Goal: Task Accomplishment & Management: Manage account settings

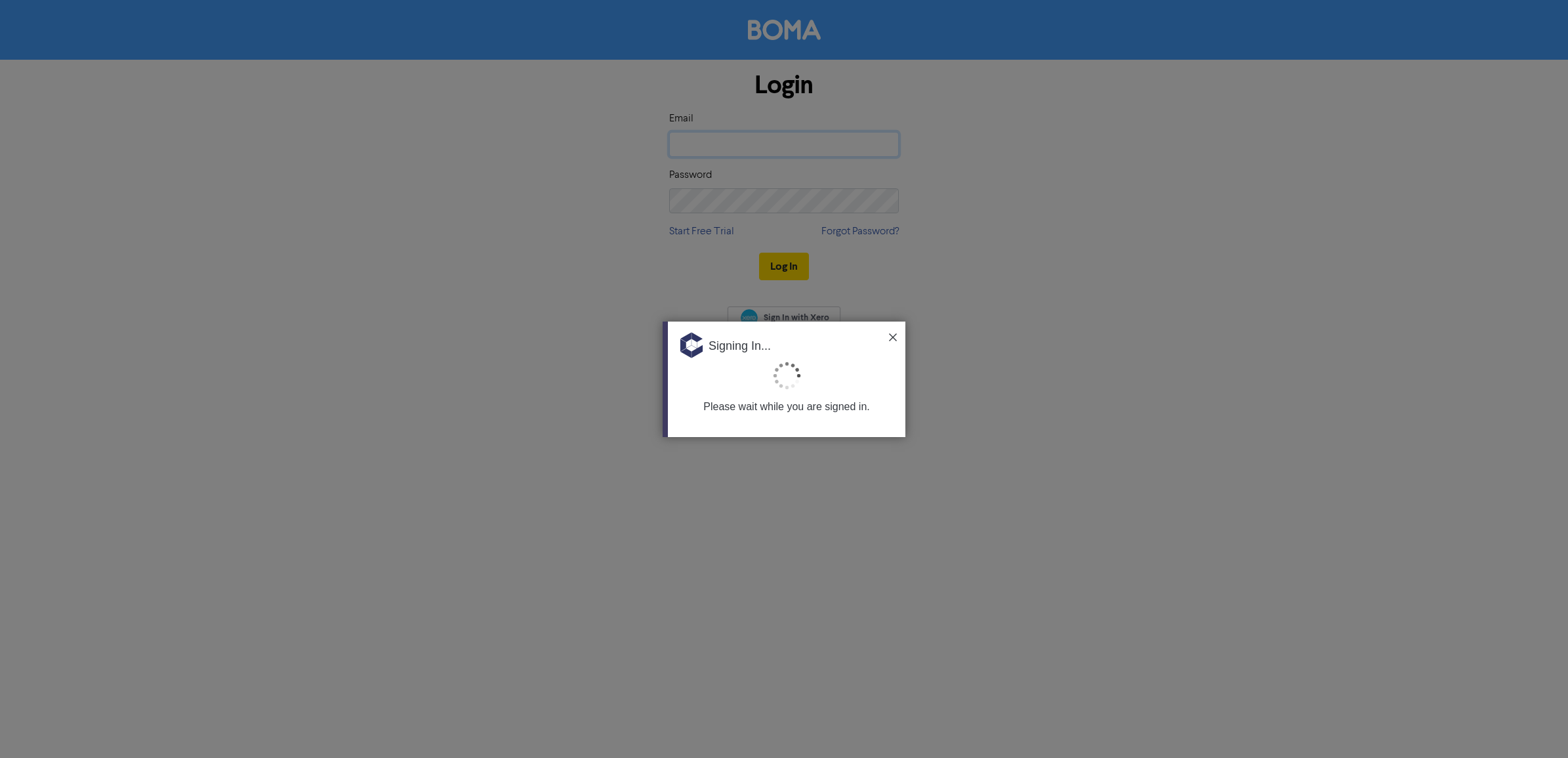
type input "[EMAIL_ADDRESS][DOMAIN_NAME]"
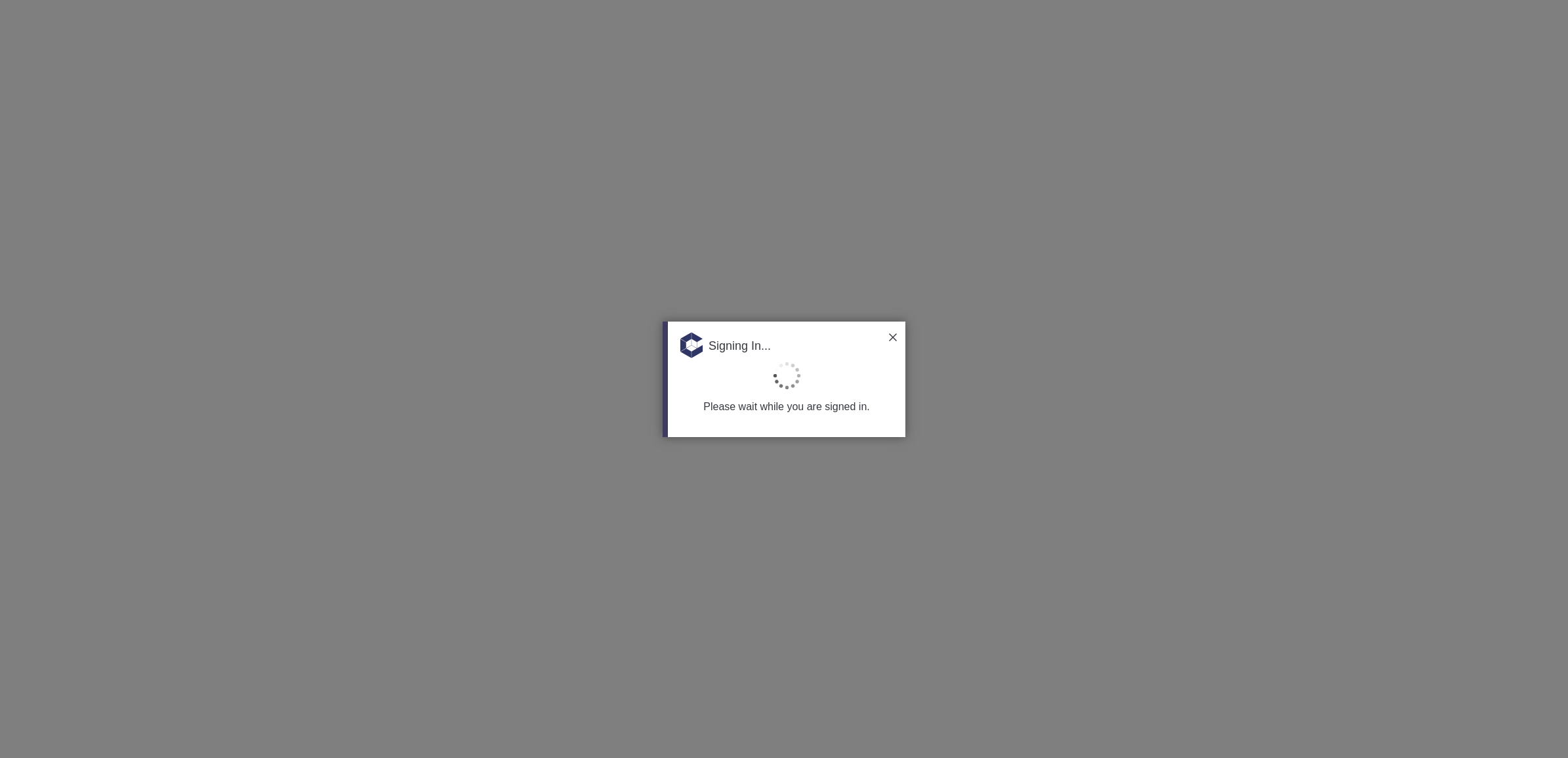
click at [893, 334] on img at bounding box center [893, 337] width 8 height 8
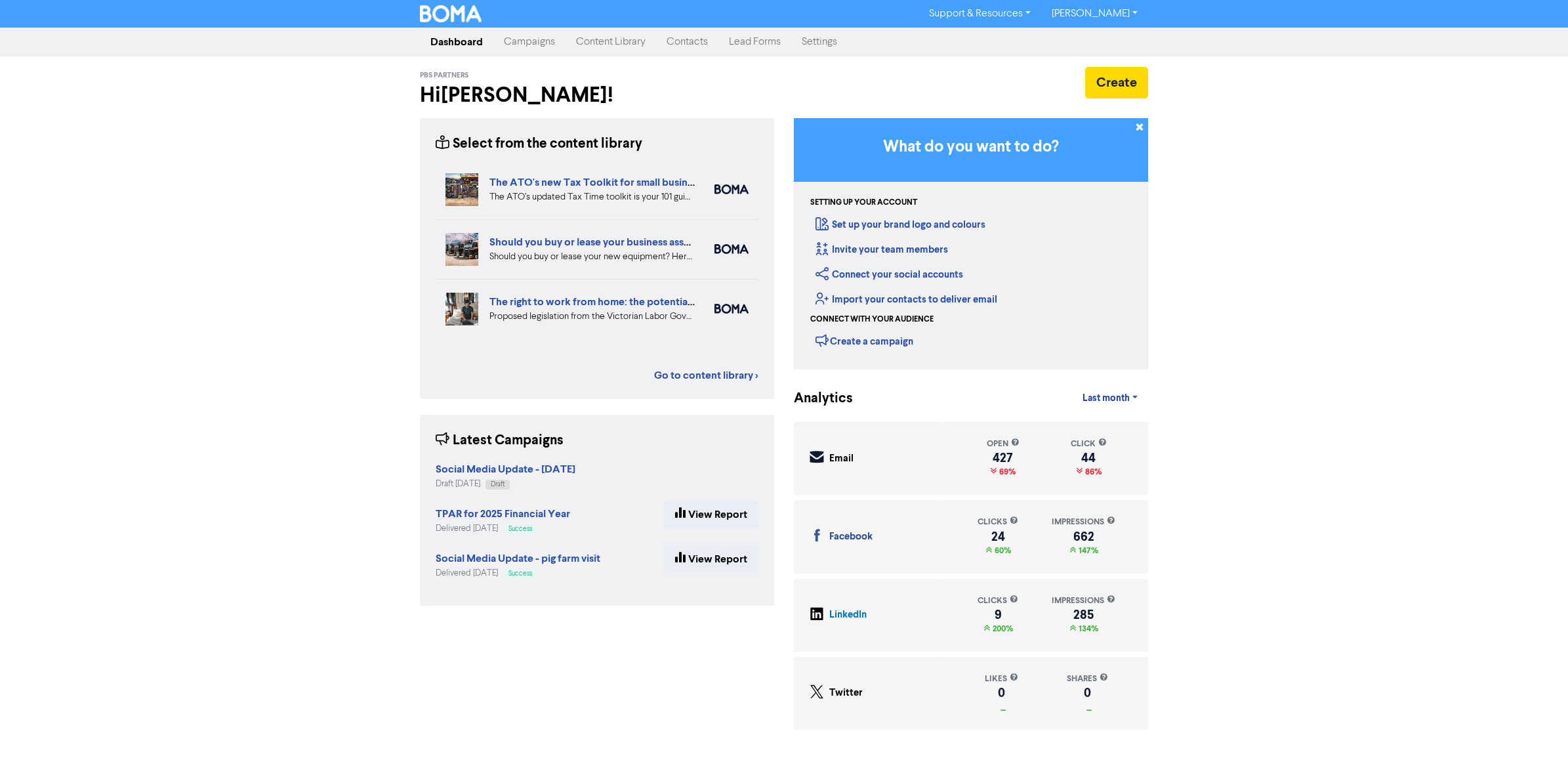
click at [521, 39] on link "Campaigns" at bounding box center [530, 42] width 72 height 26
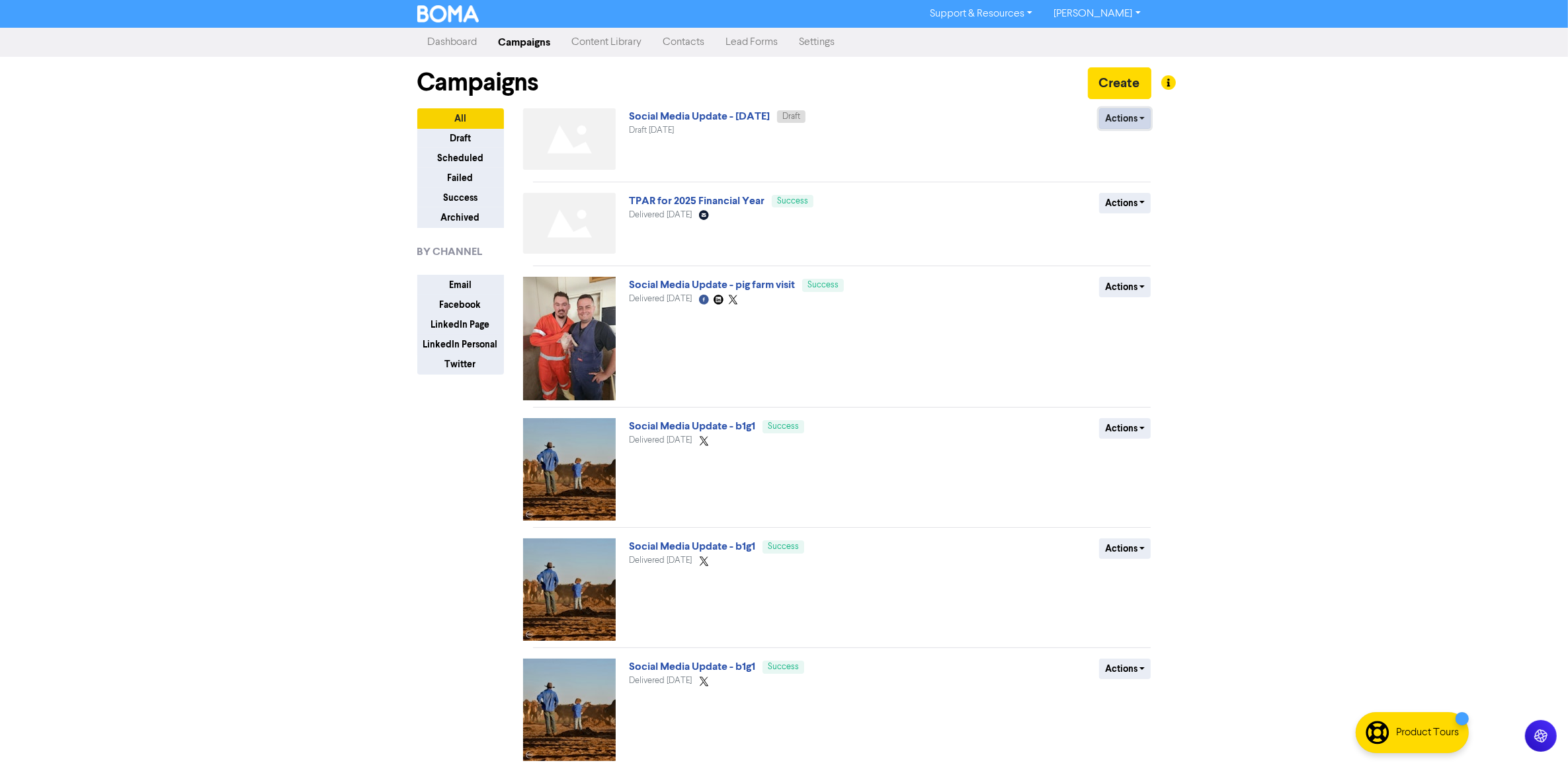
click at [1134, 119] on button "Actions" at bounding box center [1125, 119] width 52 height 21
click at [1126, 150] on button "Delete" at bounding box center [1151, 147] width 104 height 21
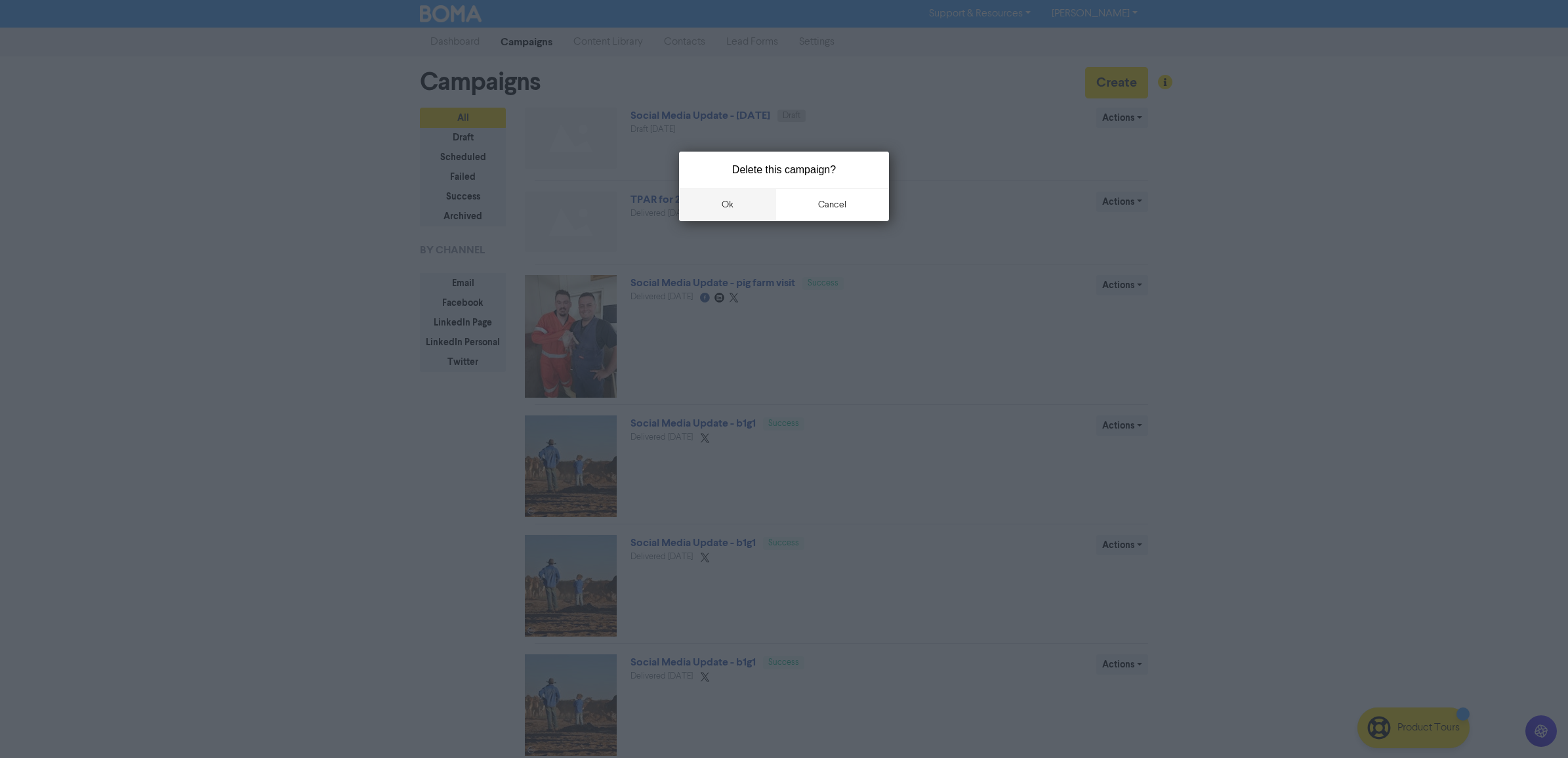
click at [739, 198] on button "ok" at bounding box center [727, 205] width 97 height 32
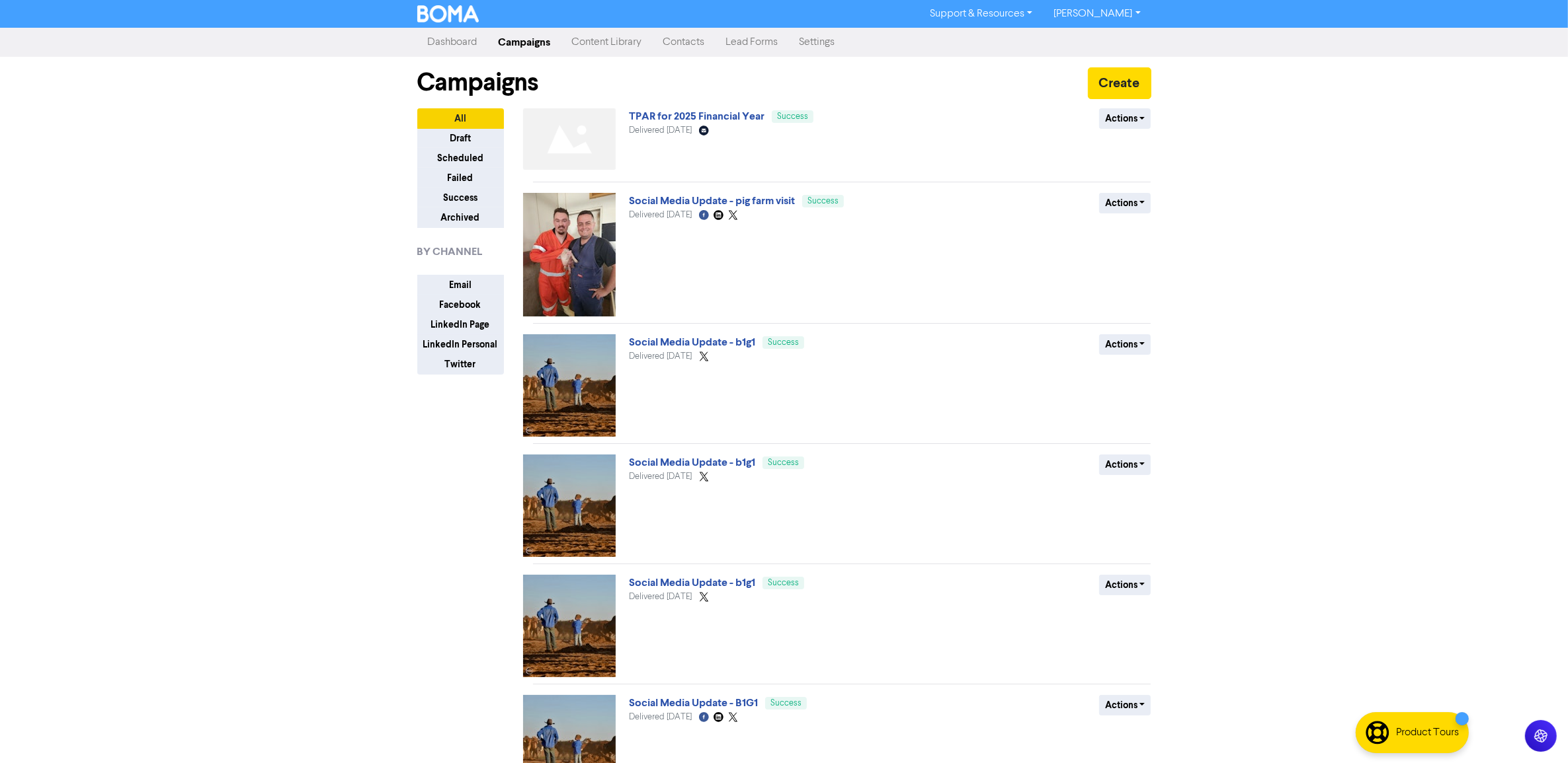
scroll to position [385, 0]
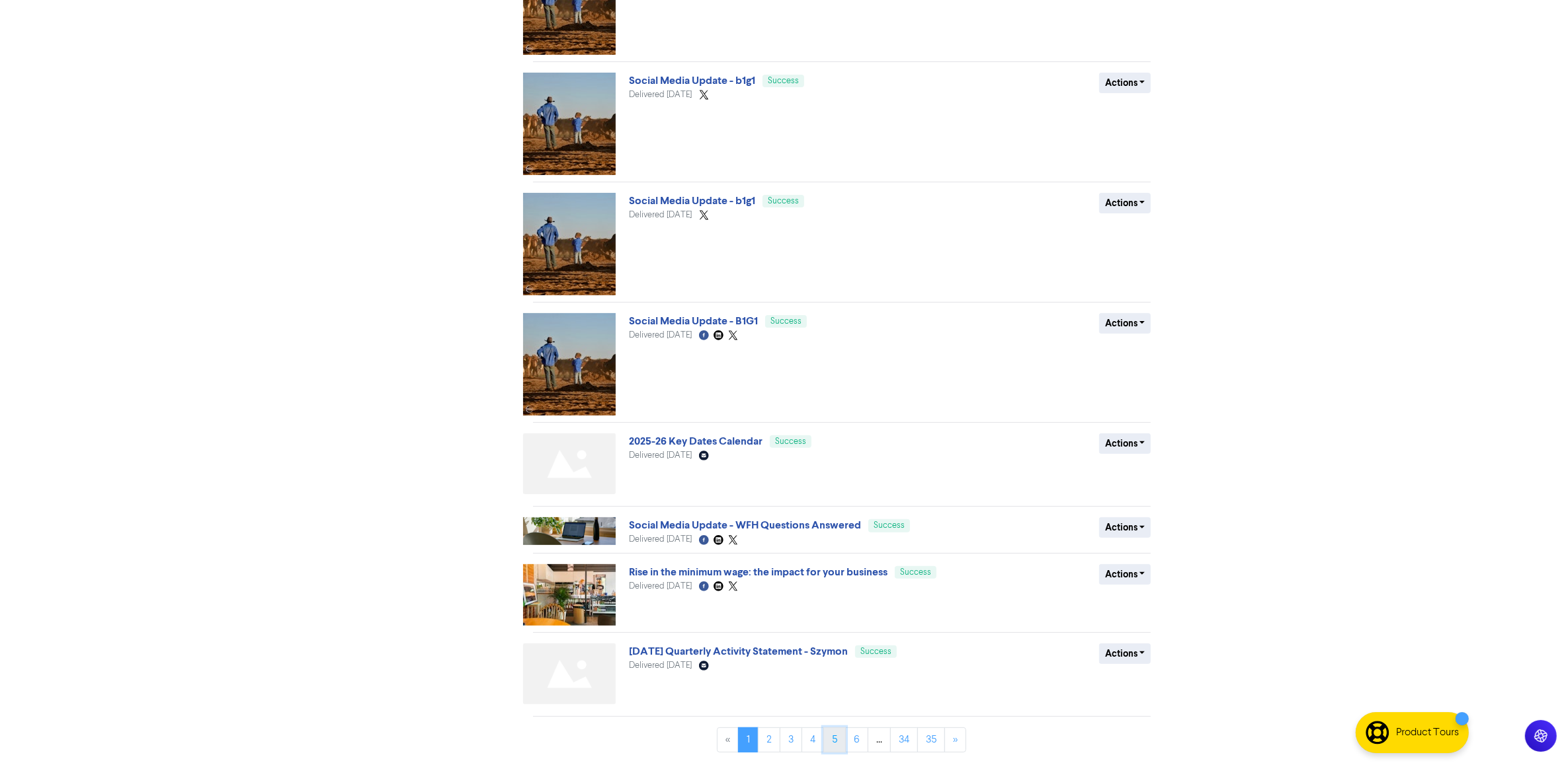
click at [833, 745] on link "5" at bounding box center [835, 739] width 23 height 25
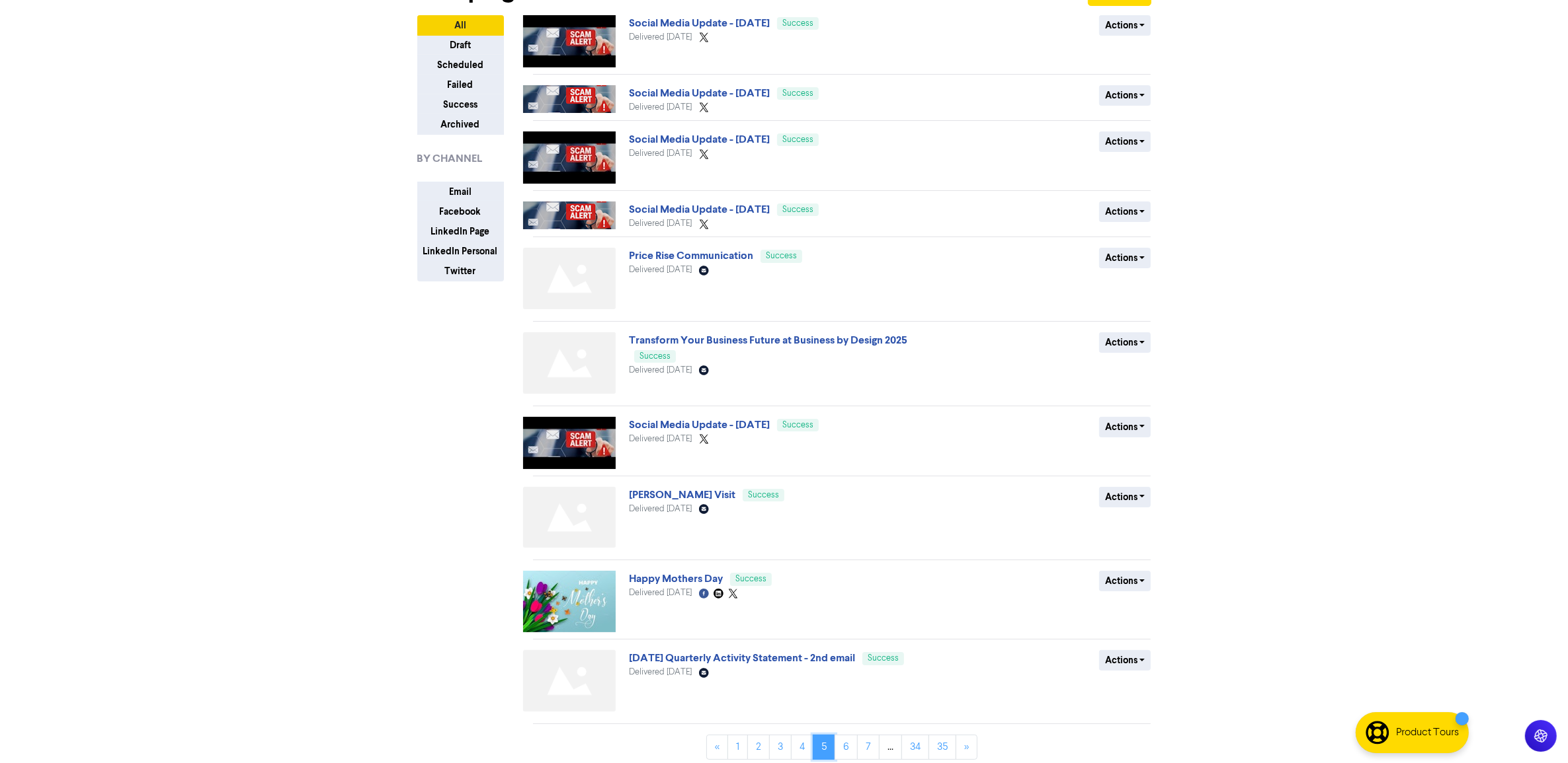
scroll to position [104, 0]
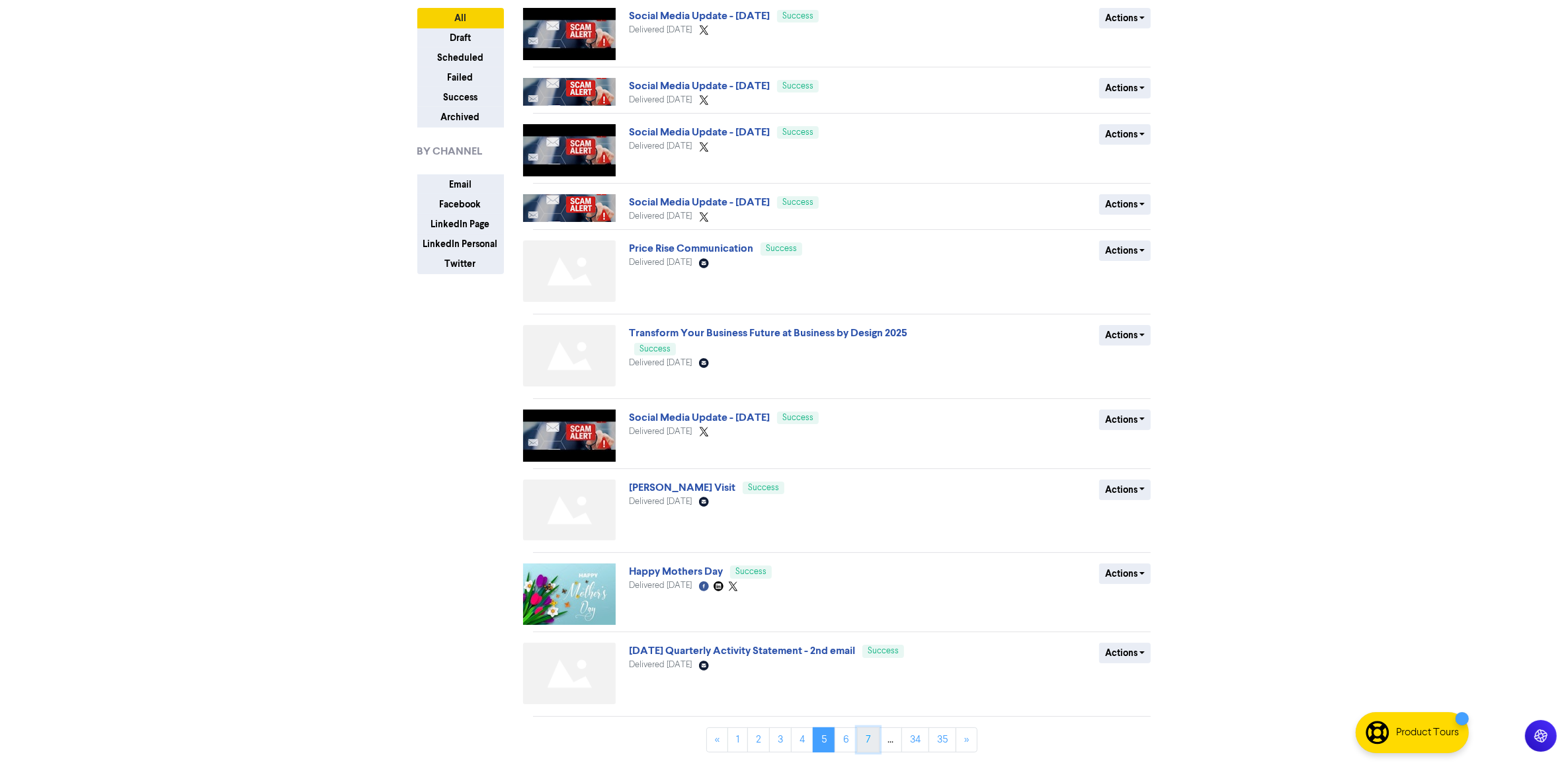
click at [862, 748] on link "7" at bounding box center [868, 739] width 23 height 25
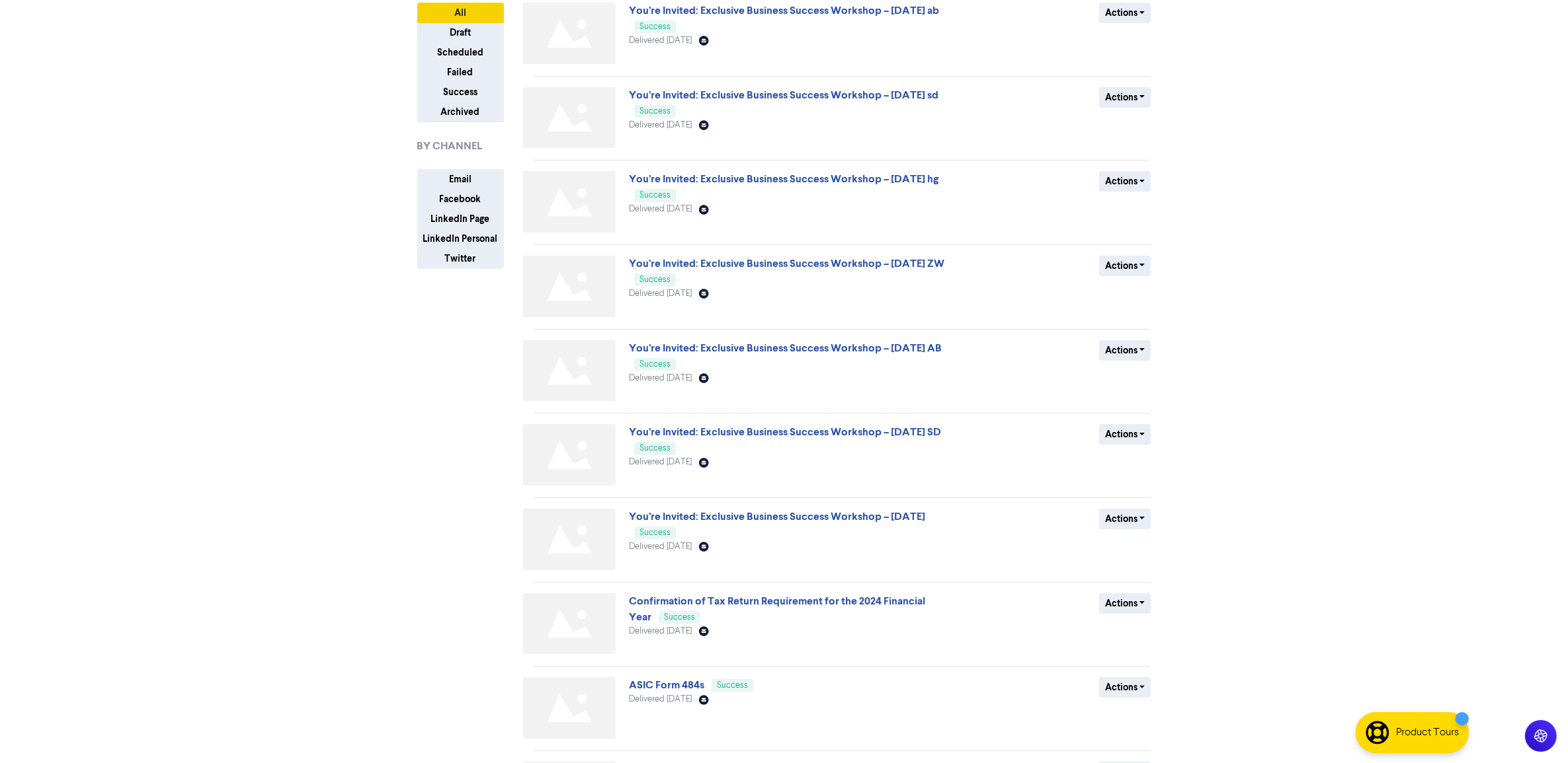
scroll to position [226, 0]
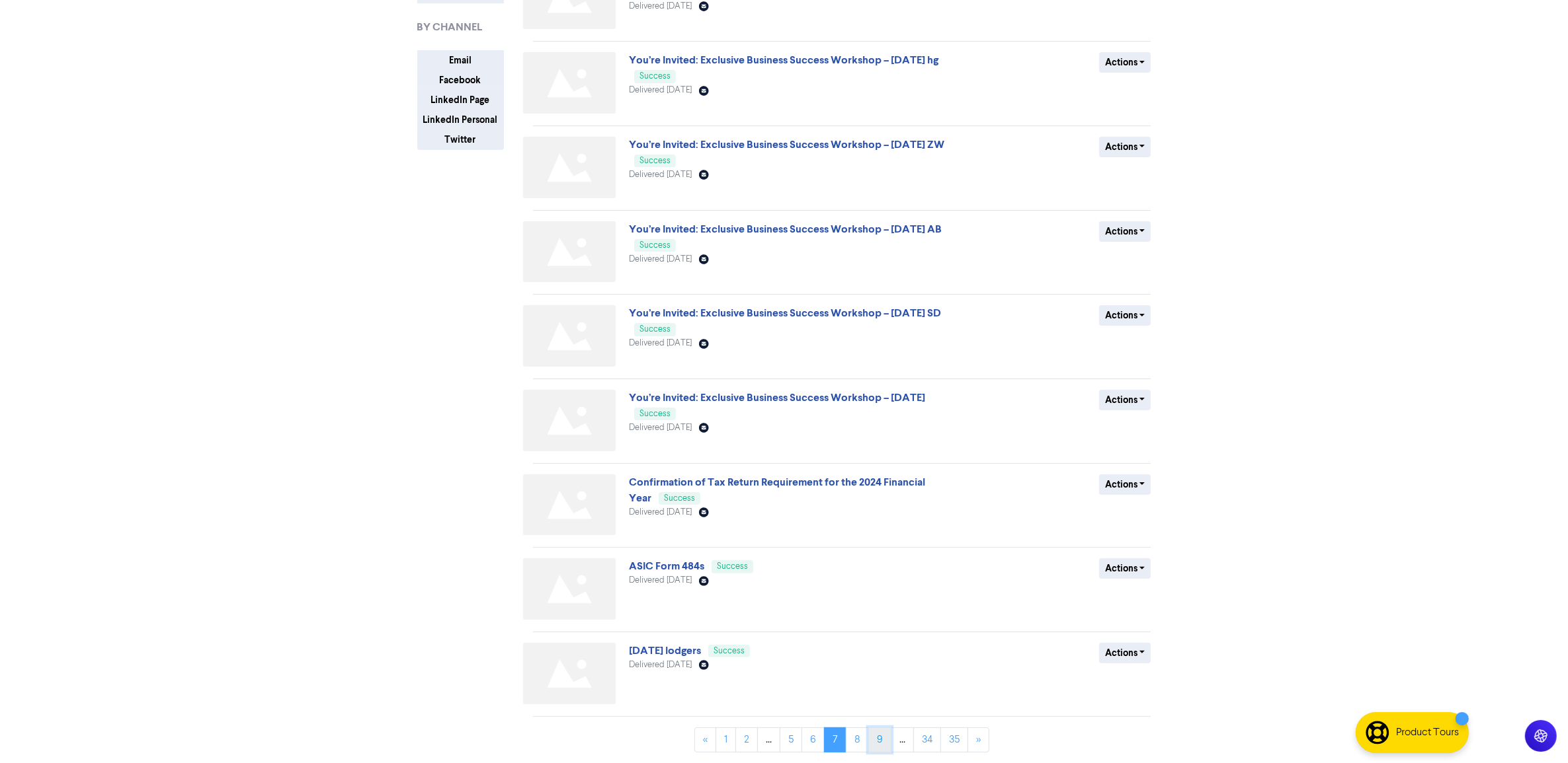
click at [875, 743] on link "9" at bounding box center [880, 739] width 23 height 25
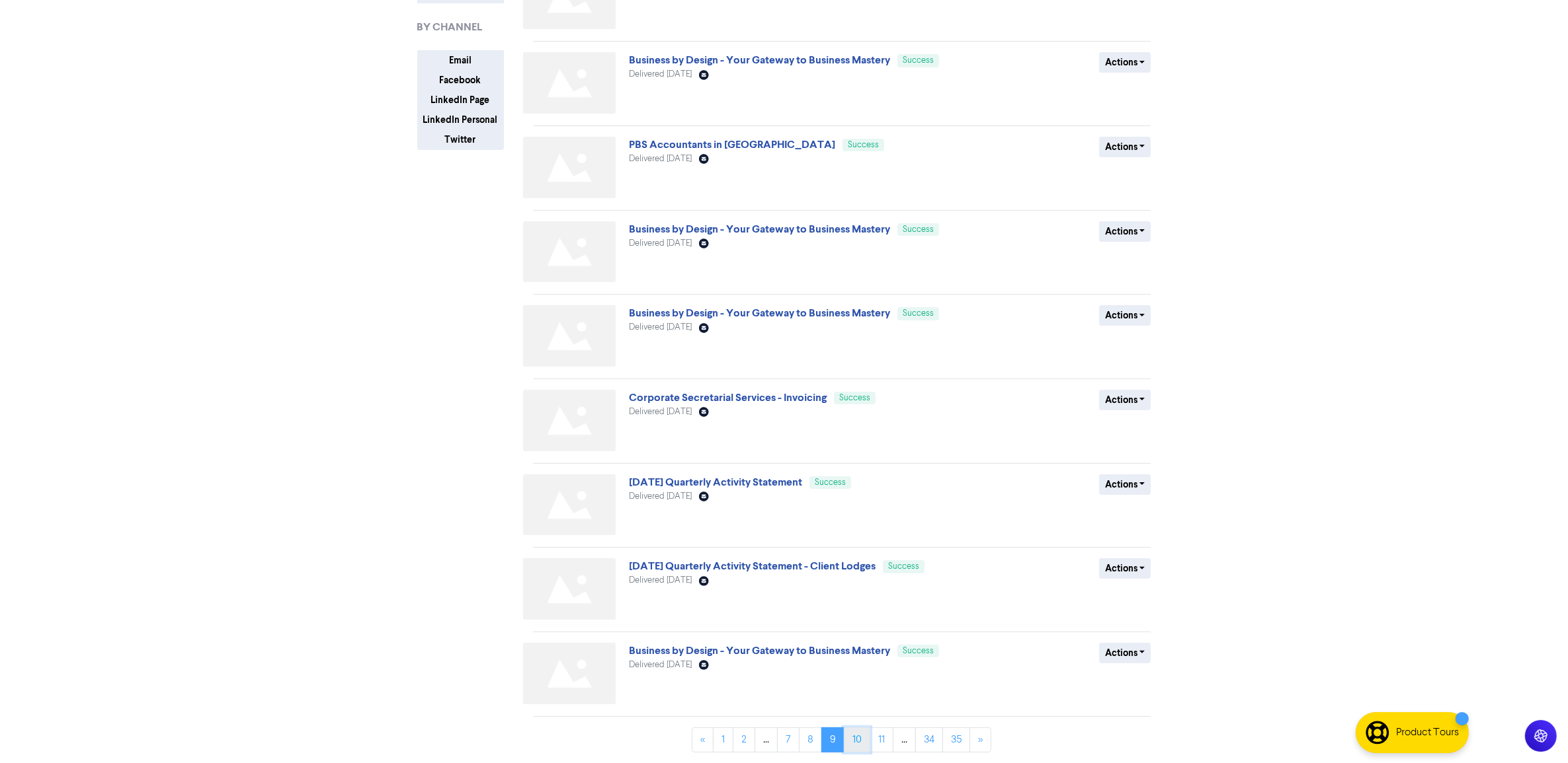
click at [860, 744] on link "10" at bounding box center [857, 739] width 27 height 25
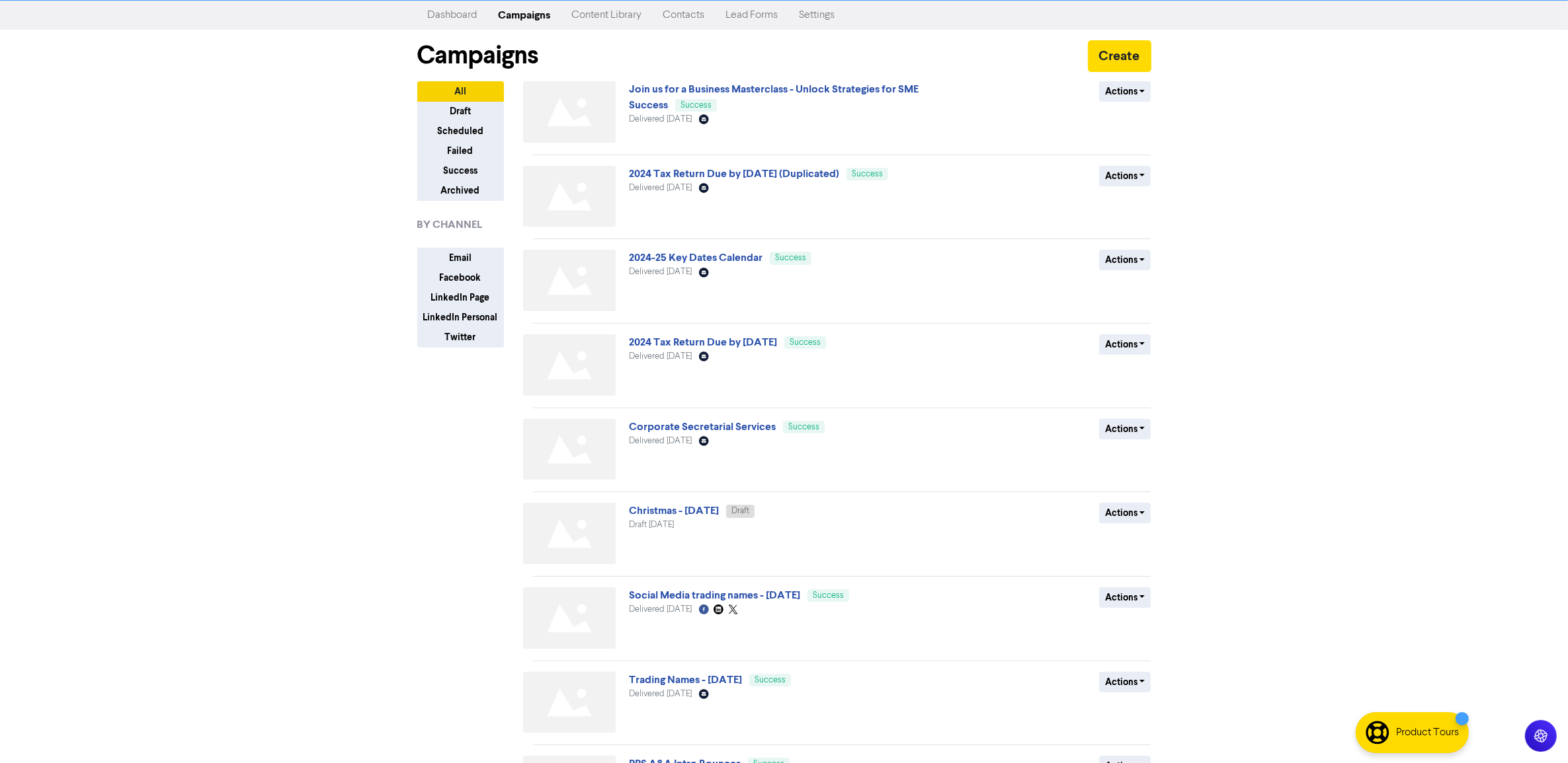
scroll to position [0, 0]
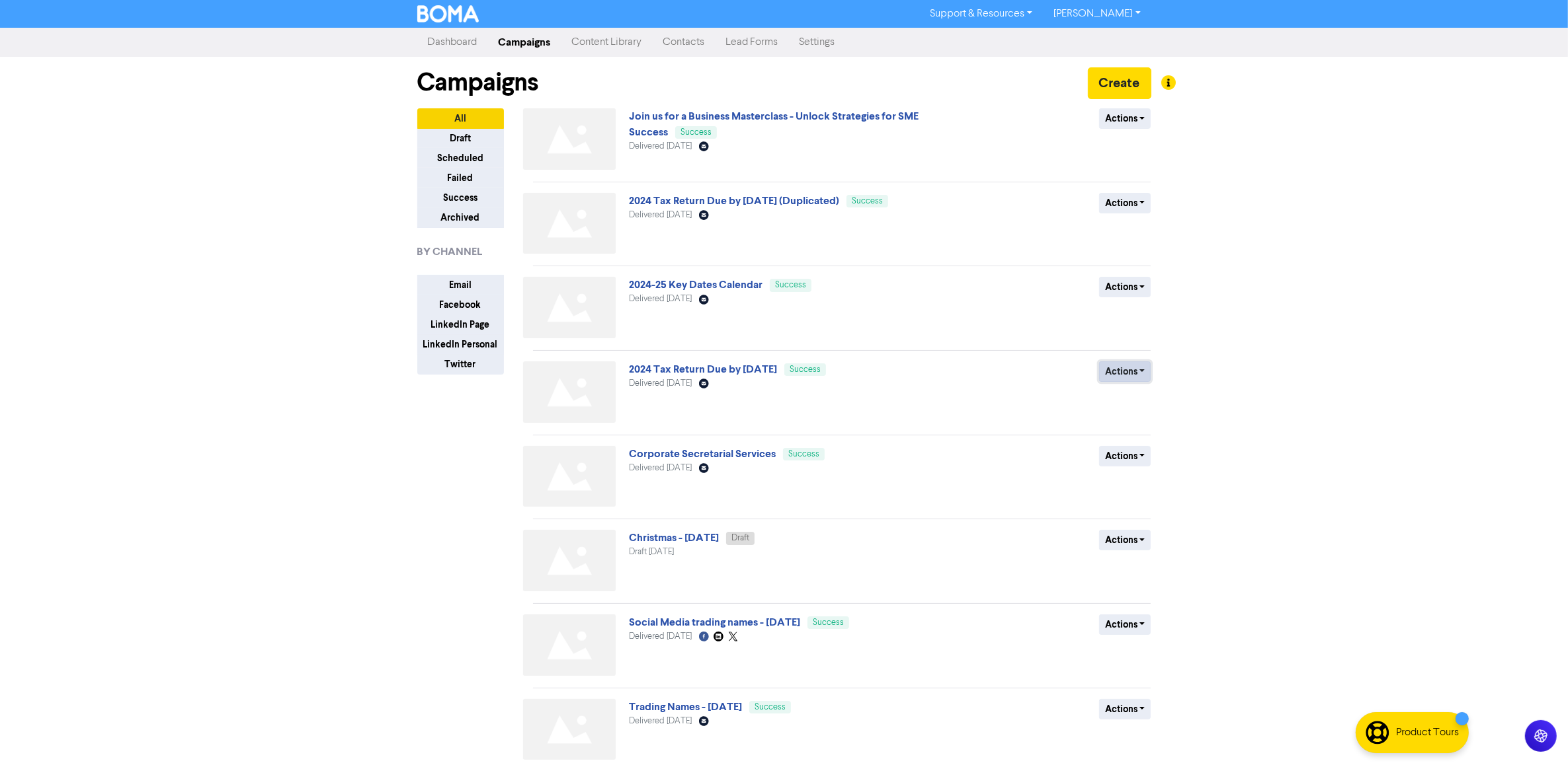
click at [1138, 371] on button "Actions" at bounding box center [1125, 372] width 52 height 21
click at [1332, 382] on div "Support & Resources Video Tutorials FAQ & Guides Marketing Education Jess Jurek…" at bounding box center [784, 382] width 1568 height 763
click at [693, 369] on link "2024 Tax Return Due by 31st October 2024" at bounding box center [703, 369] width 148 height 13
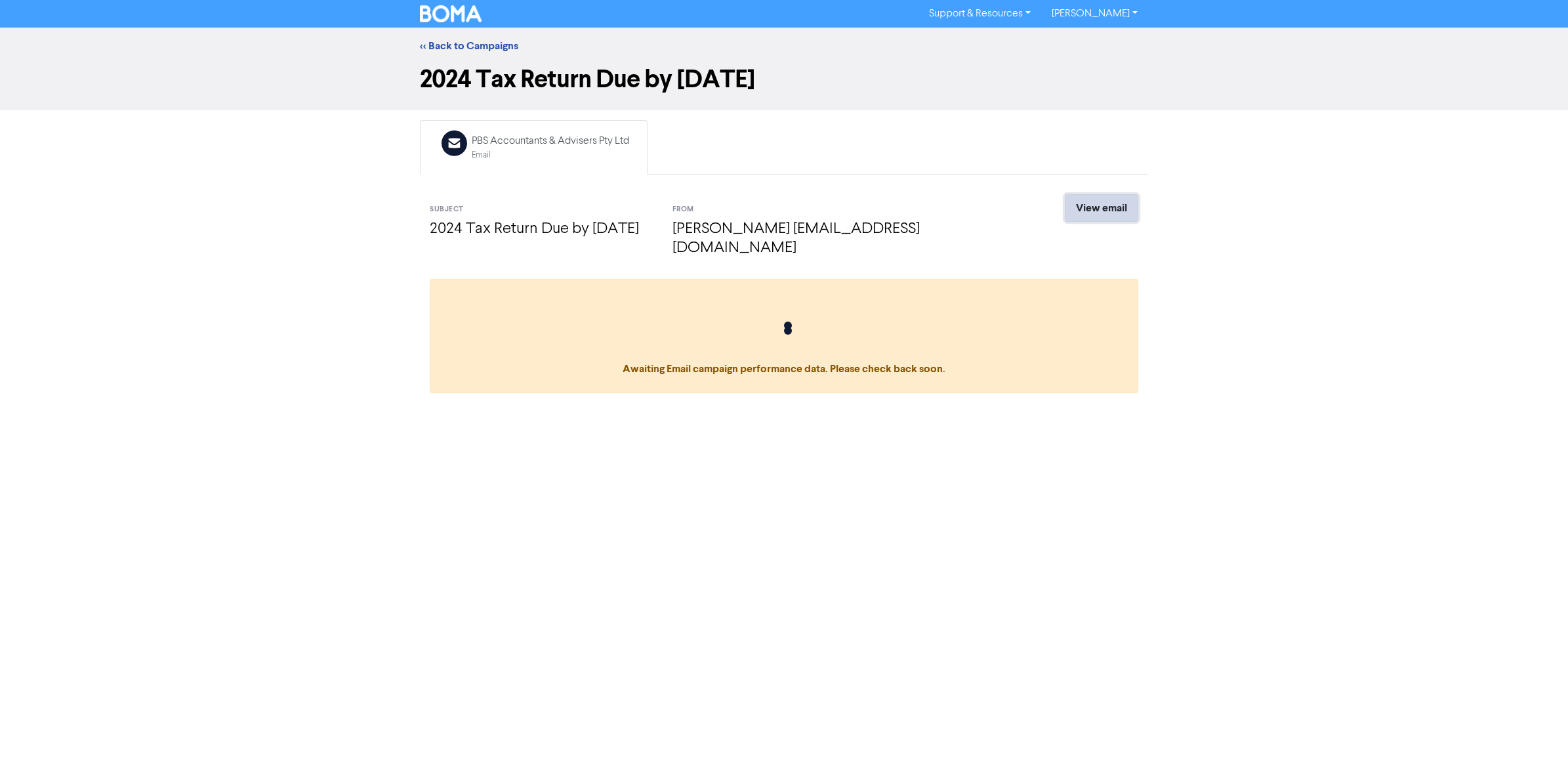
click at [1080, 217] on link "View email" at bounding box center [1101, 208] width 73 height 28
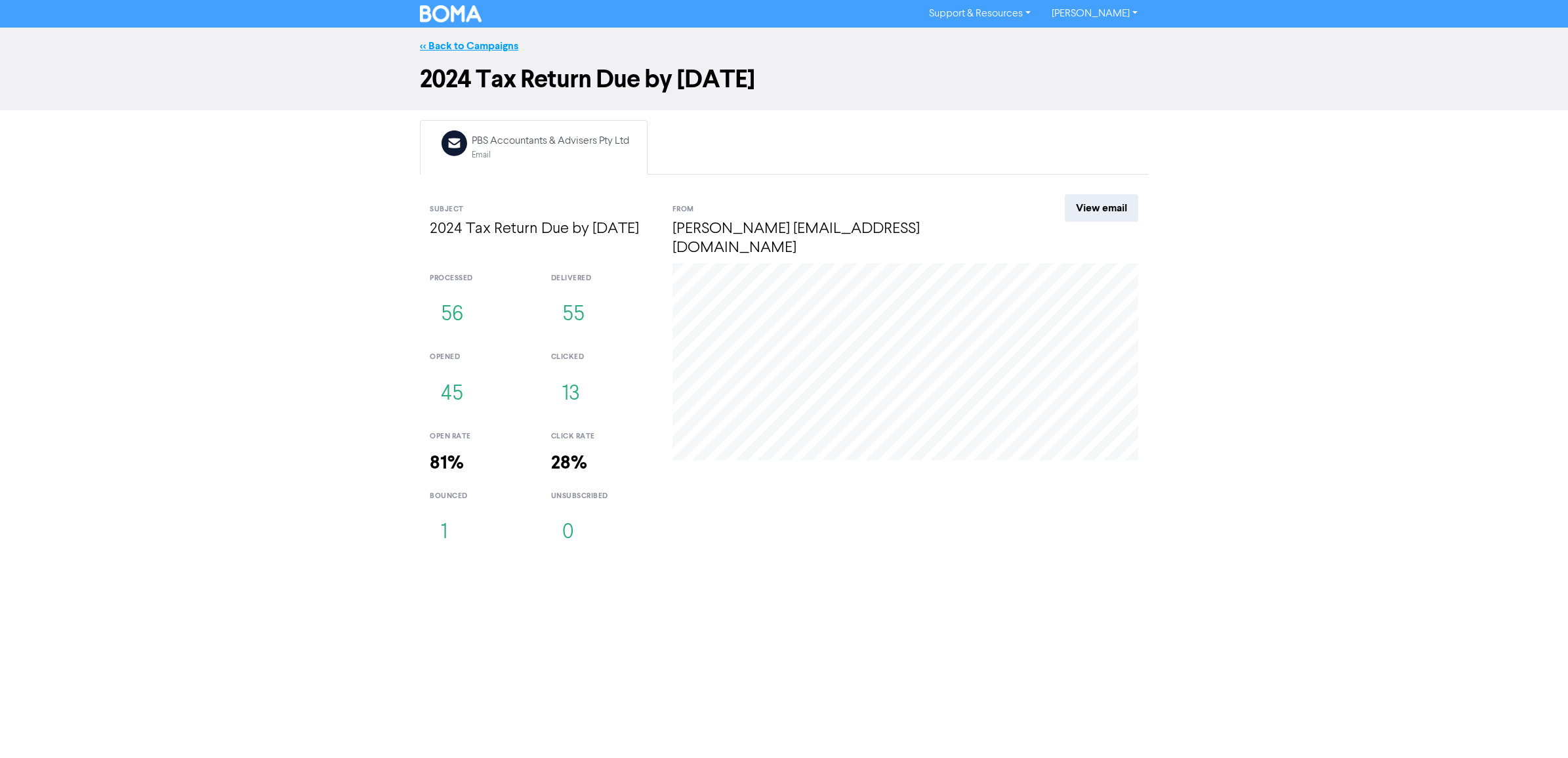
click at [471, 46] on link "<< Back to Campaigns" at bounding box center [469, 45] width 98 height 13
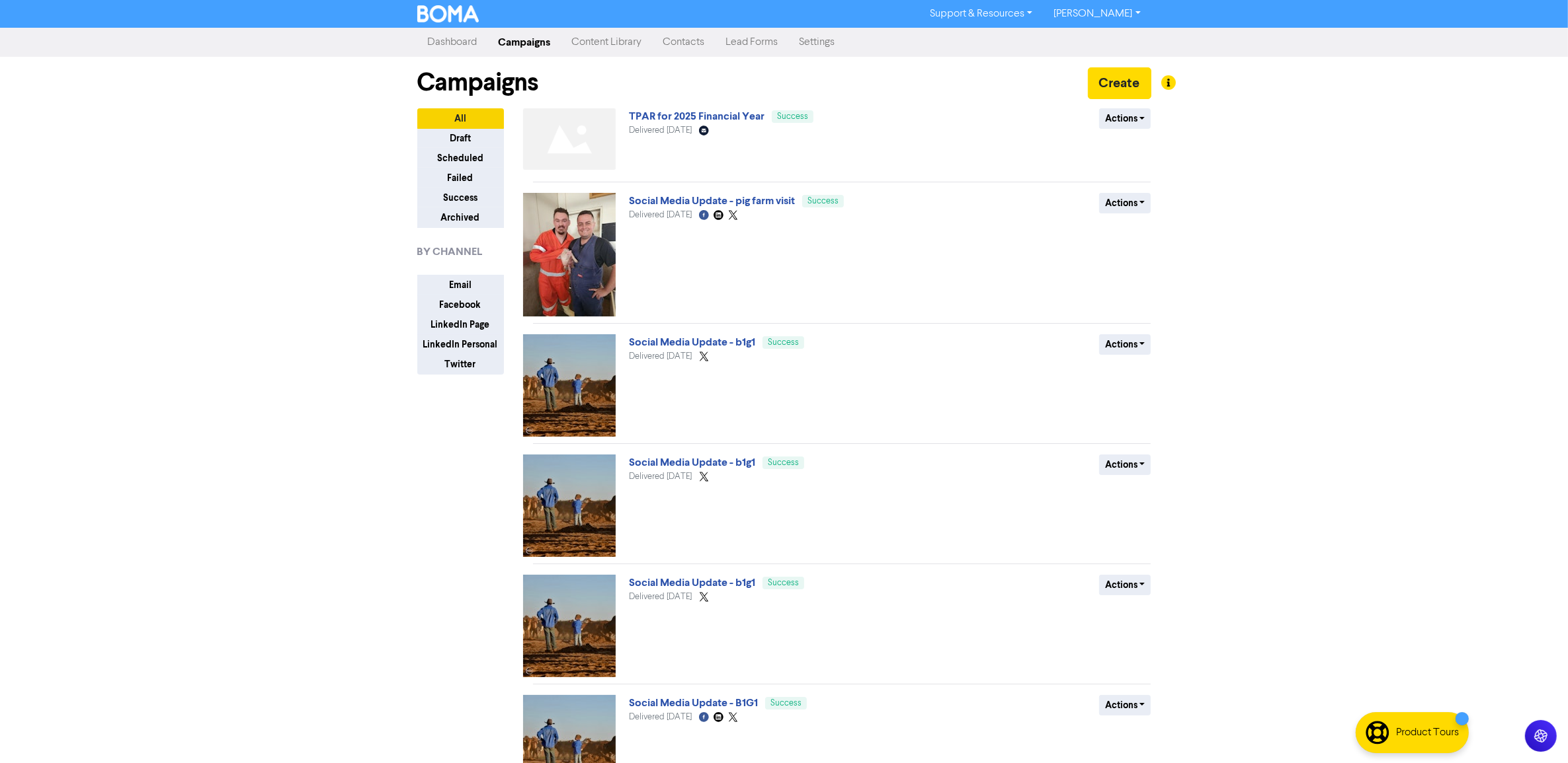
scroll to position [385, 0]
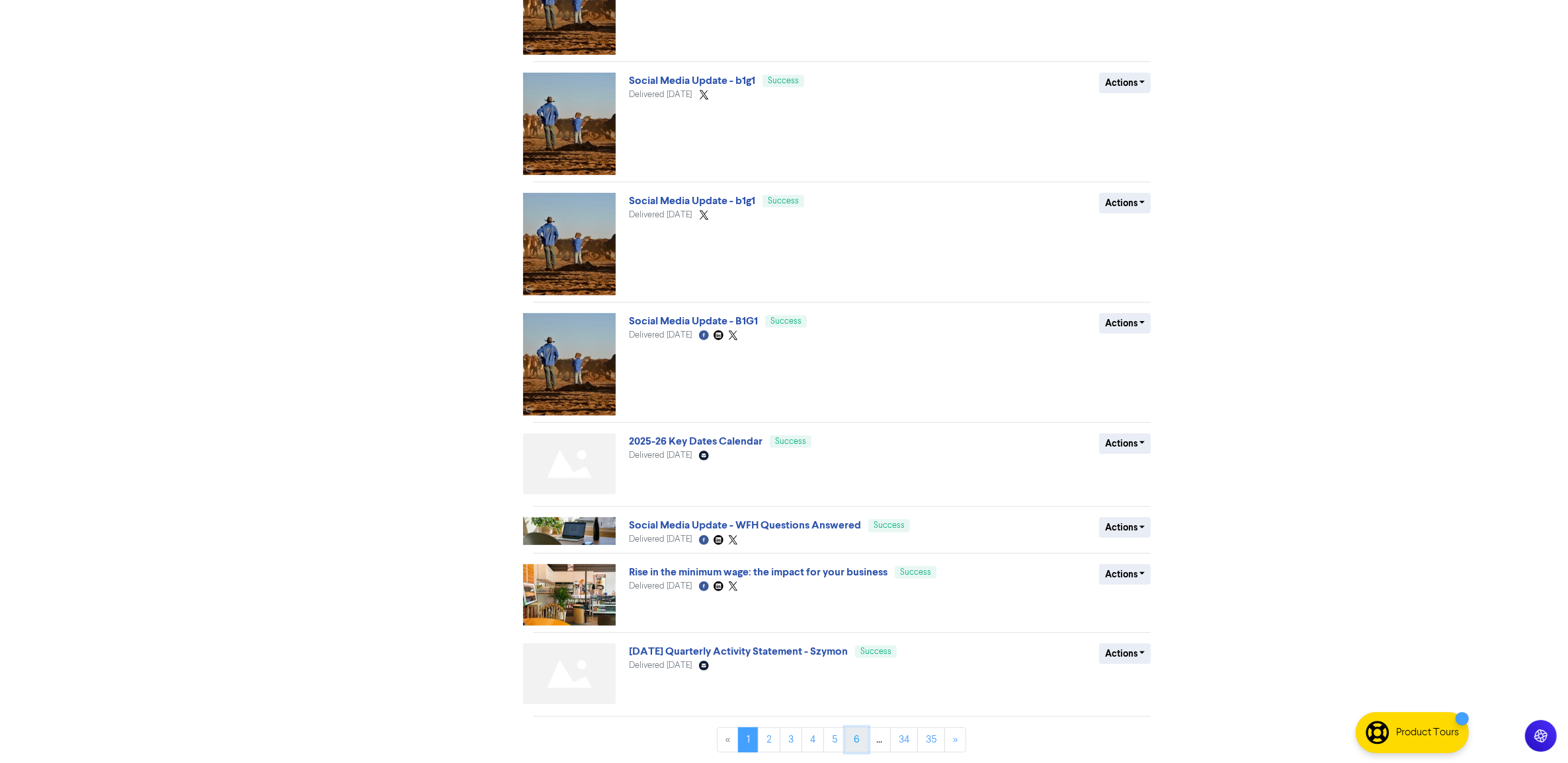
click at [852, 745] on link "6" at bounding box center [856, 739] width 23 height 25
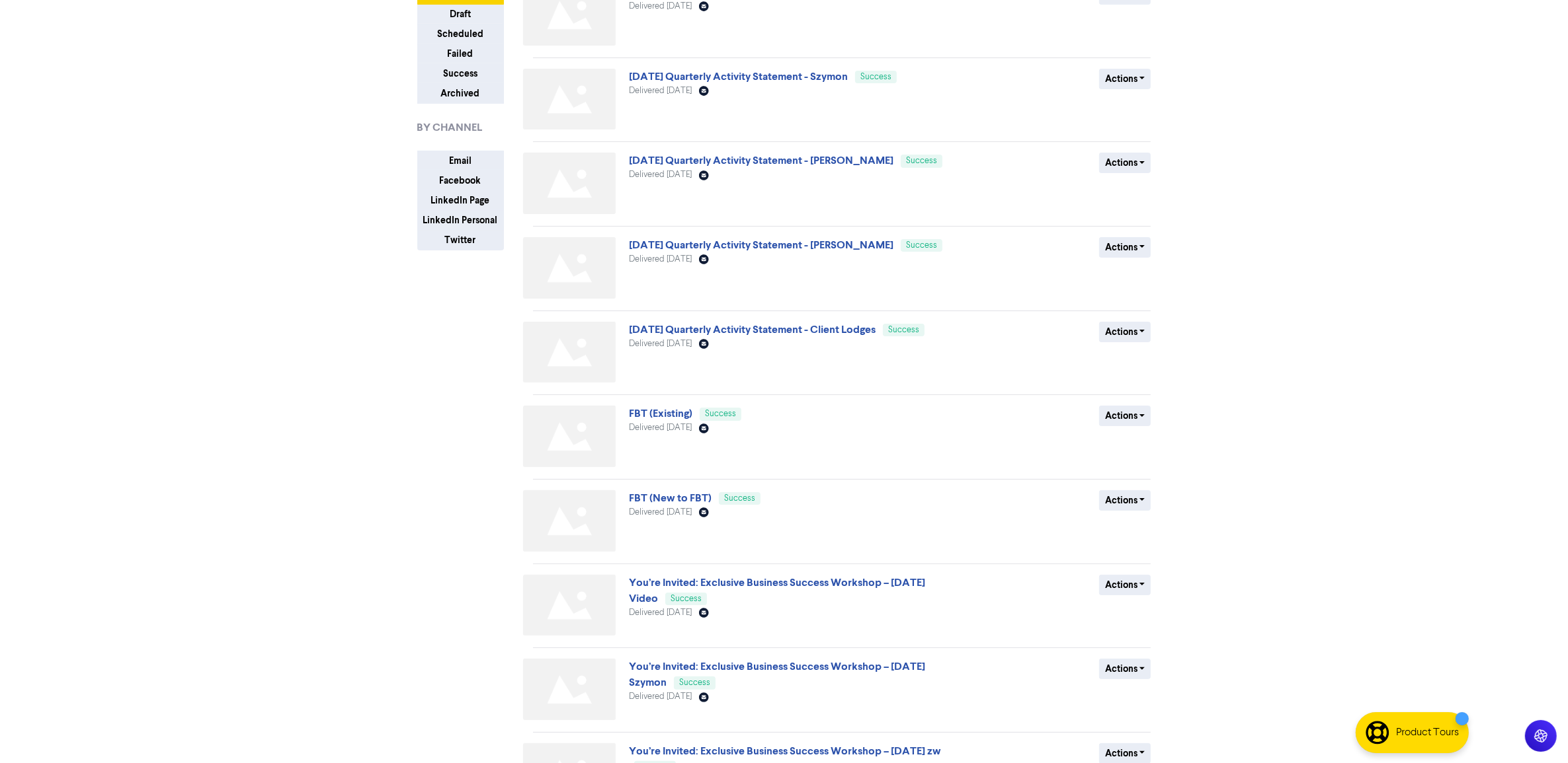
scroll to position [226, 0]
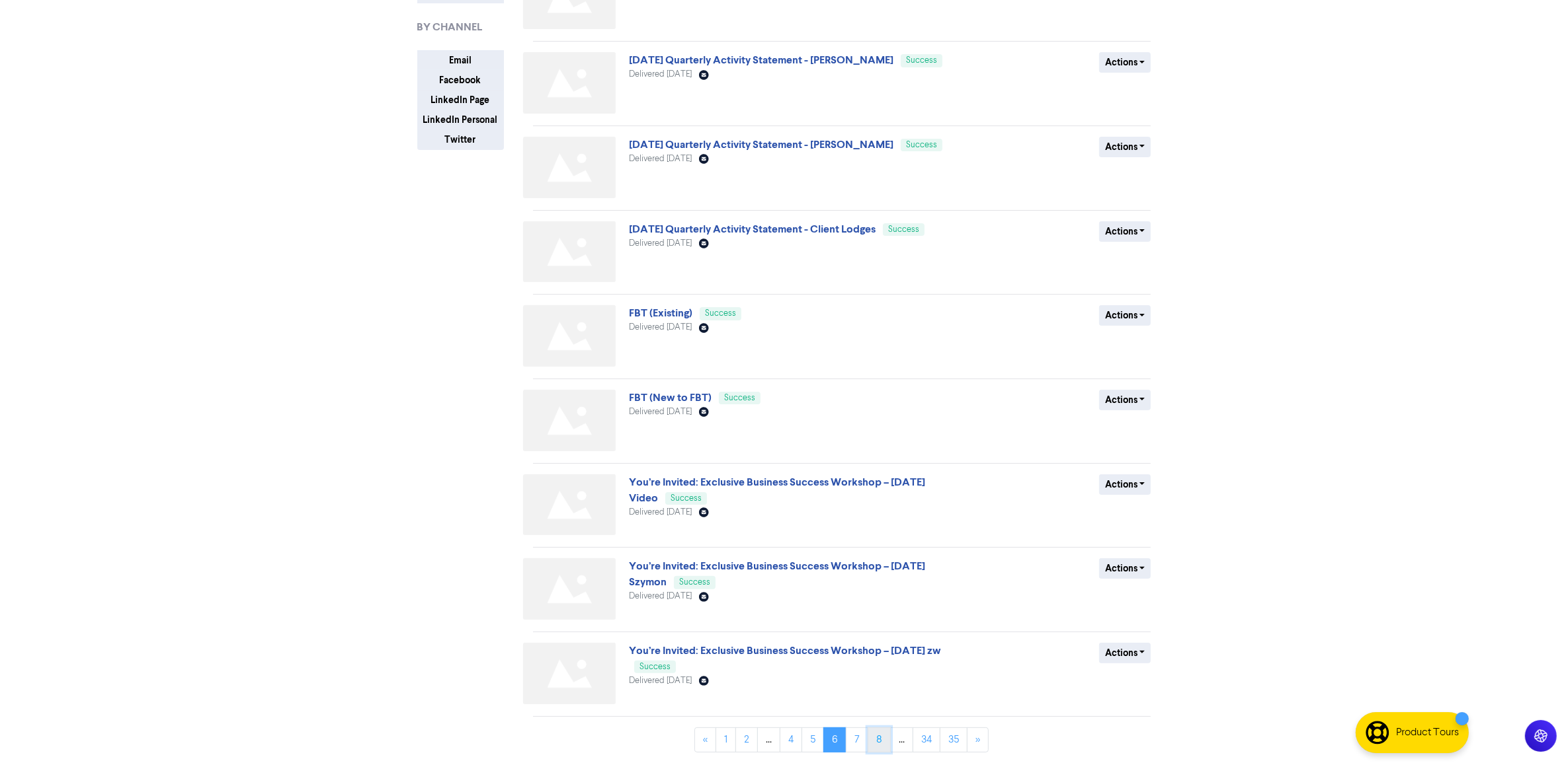
click at [884, 745] on link "8" at bounding box center [879, 739] width 23 height 25
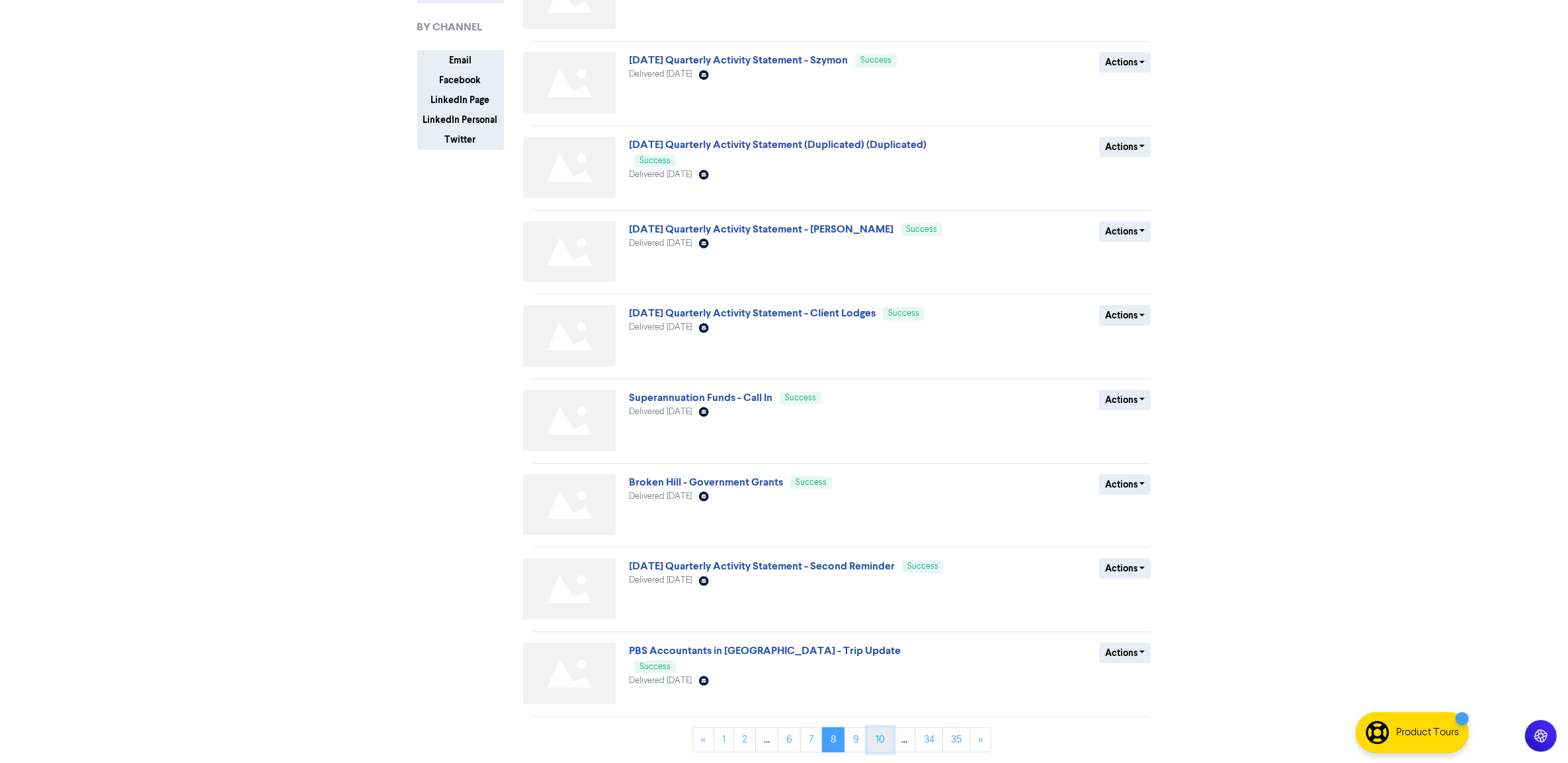
click at [880, 743] on link "10" at bounding box center [880, 739] width 27 height 25
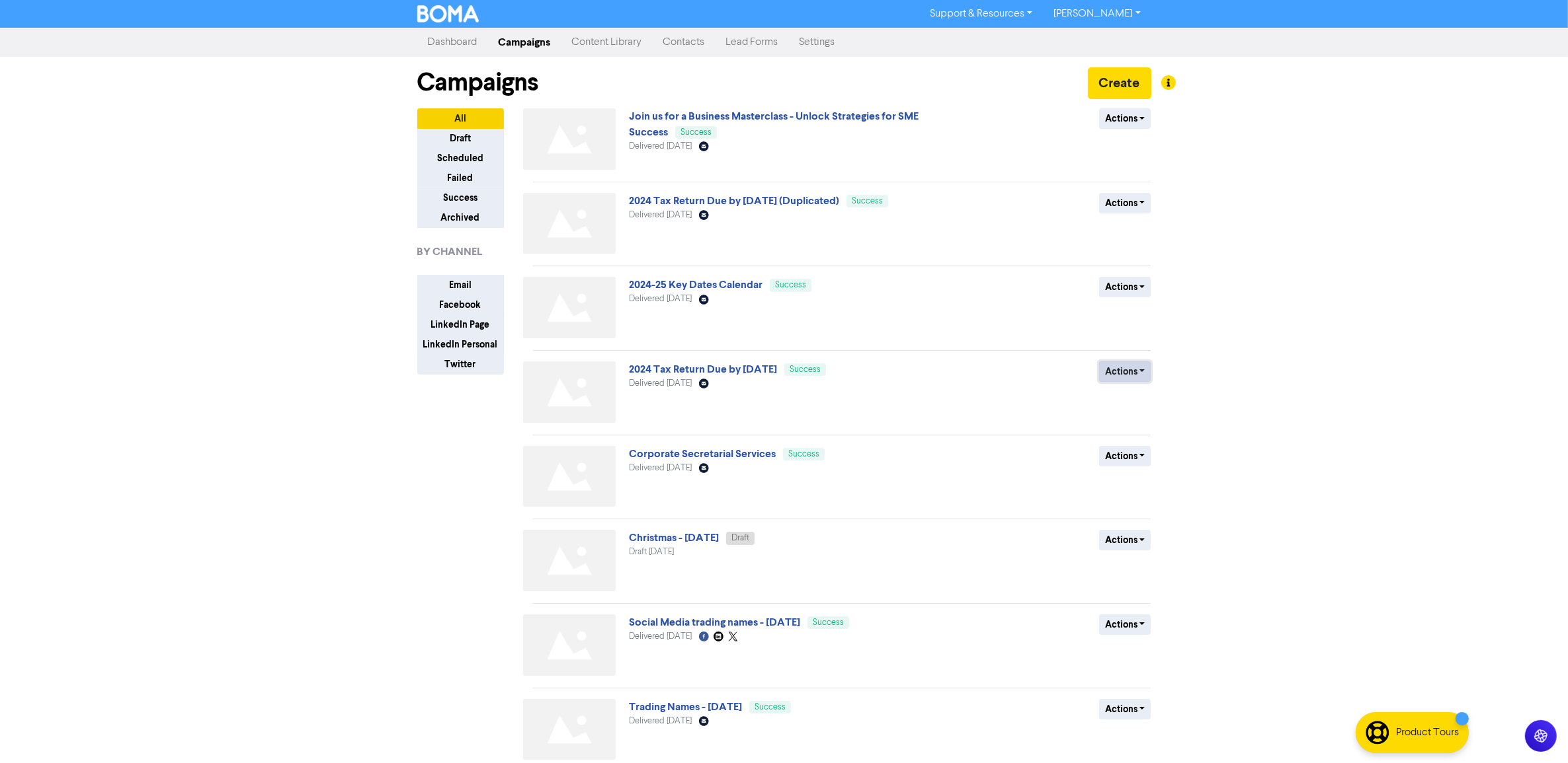
click at [1123, 380] on button "Actions" at bounding box center [1125, 372] width 52 height 21
click at [1132, 407] on button "Duplicate" at bounding box center [1151, 400] width 104 height 21
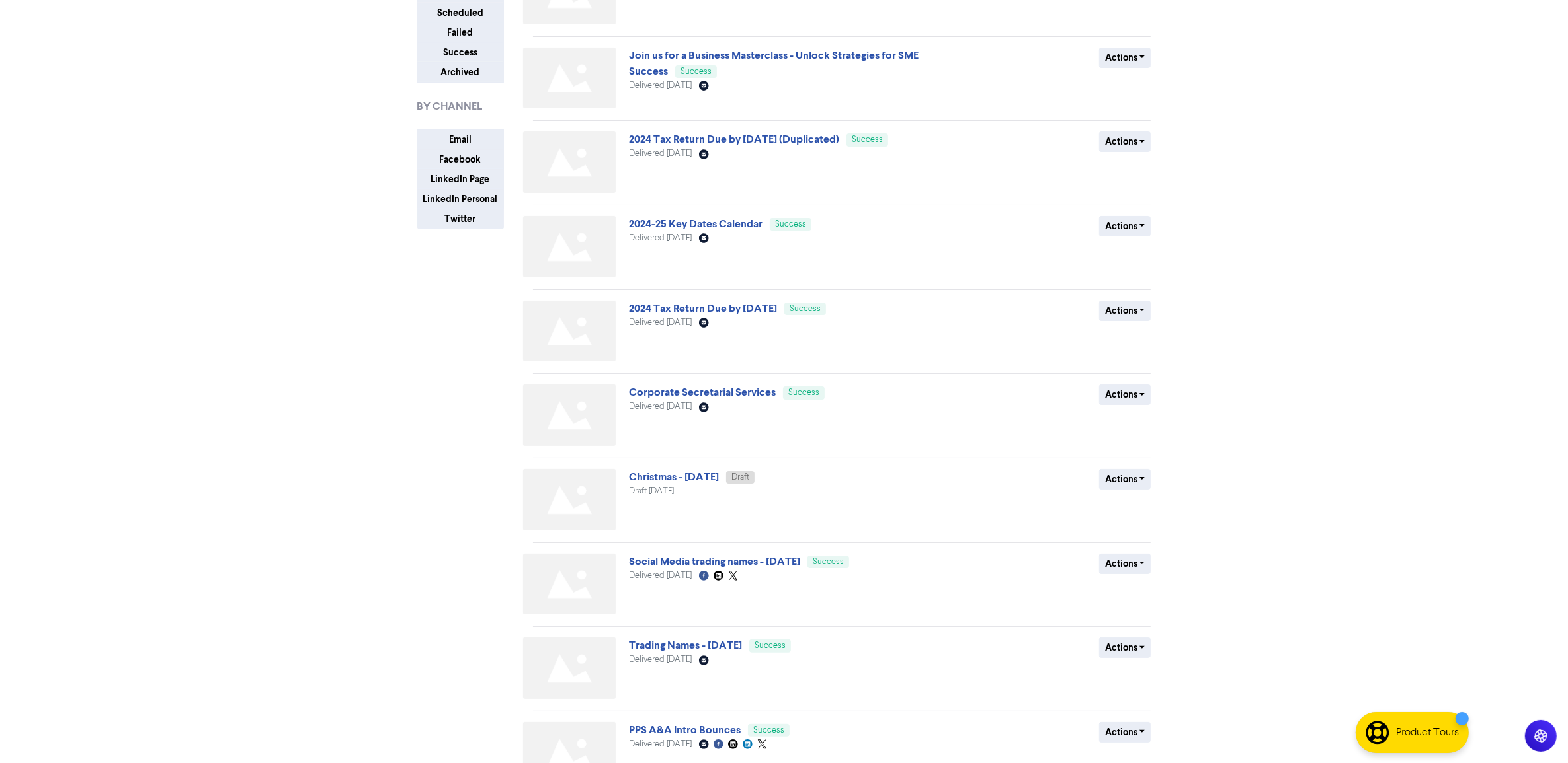
scroll to position [226, 0]
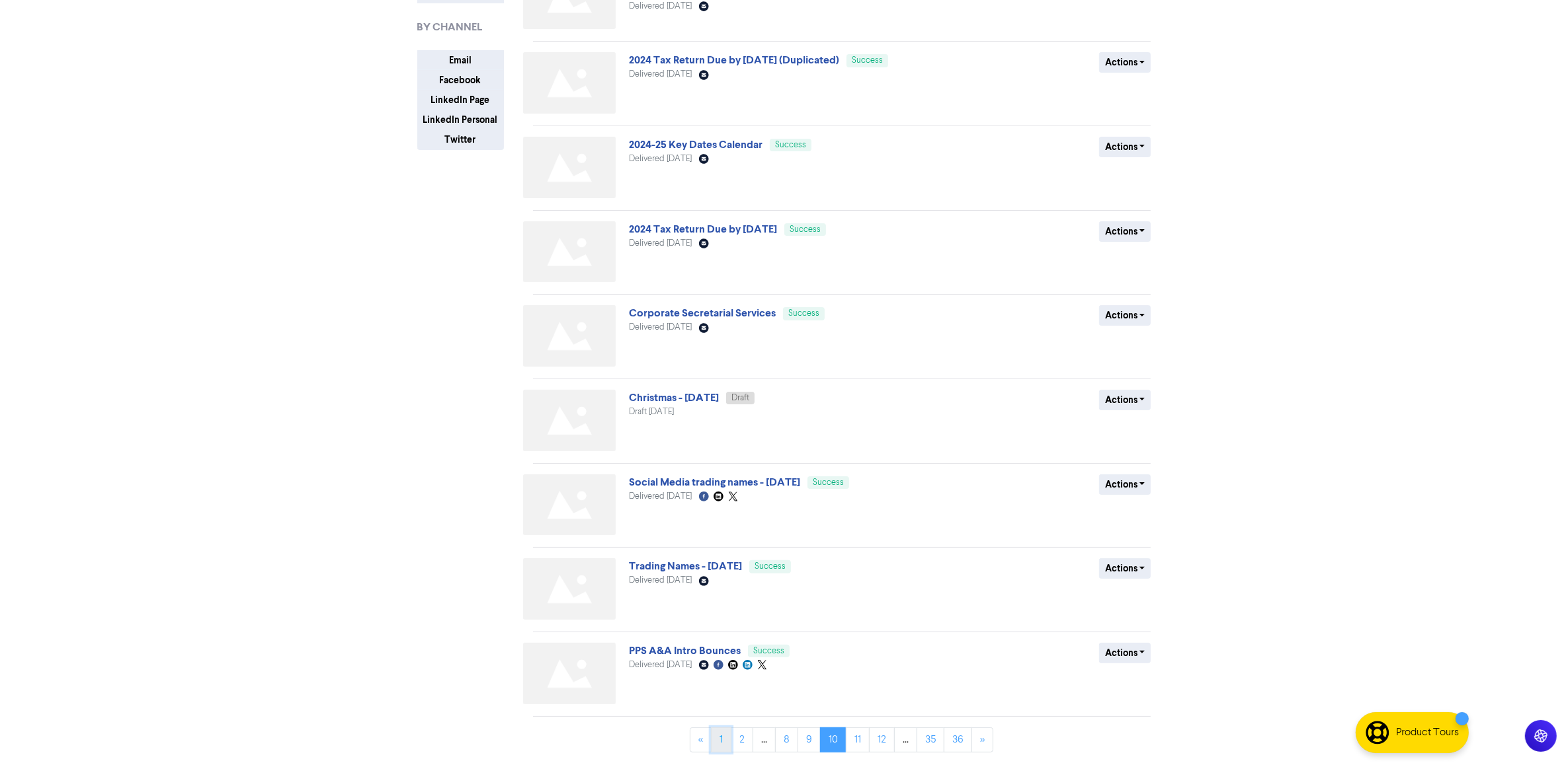
click at [716, 744] on link "1" at bounding box center [721, 739] width 21 height 25
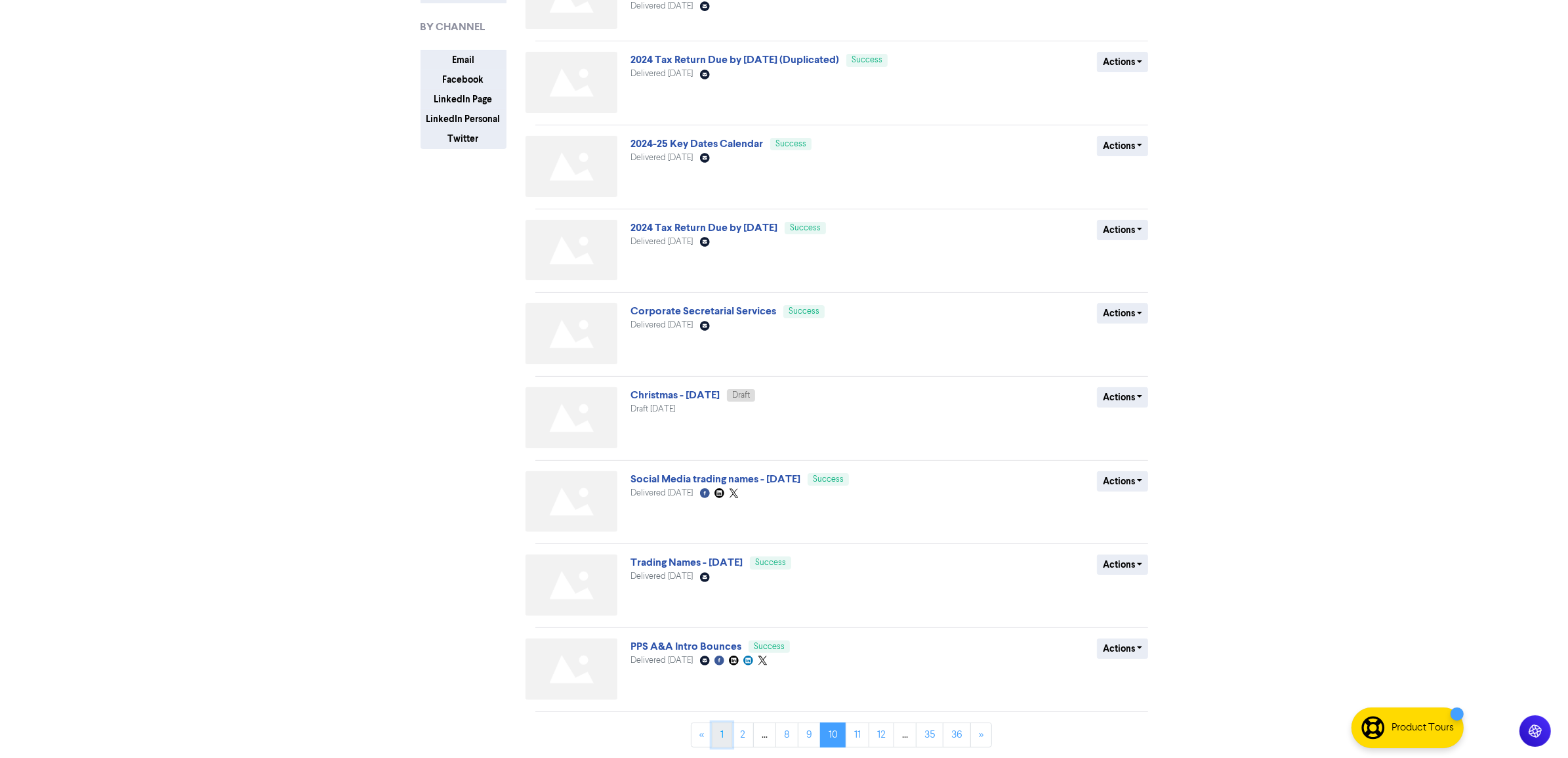
scroll to position [0, 0]
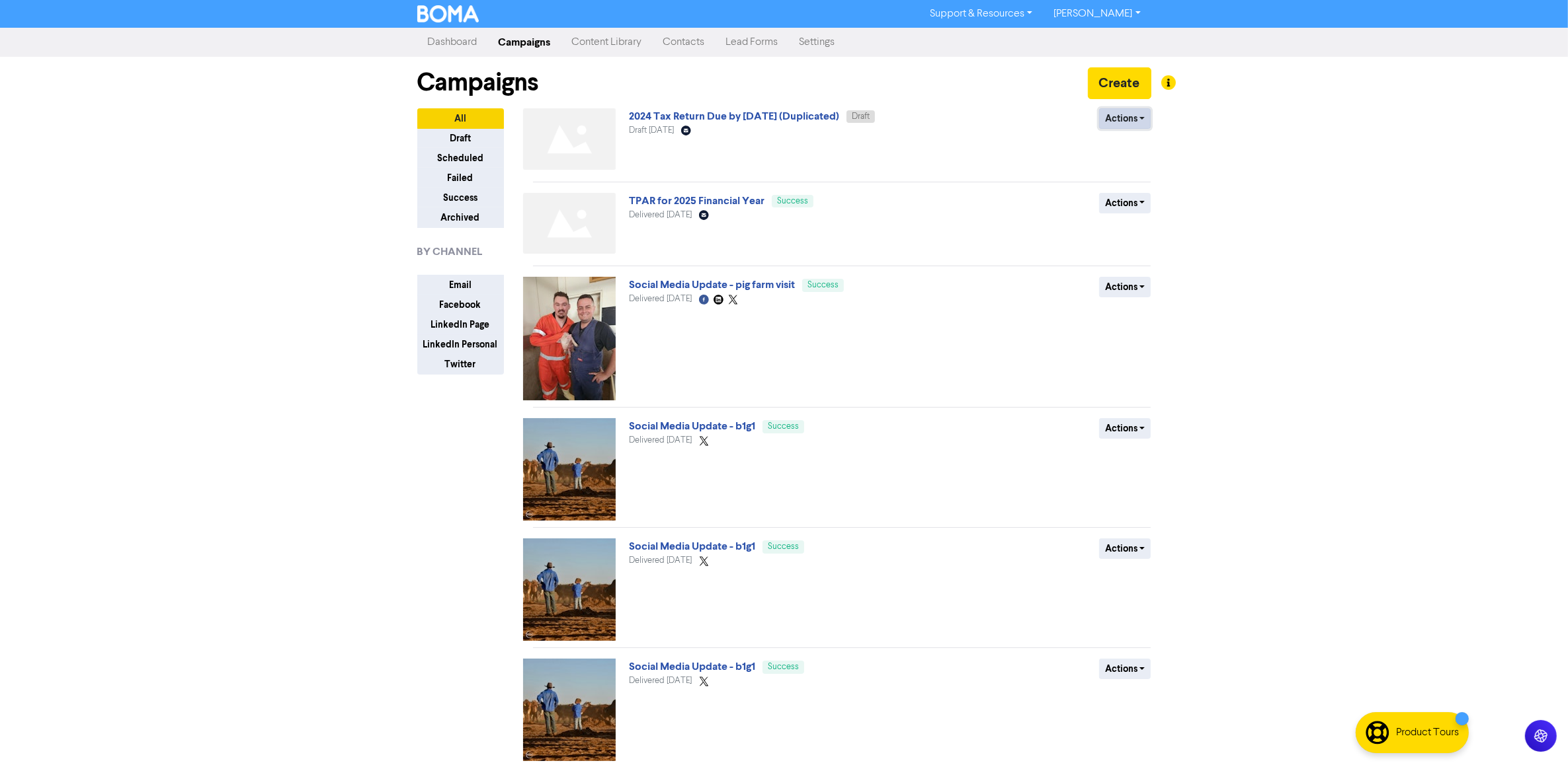
click at [1119, 118] on button "Actions" at bounding box center [1125, 119] width 52 height 21
click at [1136, 192] on button "Rename" at bounding box center [1151, 190] width 104 height 21
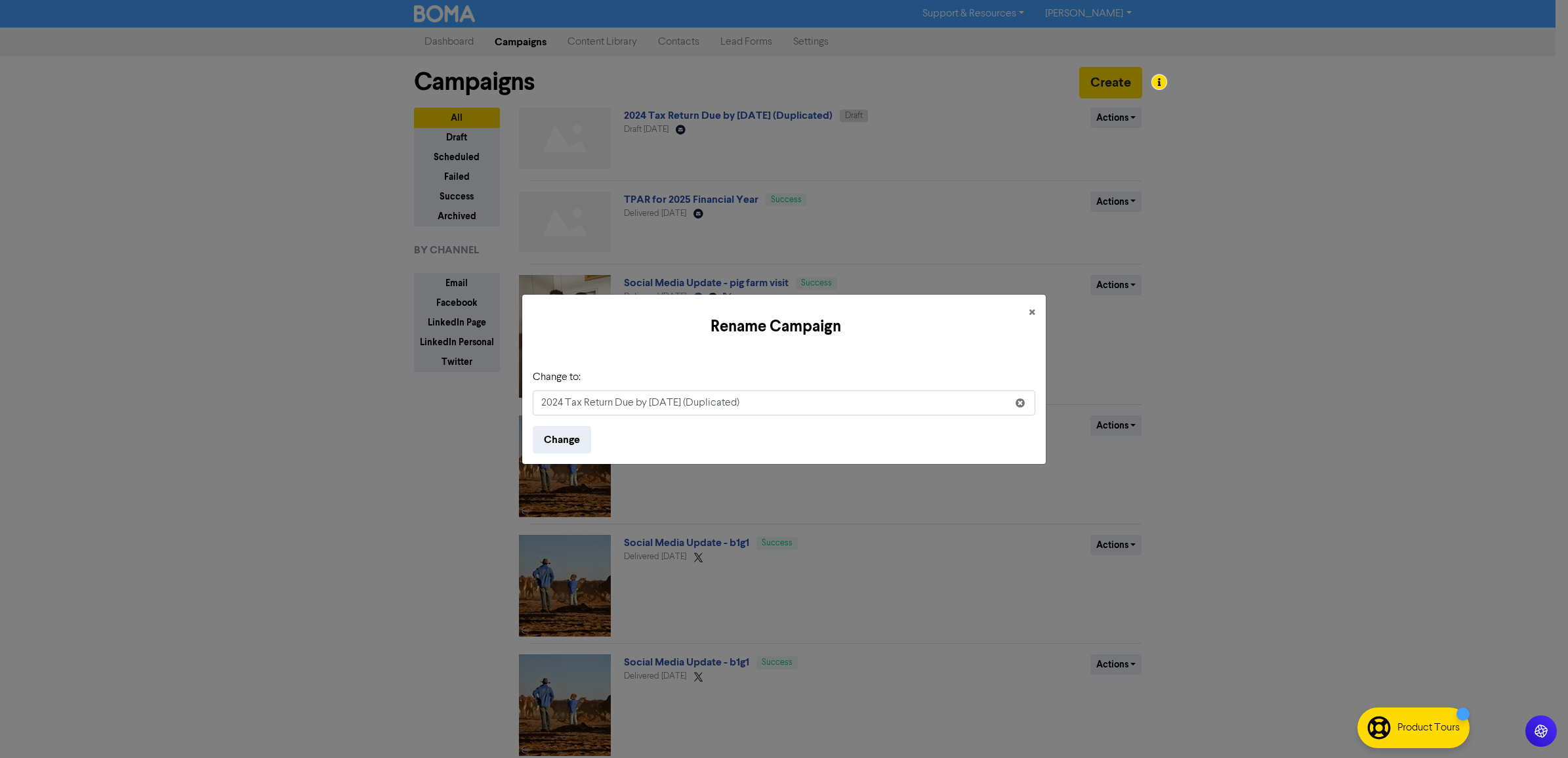
click at [560, 401] on input "2024 Tax Return Due by 31st October 2024 (Duplicated)" at bounding box center [784, 402] width 503 height 25
type input "2025 Tax Return Due by [DATE]"
click at [572, 445] on button "Change" at bounding box center [561, 439] width 58 height 28
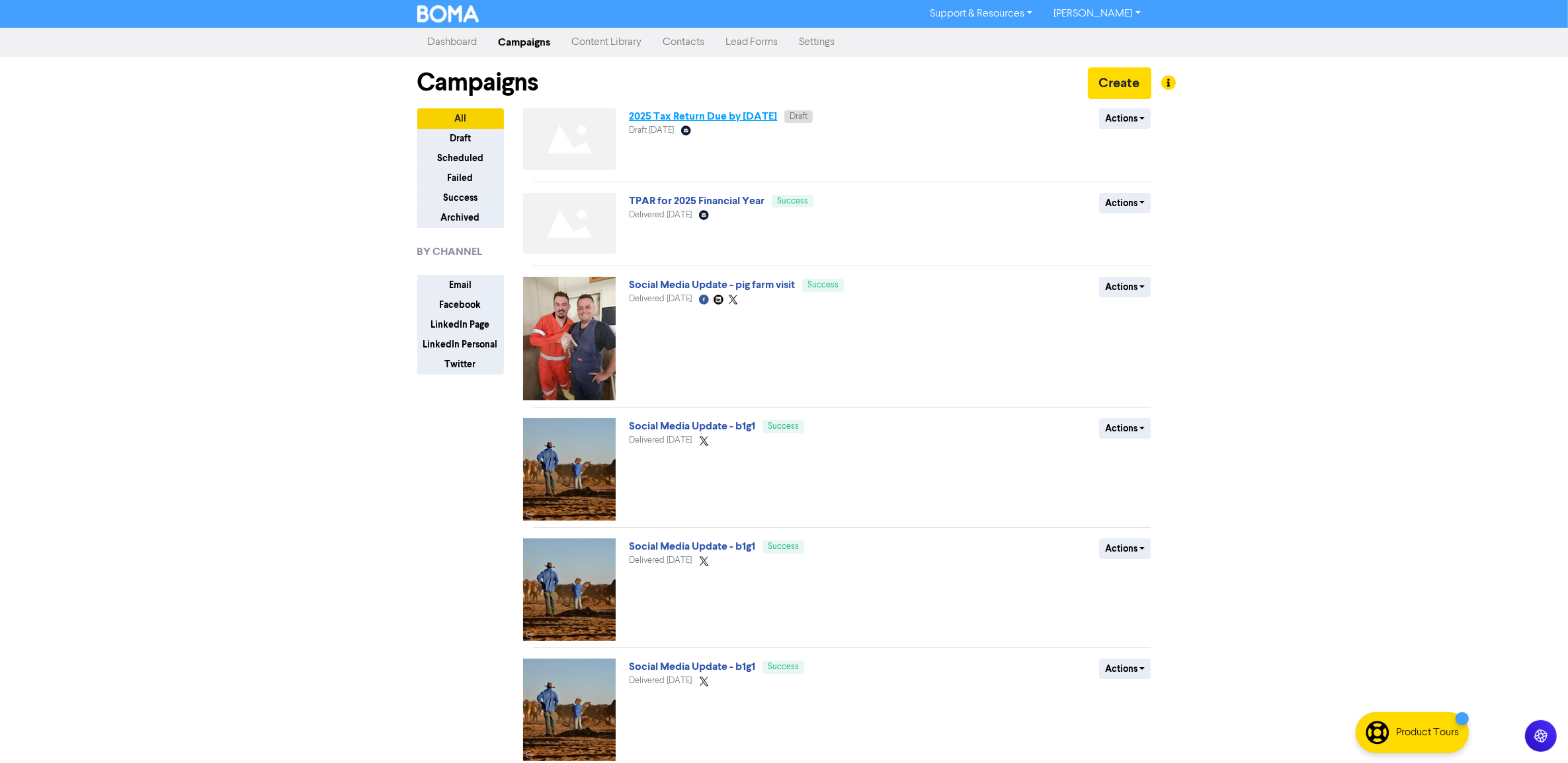
click at [773, 119] on link "2025 Tax Return Due by [DATE]" at bounding box center [703, 116] width 148 height 13
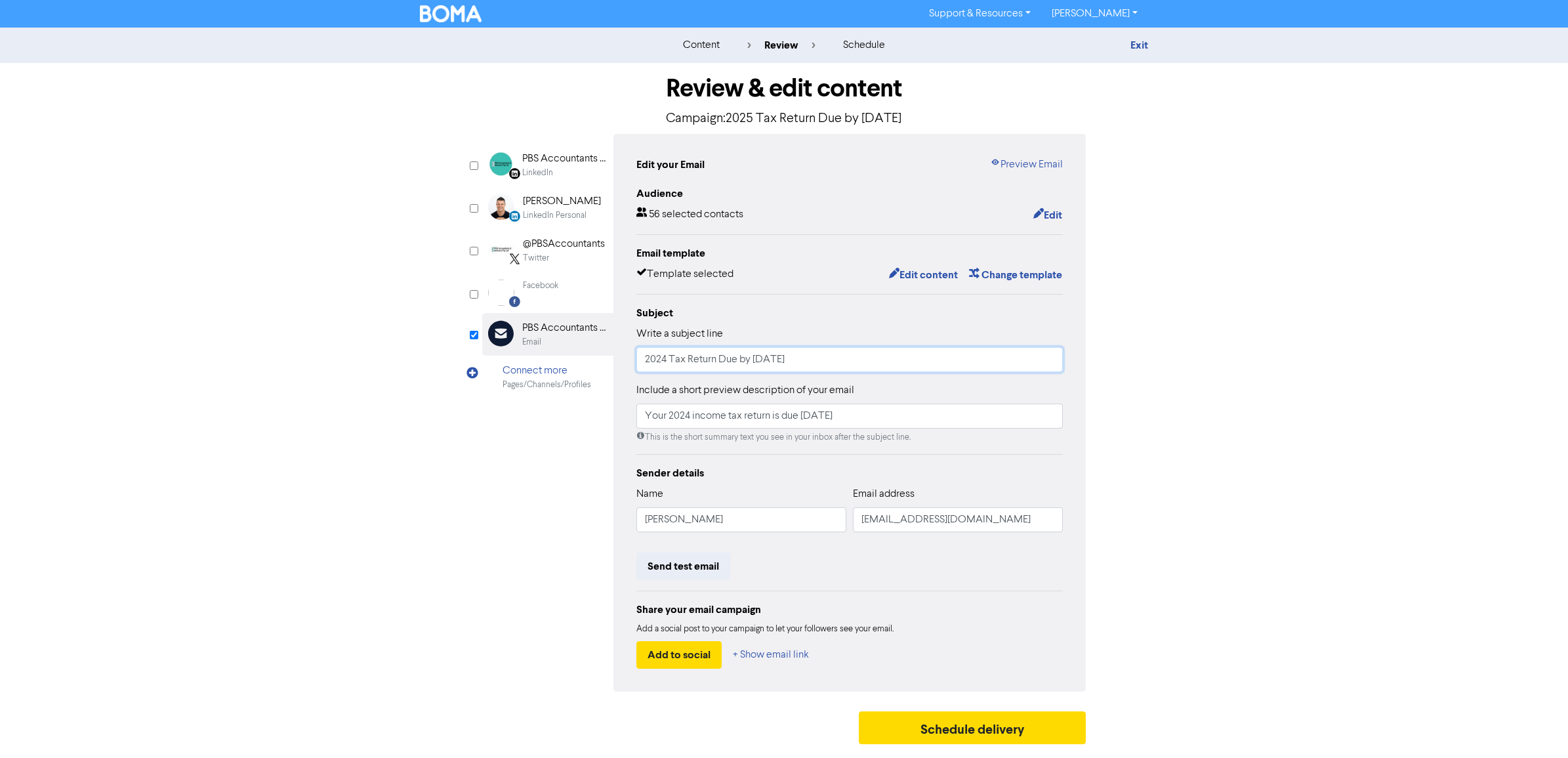
click at [663, 365] on input "2024 Tax Return Due by 31st October 2024" at bounding box center [850, 359] width 426 height 25
drag, startPoint x: 829, startPoint y: 359, endPoint x: 1028, endPoint y: 348, distance: 199.3
click at [1018, 350] on input "2025 Tax Return Due by 31st October 2024" at bounding box center [850, 359] width 426 height 25
type input "2025 Tax Return Due by [DATE]"
drag, startPoint x: 686, startPoint y: 417, endPoint x: 737, endPoint y: 419, distance: 51.0
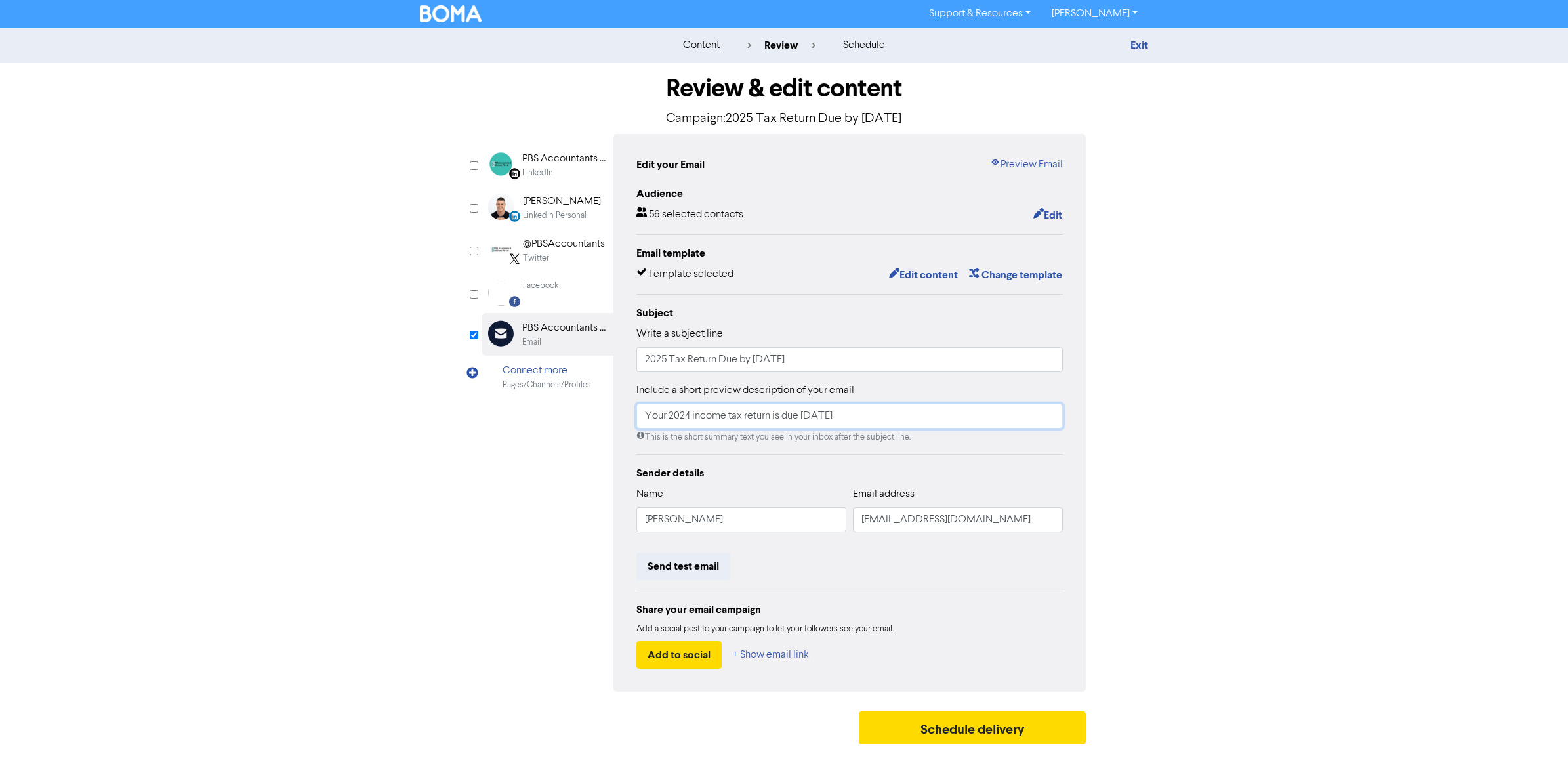
click at [686, 418] on input "Your 2024 income tax return is due 31 October 2024" at bounding box center [850, 416] width 426 height 25
drag, startPoint x: 869, startPoint y: 417, endPoint x: 1090, endPoint y: 422, distance: 221.1
click at [1087, 424] on div "Review & edit content Campaign: 2025 Tax Return Due by 31st October 2025 Linked…" at bounding box center [784, 406] width 623 height 688
type input "Your 2025 income tax return is due 31 October 2025"
drag, startPoint x: 776, startPoint y: 526, endPoint x: 210, endPoint y: 482, distance: 567.7
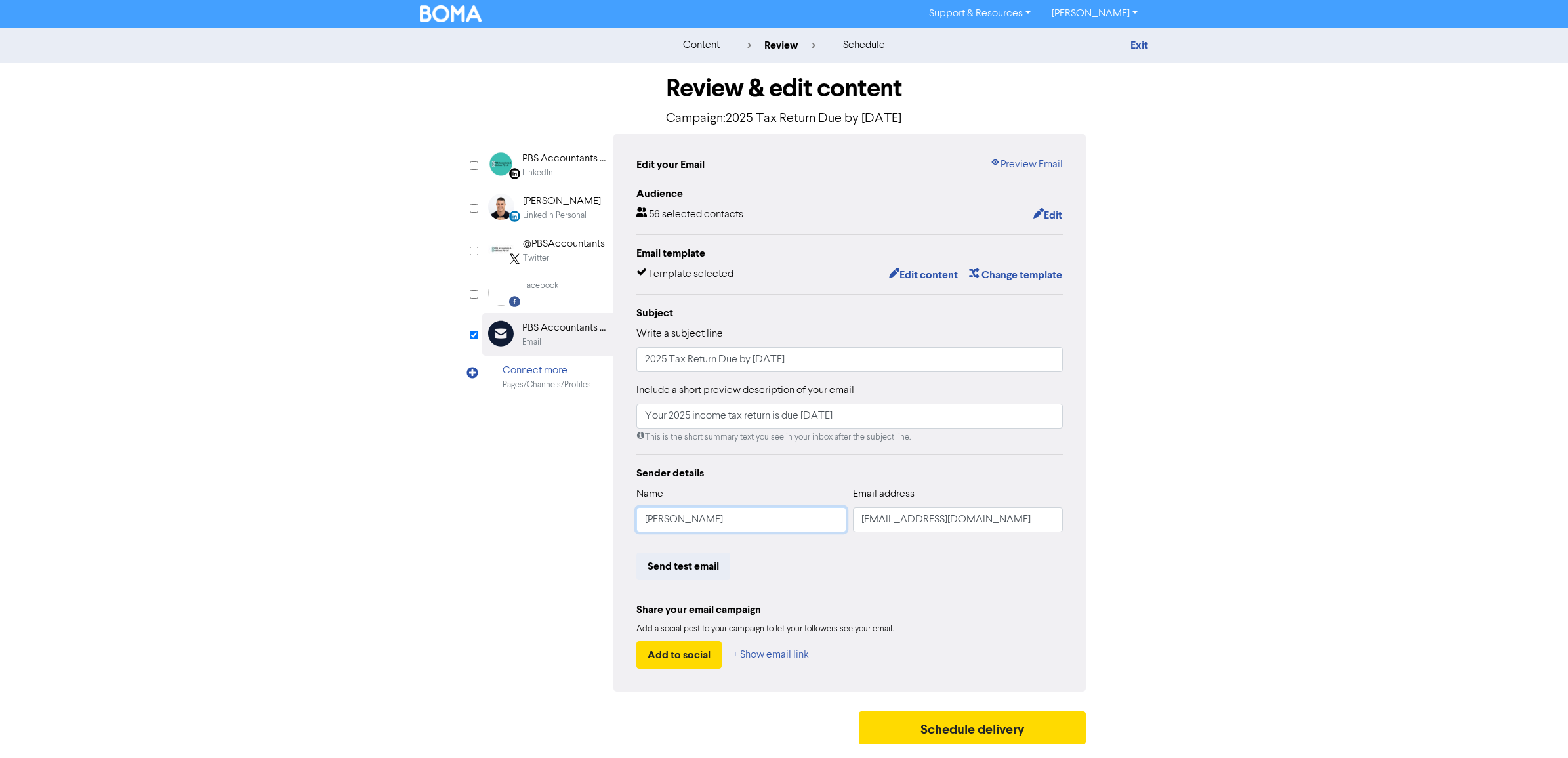
click at [233, 481] on div "content review schedule Exit Review & edit content Campaign: 2025 Tax Return Du…" at bounding box center [784, 390] width 1568 height 723
type input "[PERSON_NAME]"
click at [1050, 202] on div "Audience 56 selected contacts Edit" at bounding box center [850, 205] width 426 height 38
click at [1050, 212] on button "Edit" at bounding box center [1048, 215] width 30 height 17
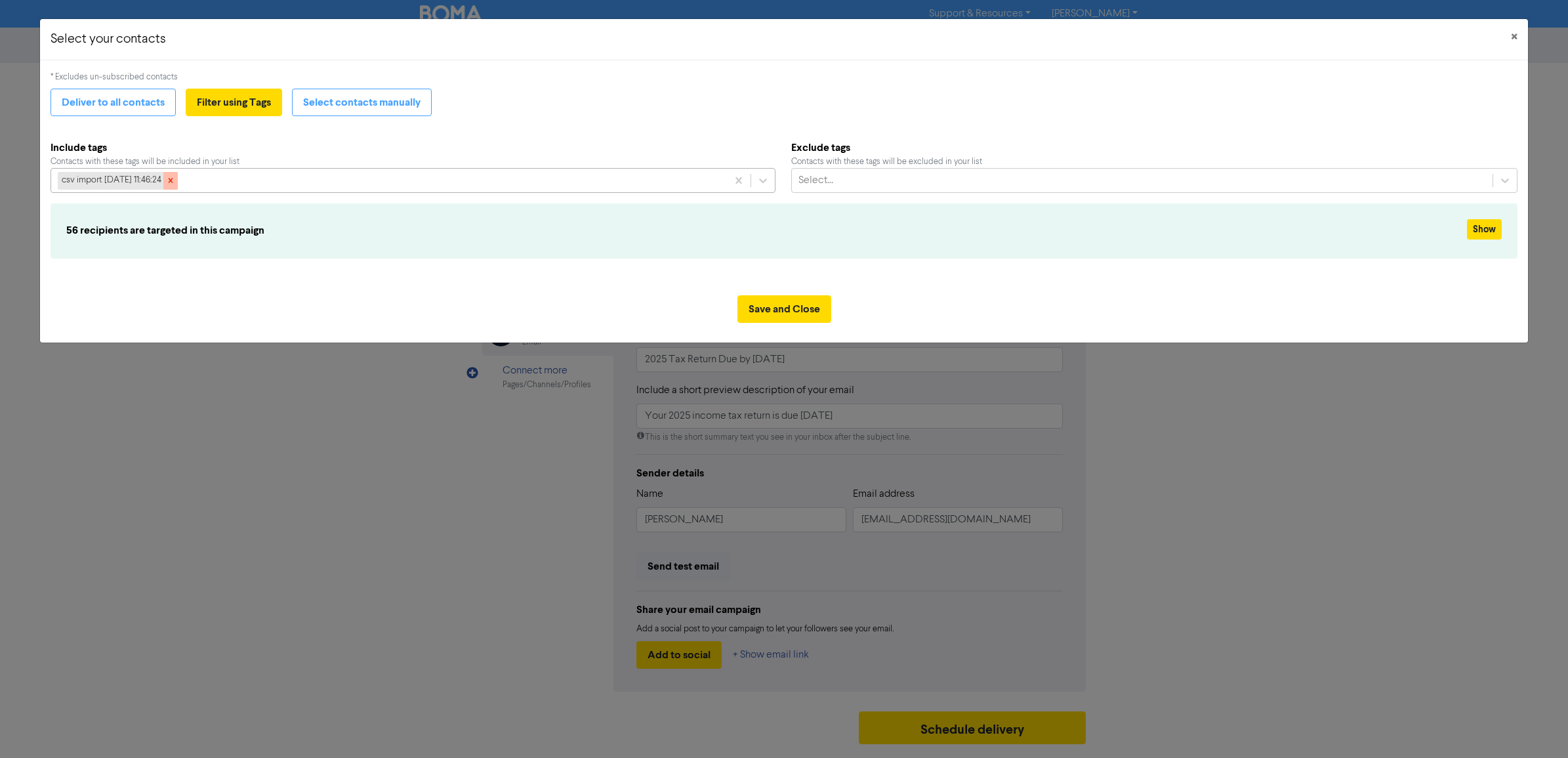
click at [173, 180] on icon at bounding box center [171, 181] width 5 height 5
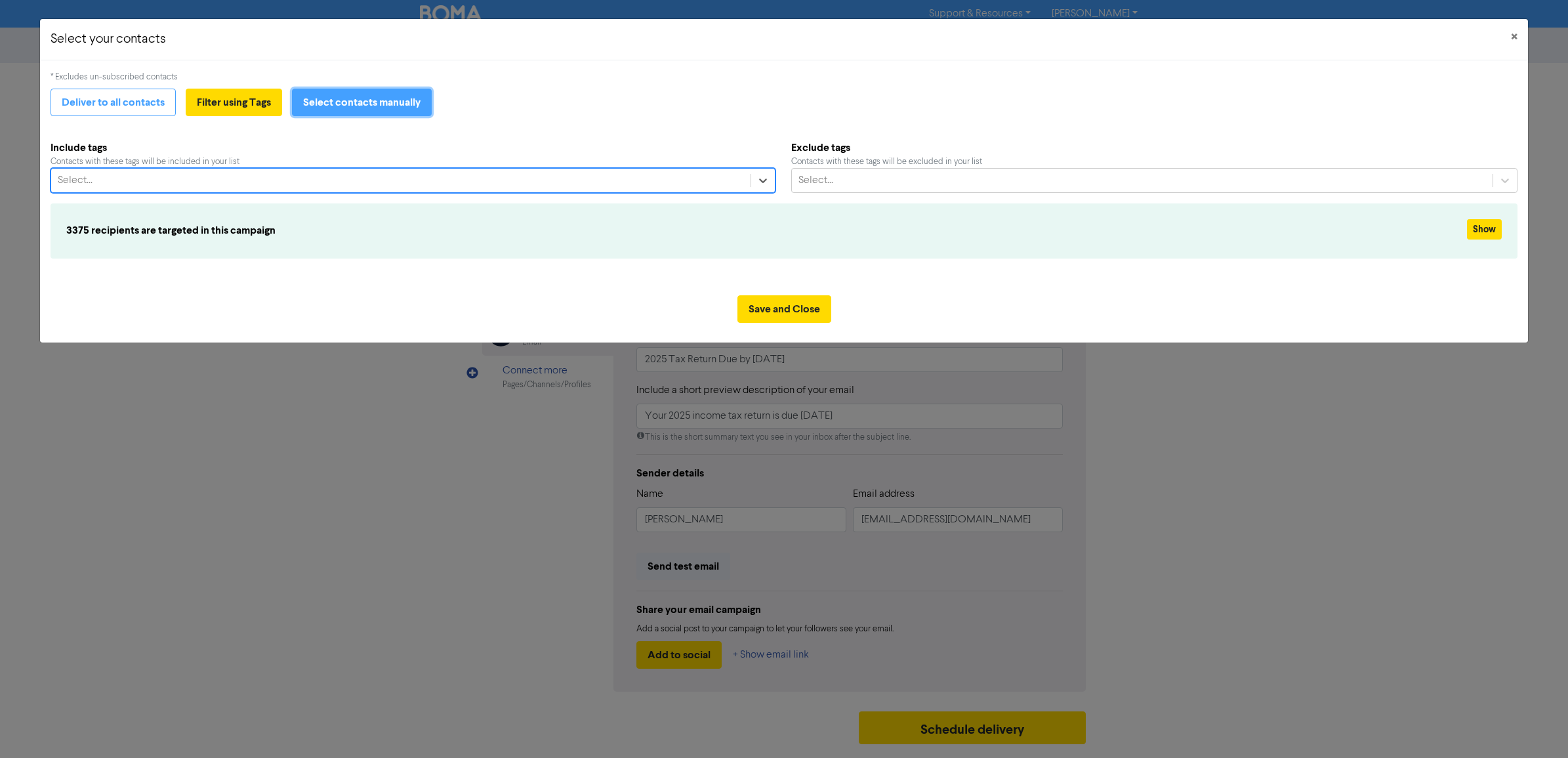
click at [337, 113] on button "Select contacts manually" at bounding box center [361, 102] width 140 height 28
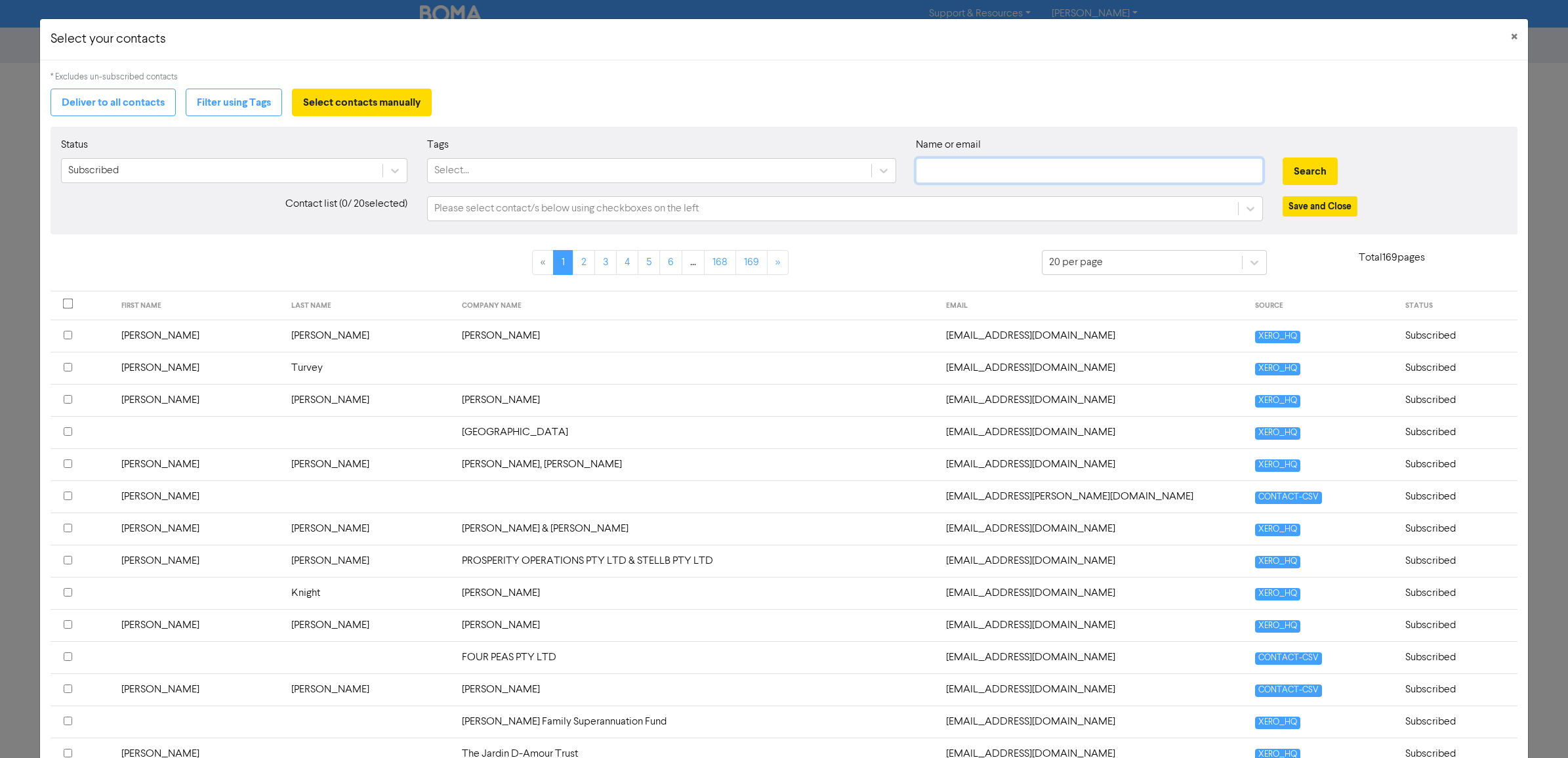
click at [958, 179] on input "text" at bounding box center [1090, 171] width 347 height 25
type input "[EMAIL_ADDRESS][DOMAIN_NAME]"
click at [1341, 168] on div "Search" at bounding box center [1394, 171] width 224 height 28
click at [1303, 168] on button "Search" at bounding box center [1310, 171] width 55 height 28
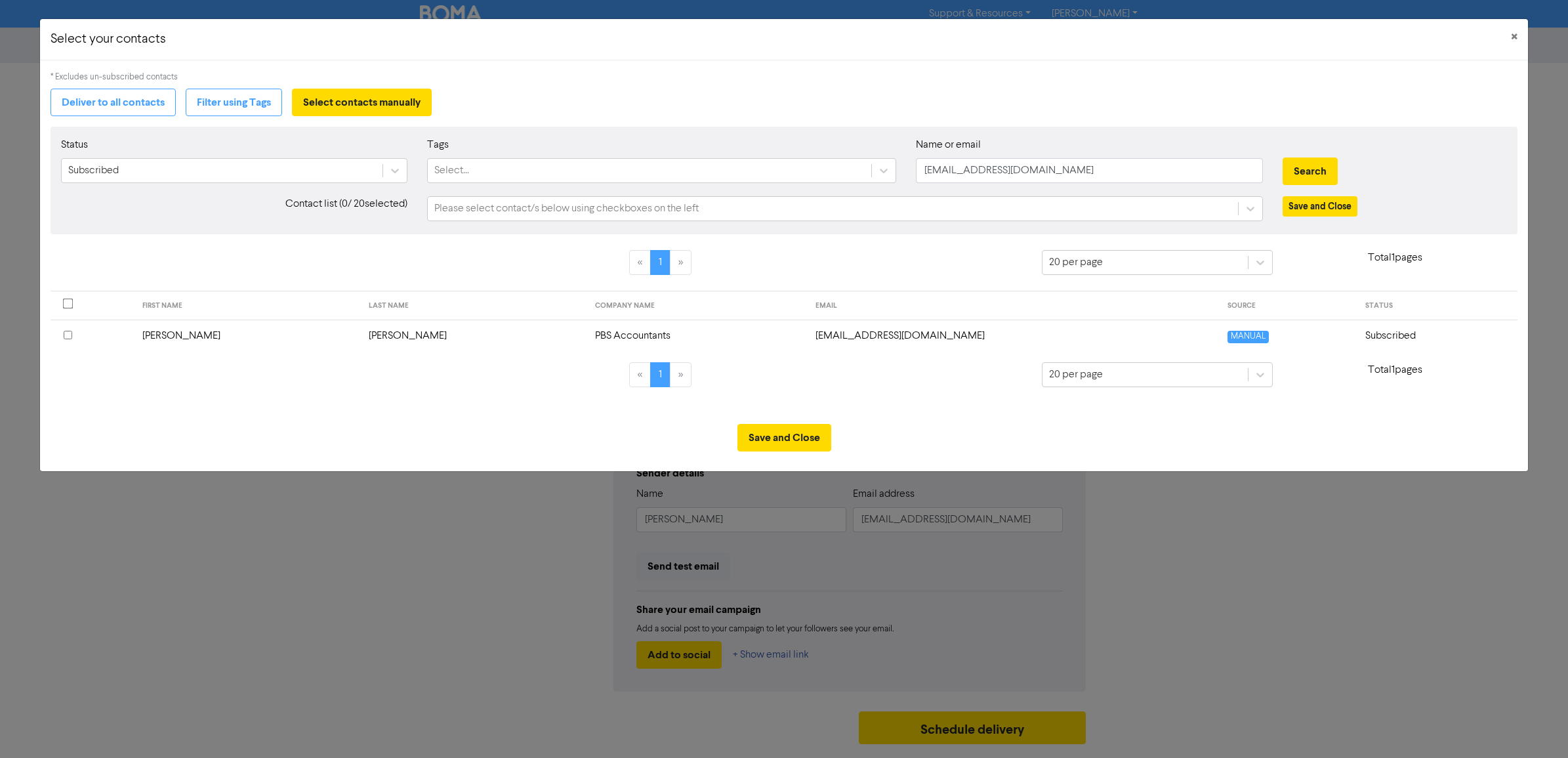
click at [66, 335] on input "checkbox" at bounding box center [67, 334] width 8 height 8
click at [803, 438] on button "Save and Close" at bounding box center [784, 438] width 94 height 28
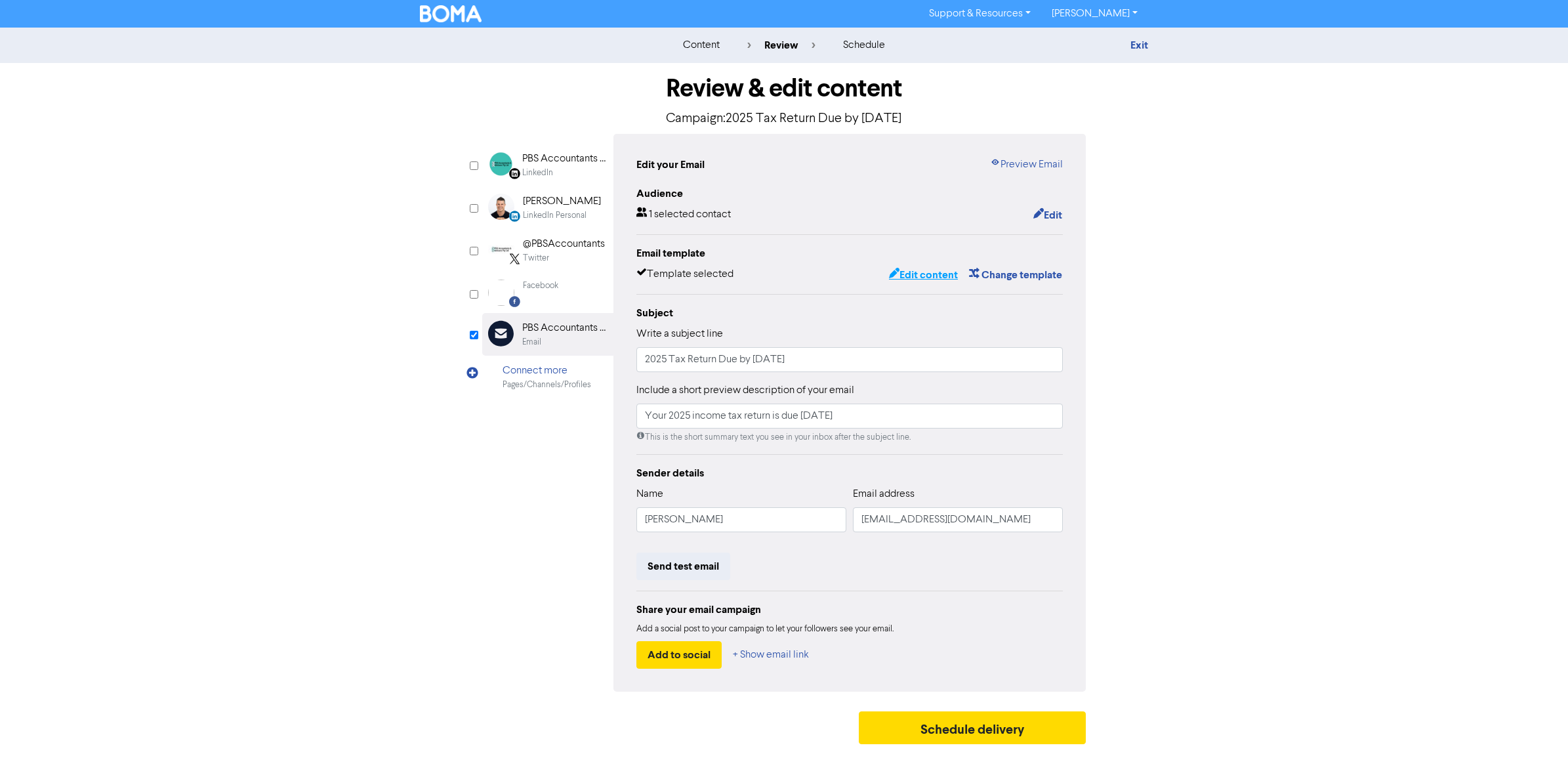
click at [929, 278] on button "Edit content" at bounding box center [923, 275] width 70 height 17
click at [910, 279] on button "Edit content" at bounding box center [923, 275] width 70 height 17
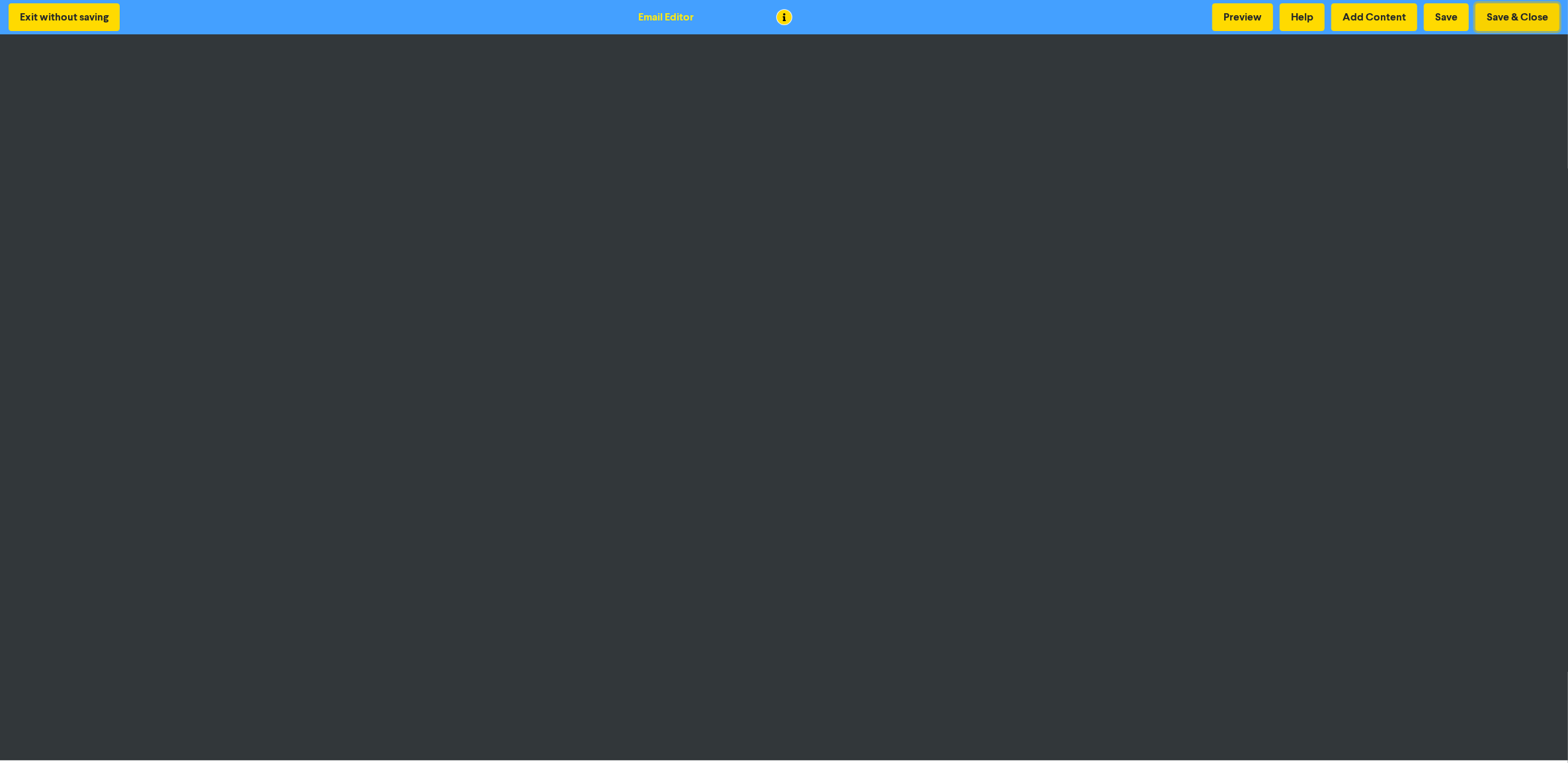
click at [1497, 30] on button "Save & Close" at bounding box center [1517, 17] width 84 height 28
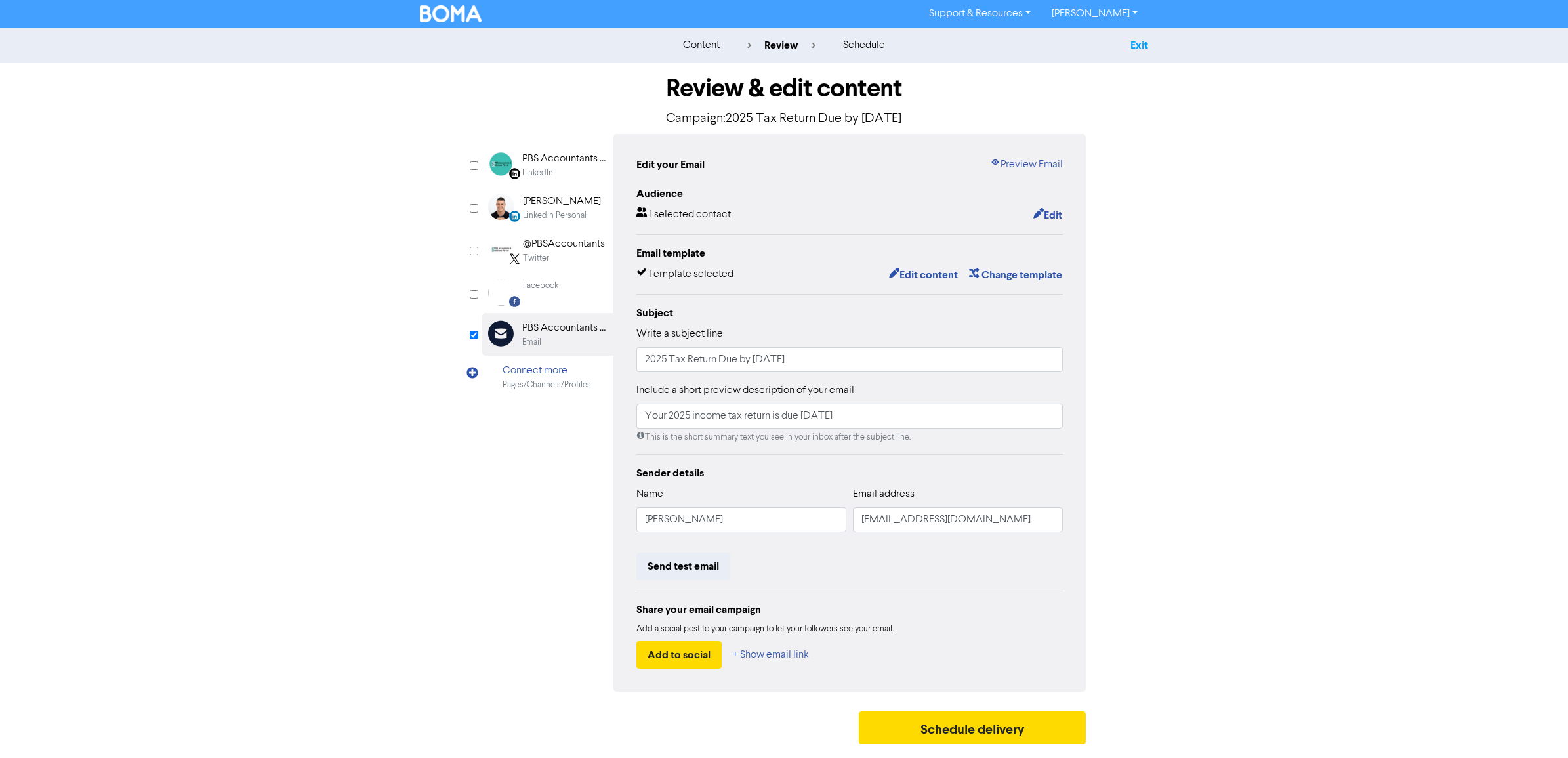
click at [1139, 43] on link "Exit" at bounding box center [1139, 45] width 17 height 13
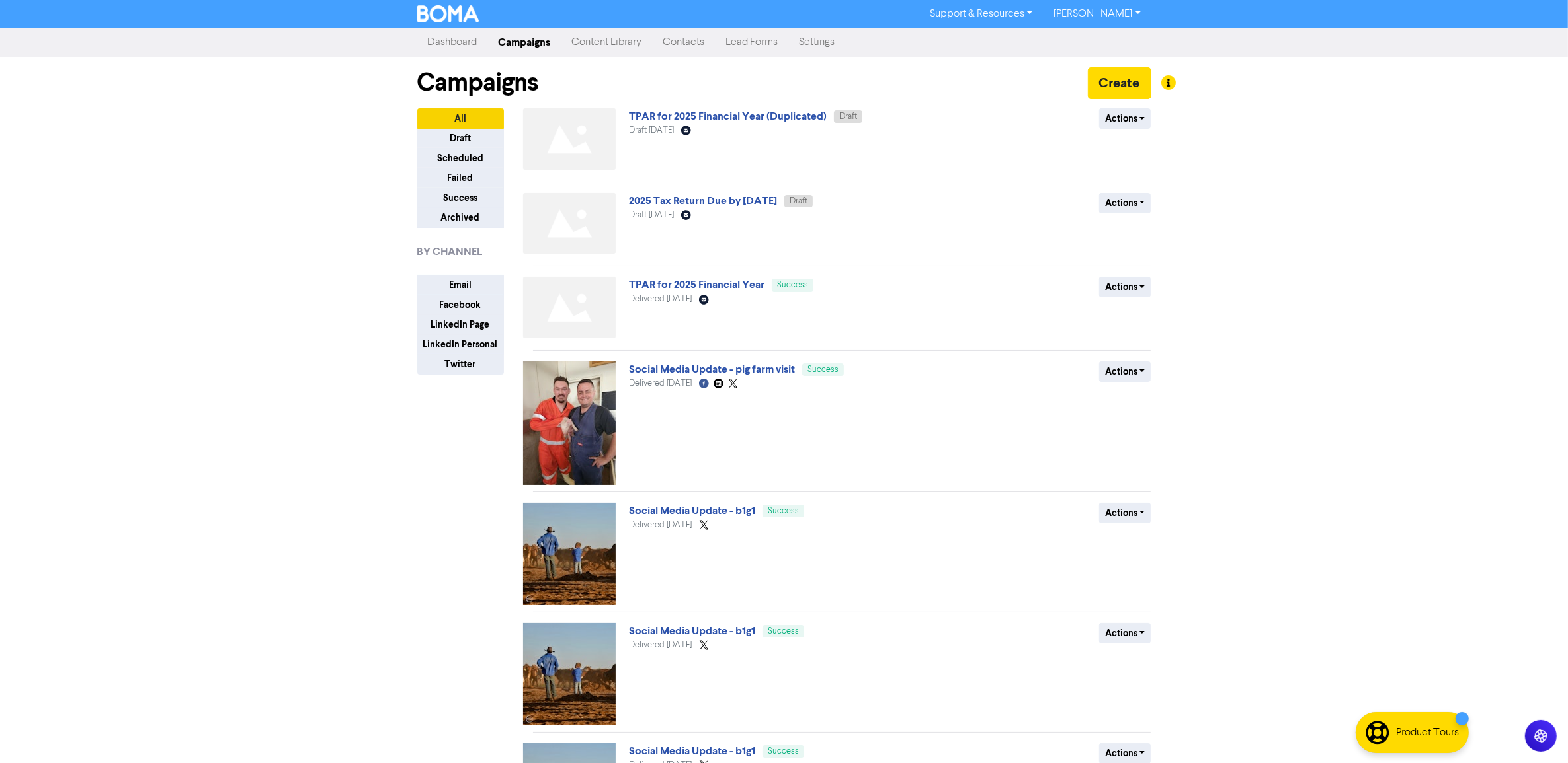
click at [696, 47] on link "Contacts" at bounding box center [684, 42] width 63 height 27
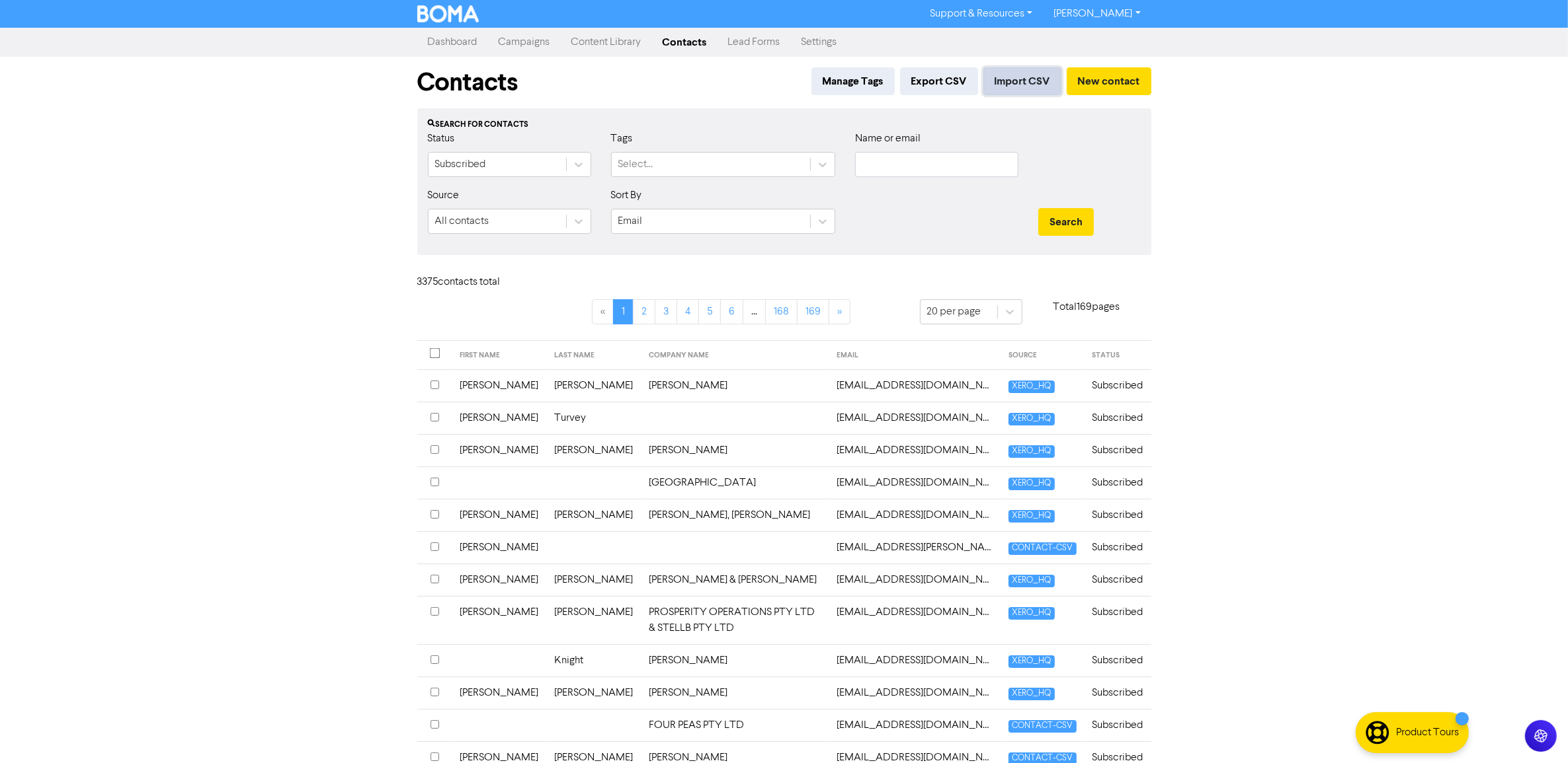
click at [1016, 89] on button "Import CSV" at bounding box center [1022, 81] width 78 height 28
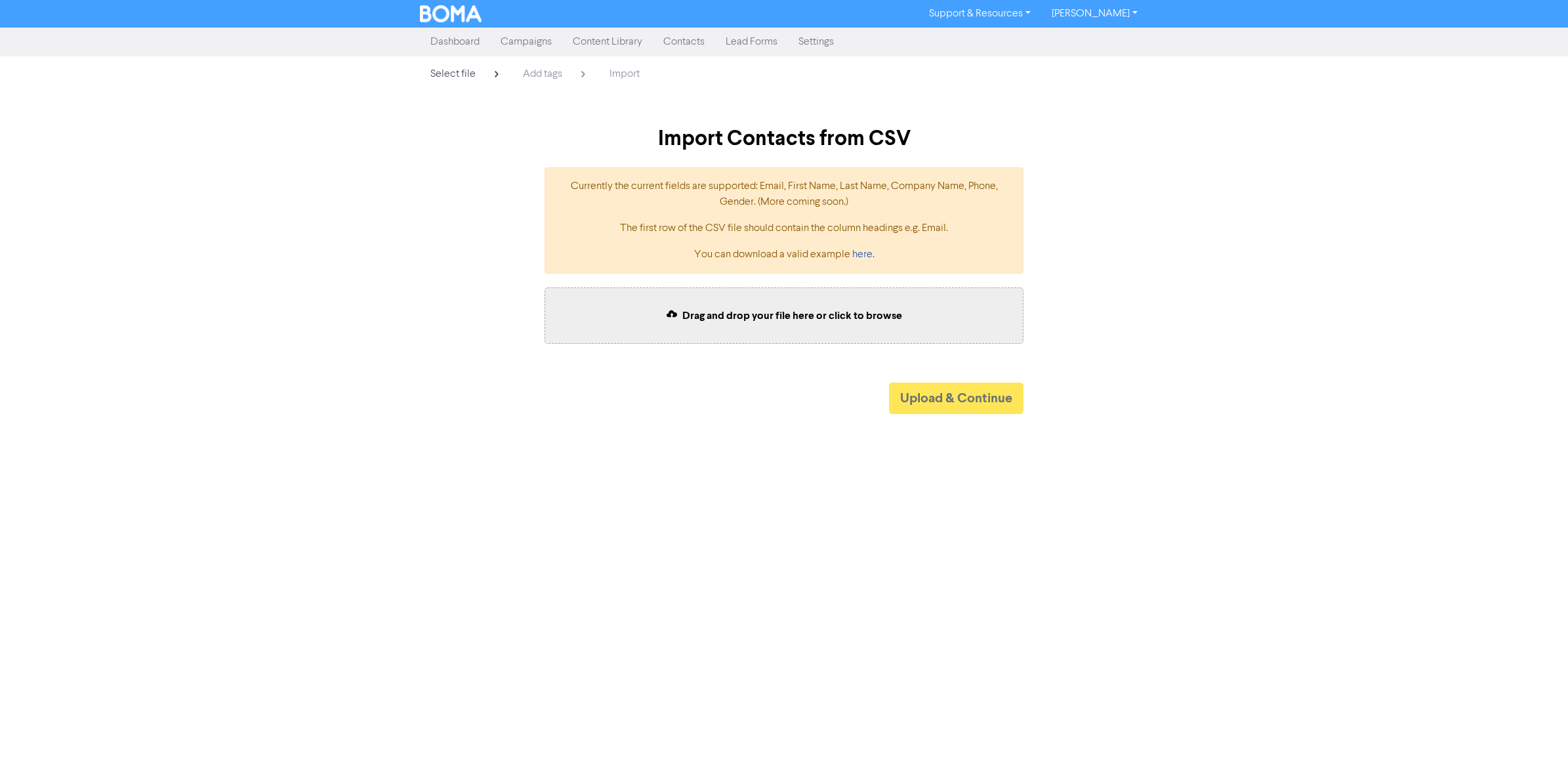
click at [794, 322] on div "Drag and drop your file here or click to browse" at bounding box center [784, 316] width 479 height 57
click at [905, 385] on button "Upload & Continue" at bounding box center [956, 399] width 134 height 32
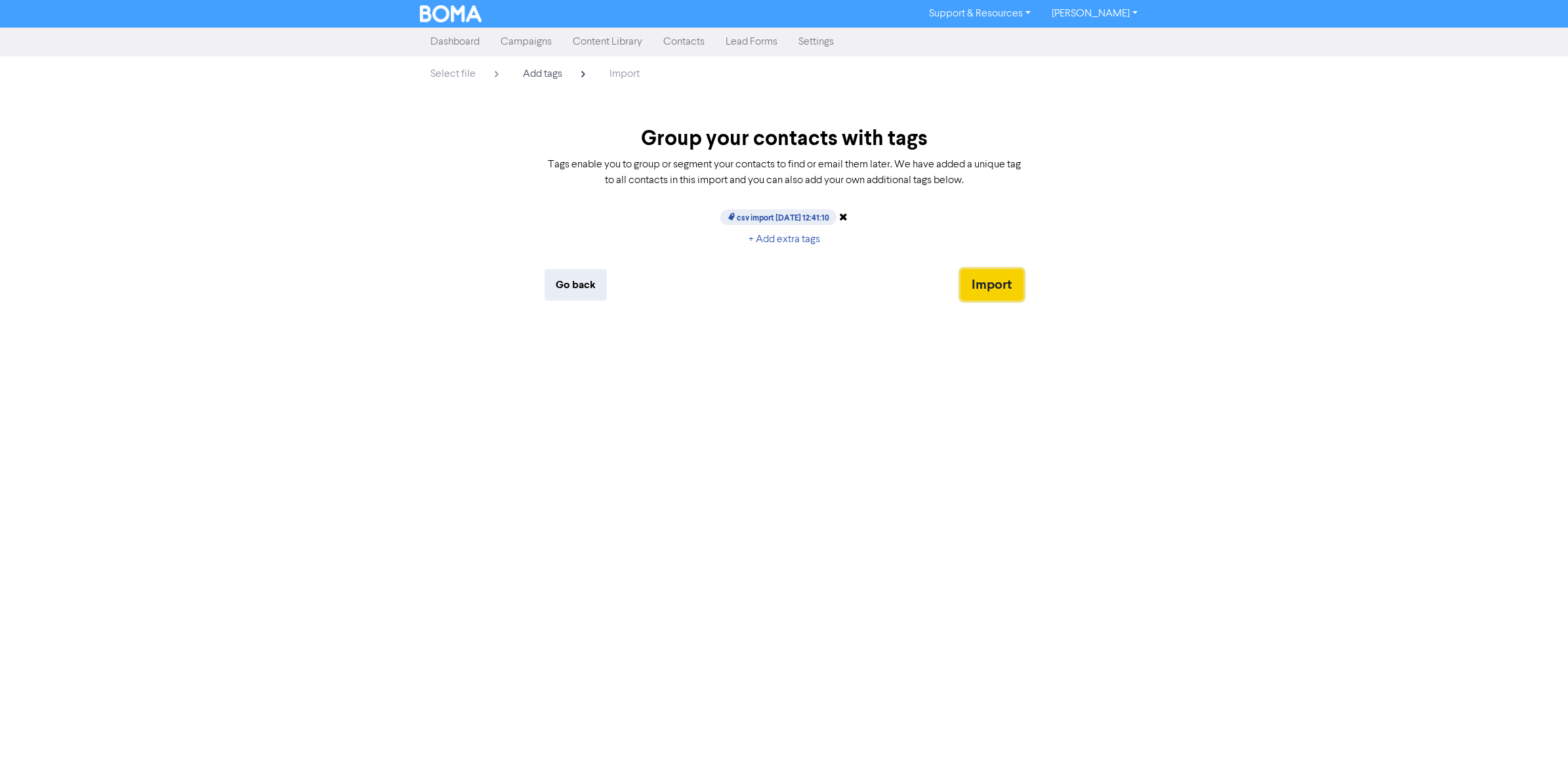
click at [983, 273] on button "Import" at bounding box center [992, 285] width 63 height 32
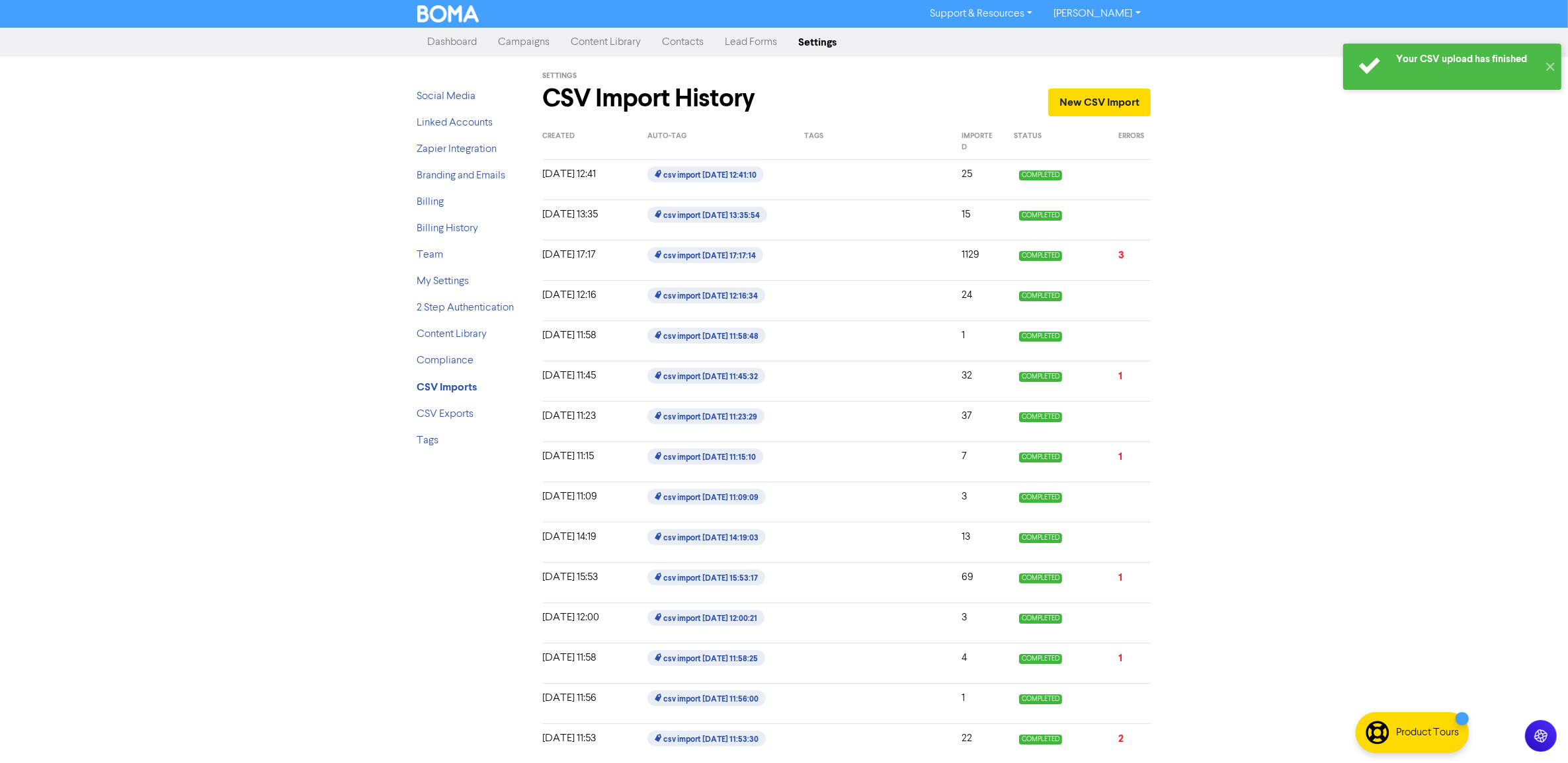
click at [525, 40] on link "Campaigns" at bounding box center [525, 42] width 73 height 27
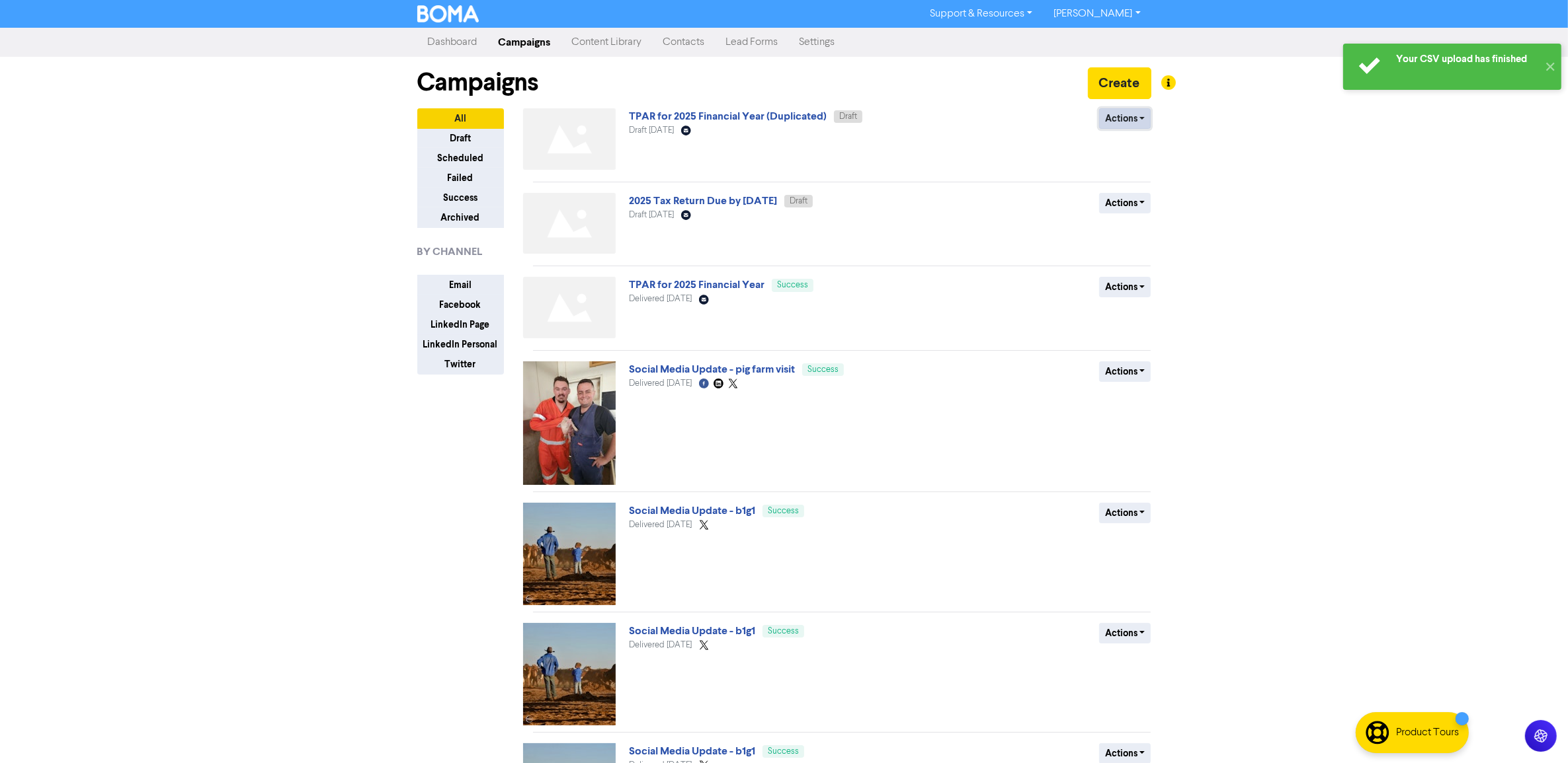
click at [1135, 118] on button "Actions" at bounding box center [1125, 119] width 52 height 21
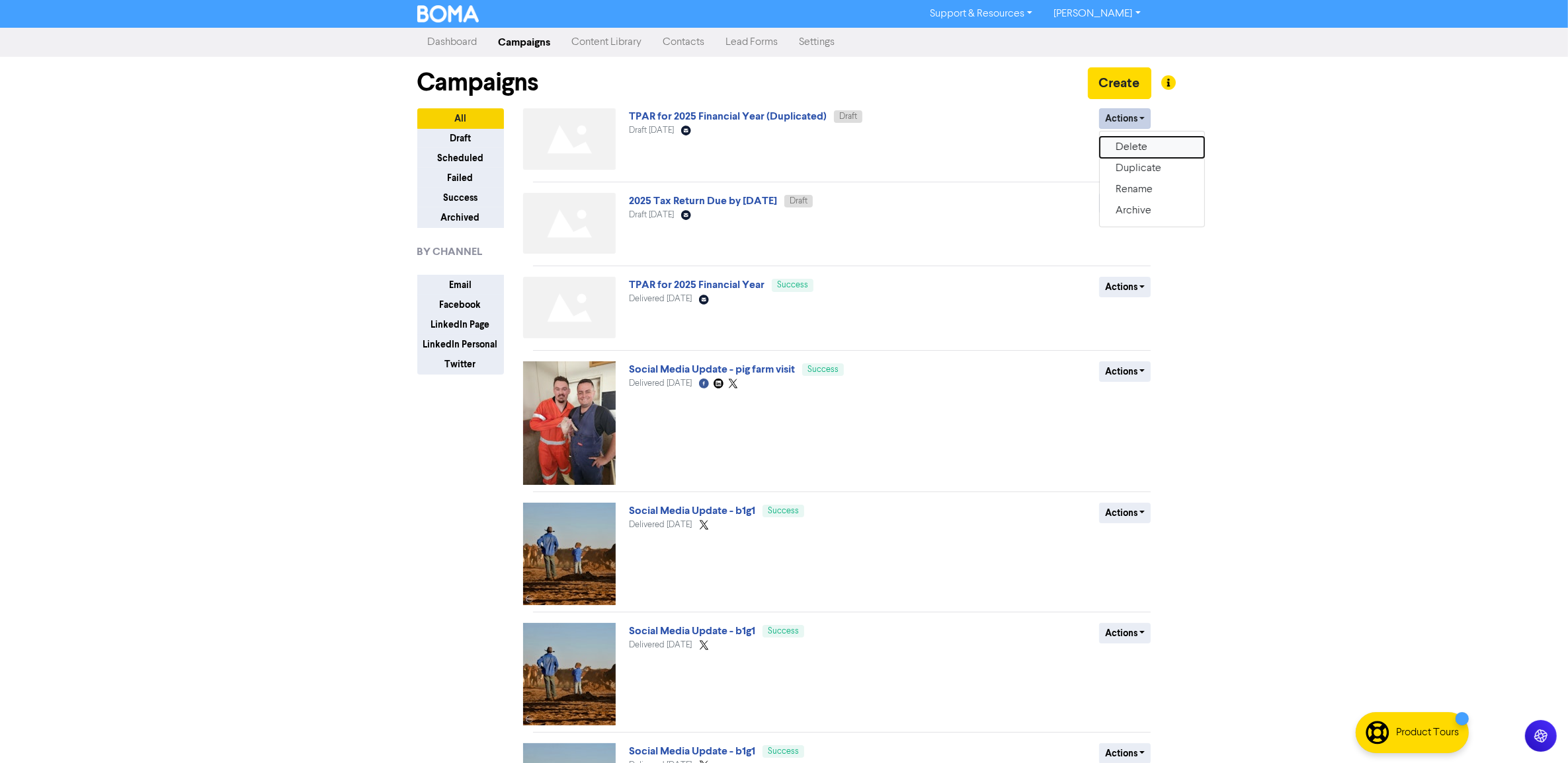
click at [1125, 150] on button "Delete" at bounding box center [1151, 147] width 104 height 21
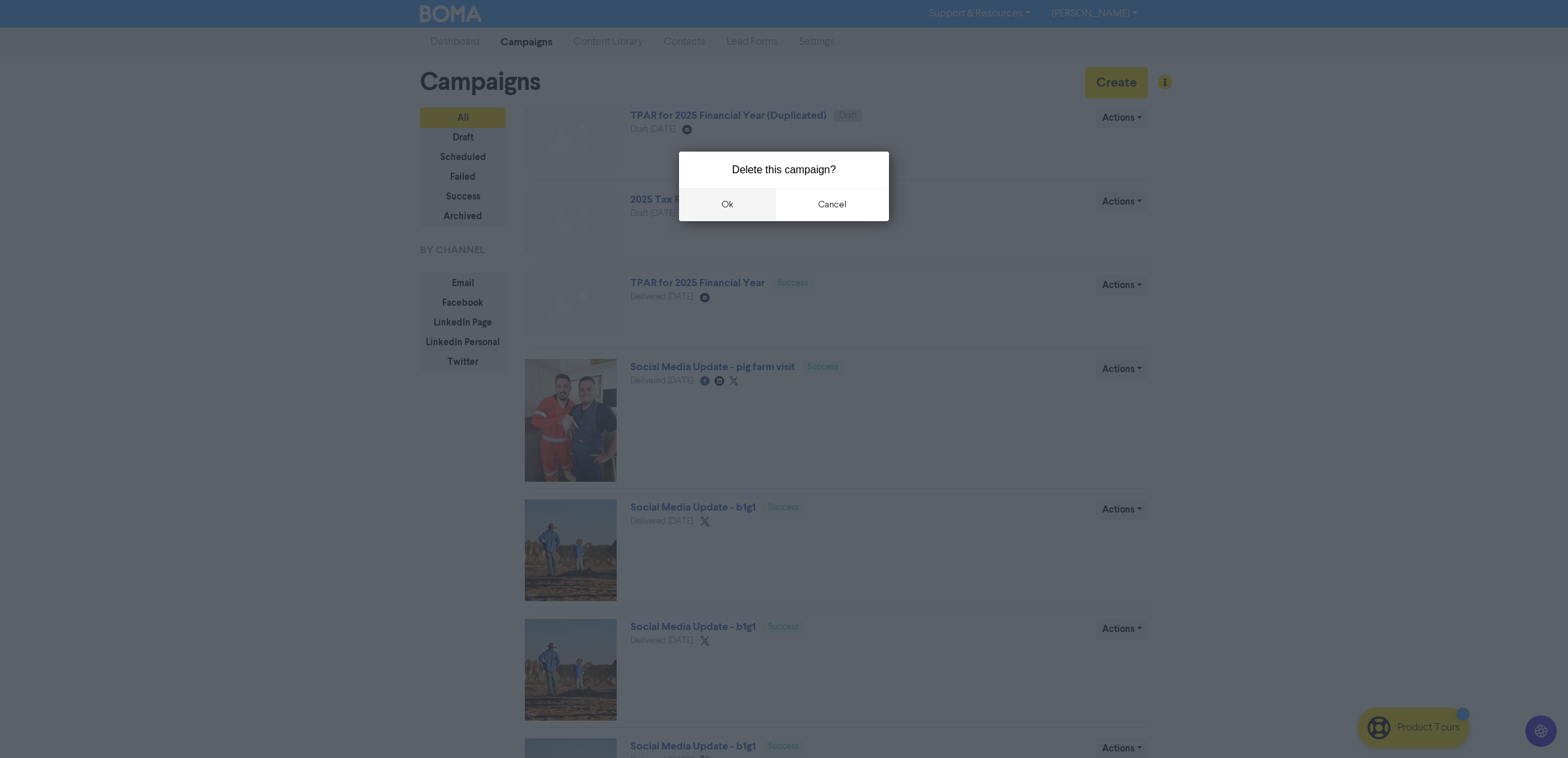
click at [746, 200] on button "ok" at bounding box center [727, 205] width 97 height 32
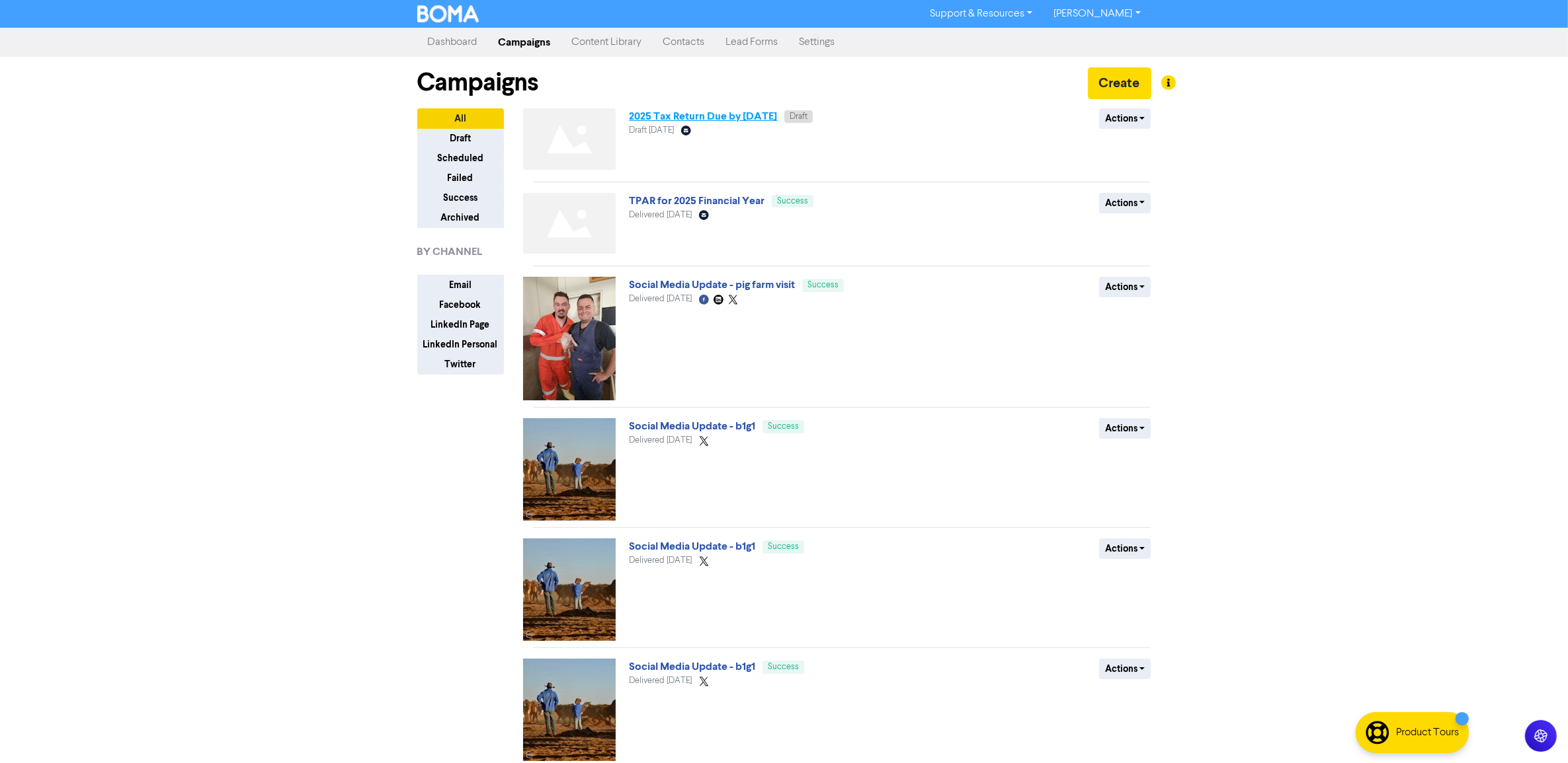
click at [761, 114] on link "2025 Tax Return Due by [DATE]" at bounding box center [703, 116] width 148 height 13
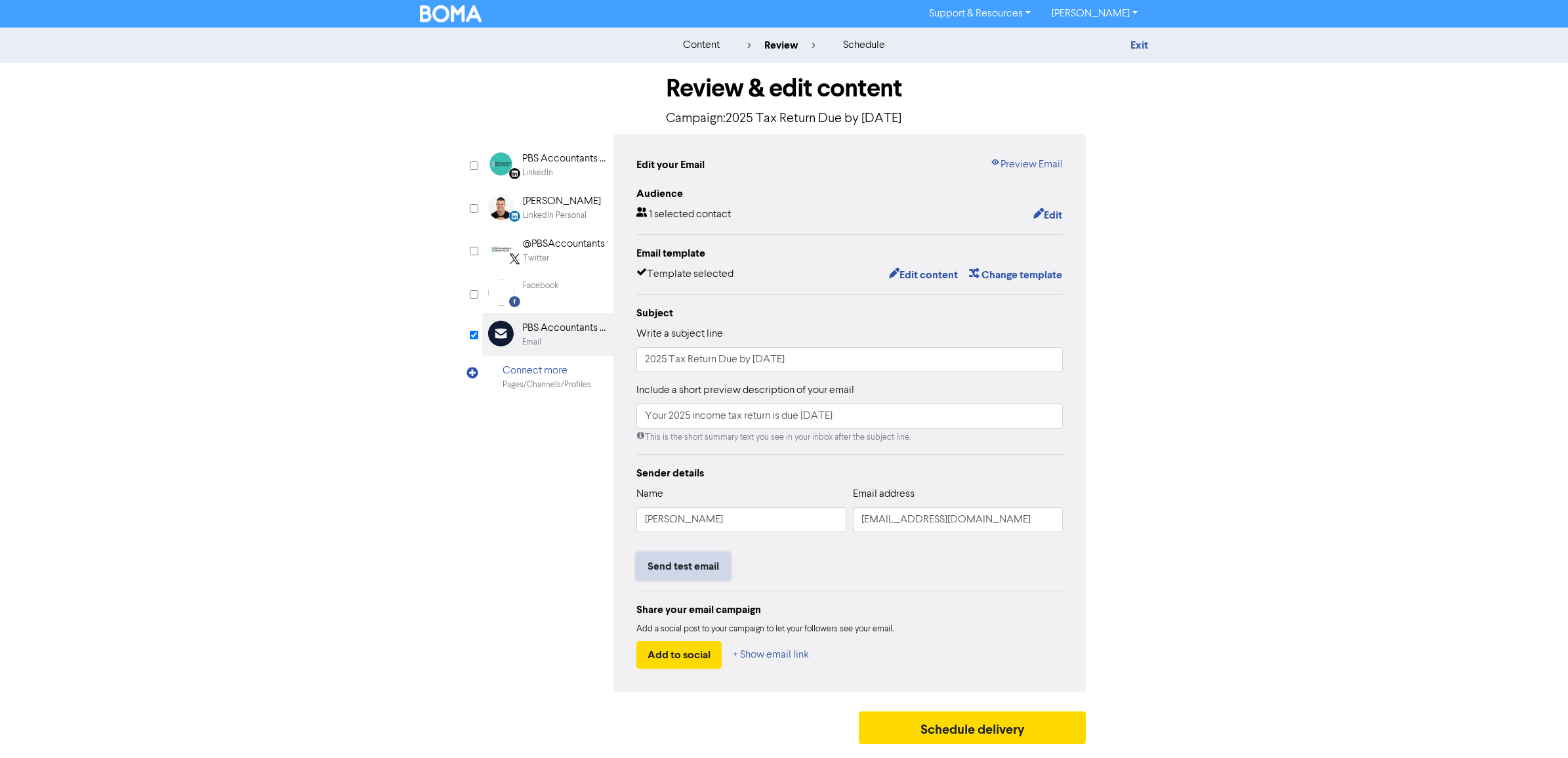
click at [671, 562] on button "Send test email" at bounding box center [684, 566] width 94 height 28
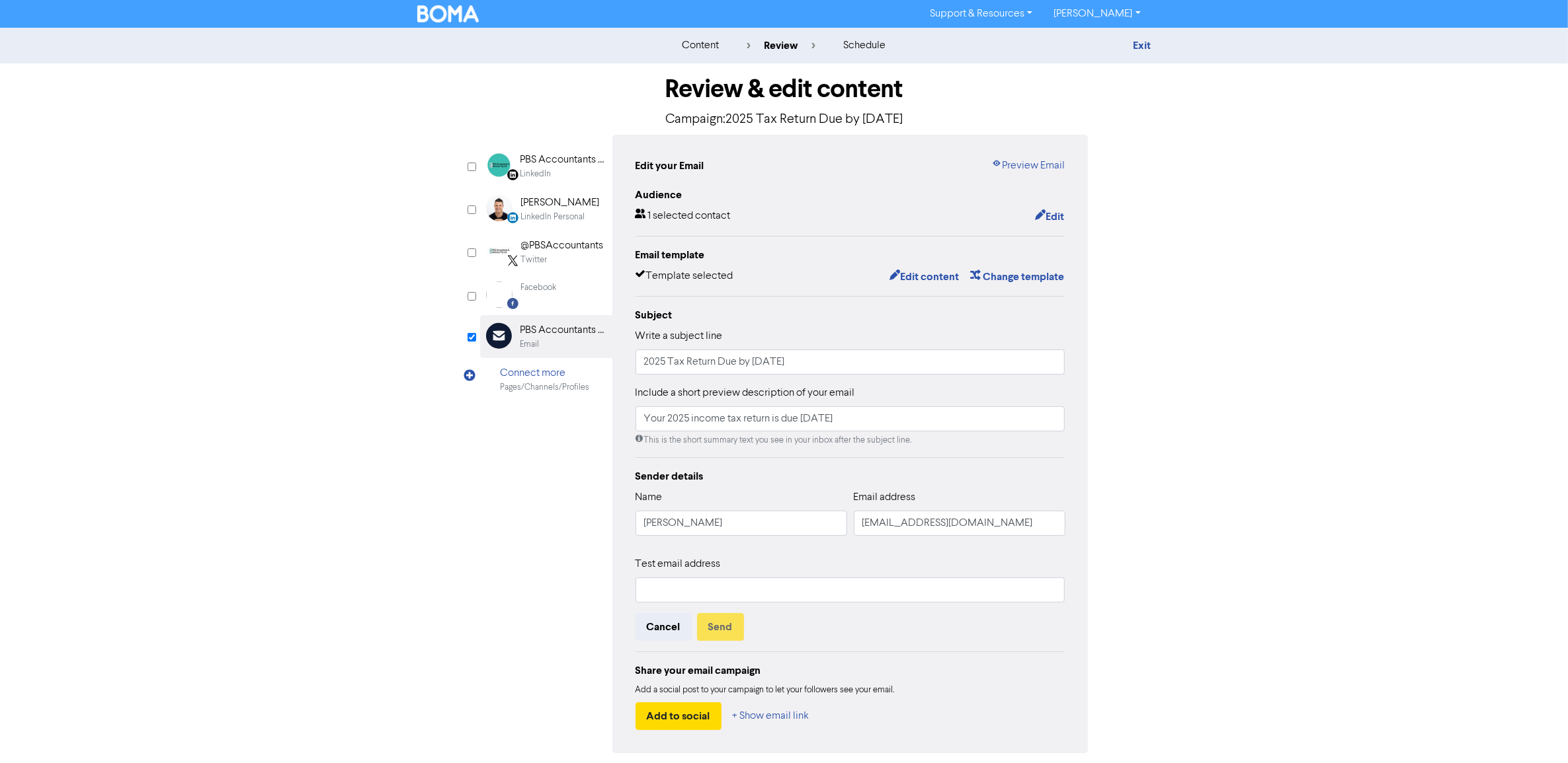
click at [721, 578] on div "Test email address" at bounding box center [850, 579] width 430 height 46
click at [713, 583] on input "text" at bounding box center [850, 590] width 430 height 25
type input "[EMAIL_ADDRESS][DOMAIN_NAME]"
click at [725, 633] on button "Send" at bounding box center [721, 627] width 47 height 28
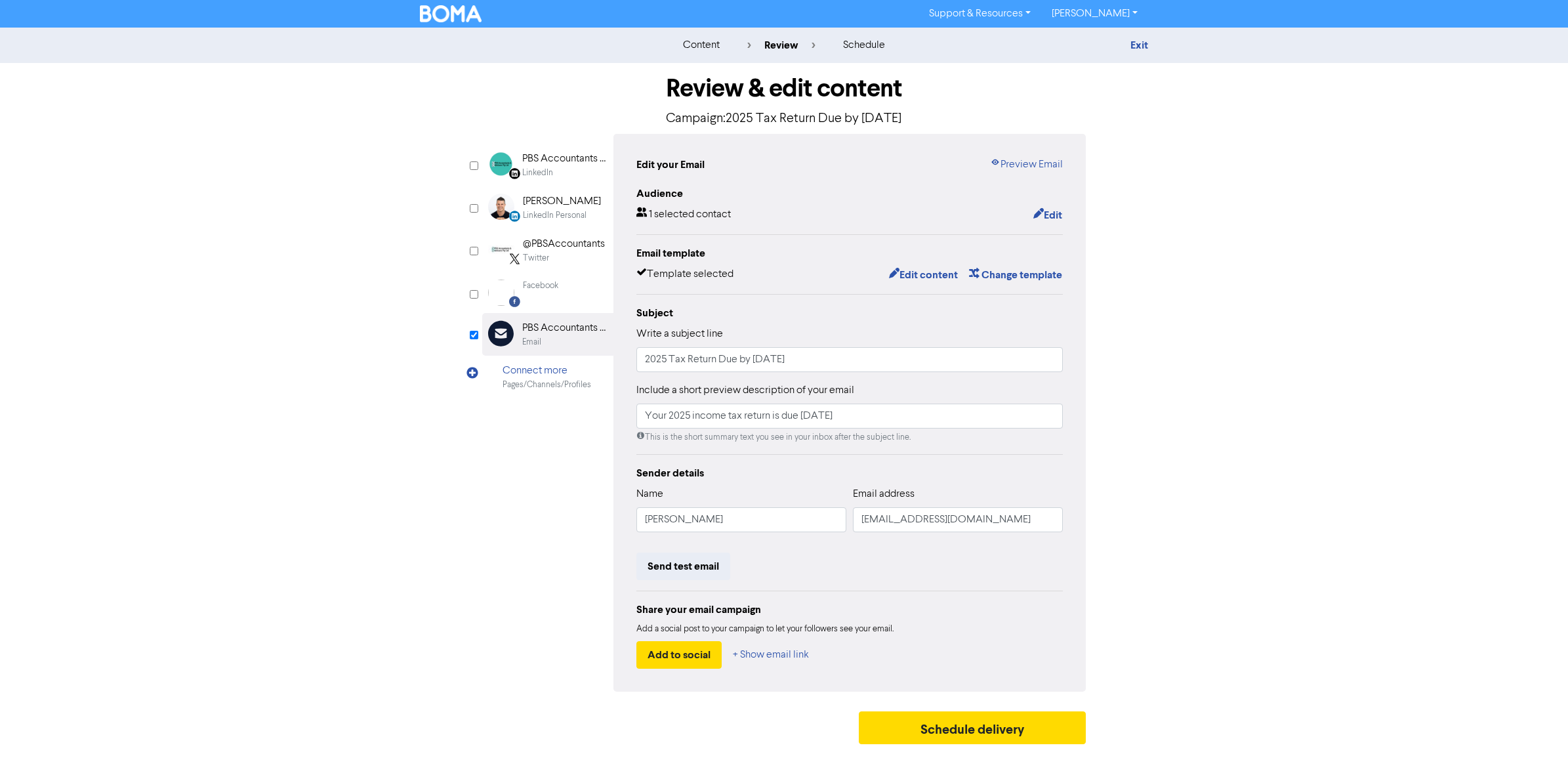
click at [269, 258] on div "content review schedule Exit Review & edit content Campaign: 2025 Tax Return Du…" at bounding box center [784, 390] width 1568 height 723
click at [1044, 220] on button "Edit" at bounding box center [1048, 215] width 30 height 17
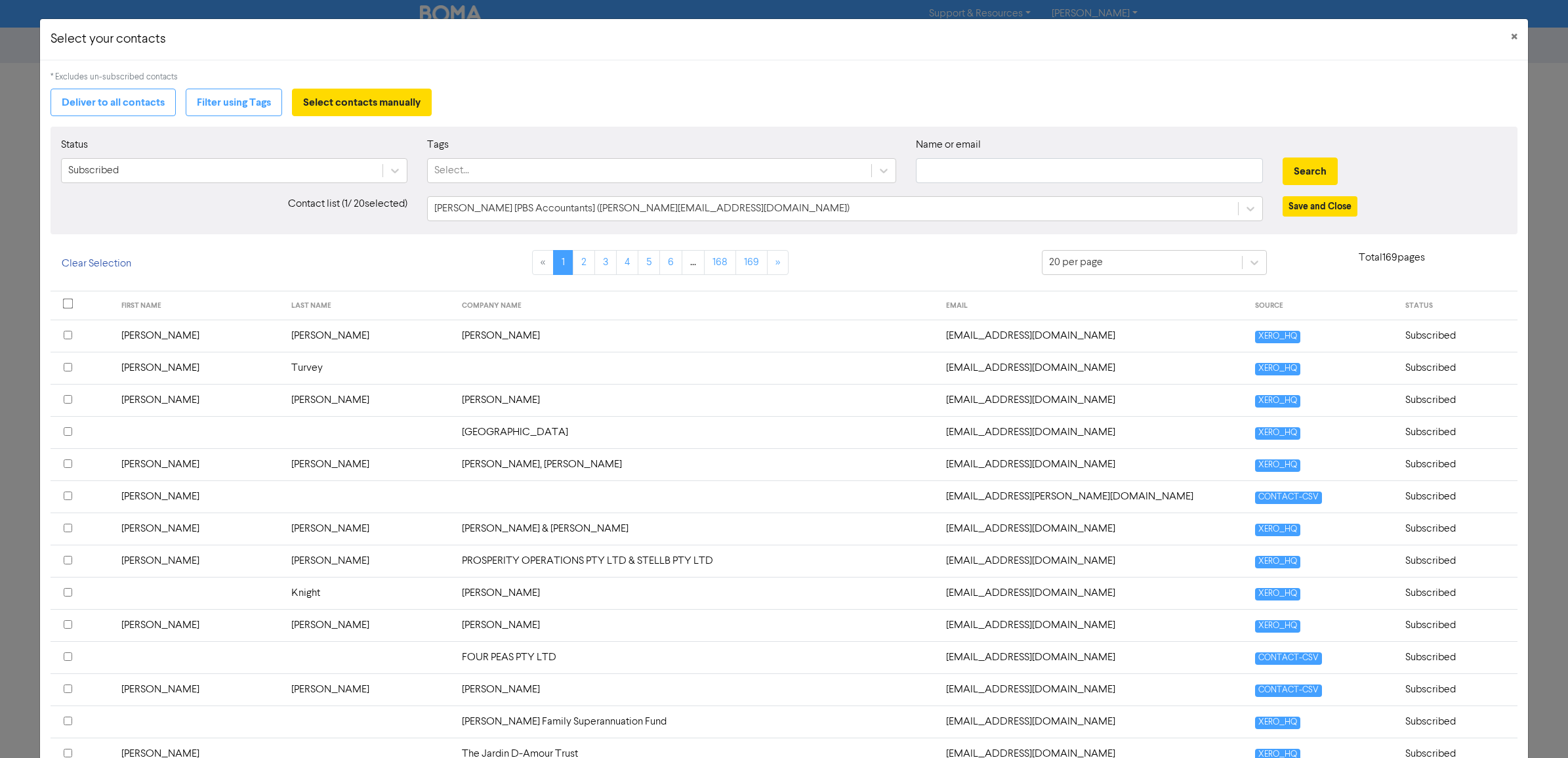
click at [176, 126] on div "* Excludes un-subscribed contacts Deliver to all contacts Filter using Tags Sel…" at bounding box center [784, 543] width 1468 height 944
click at [224, 108] on button "Filter using Tags" at bounding box center [234, 102] width 97 height 28
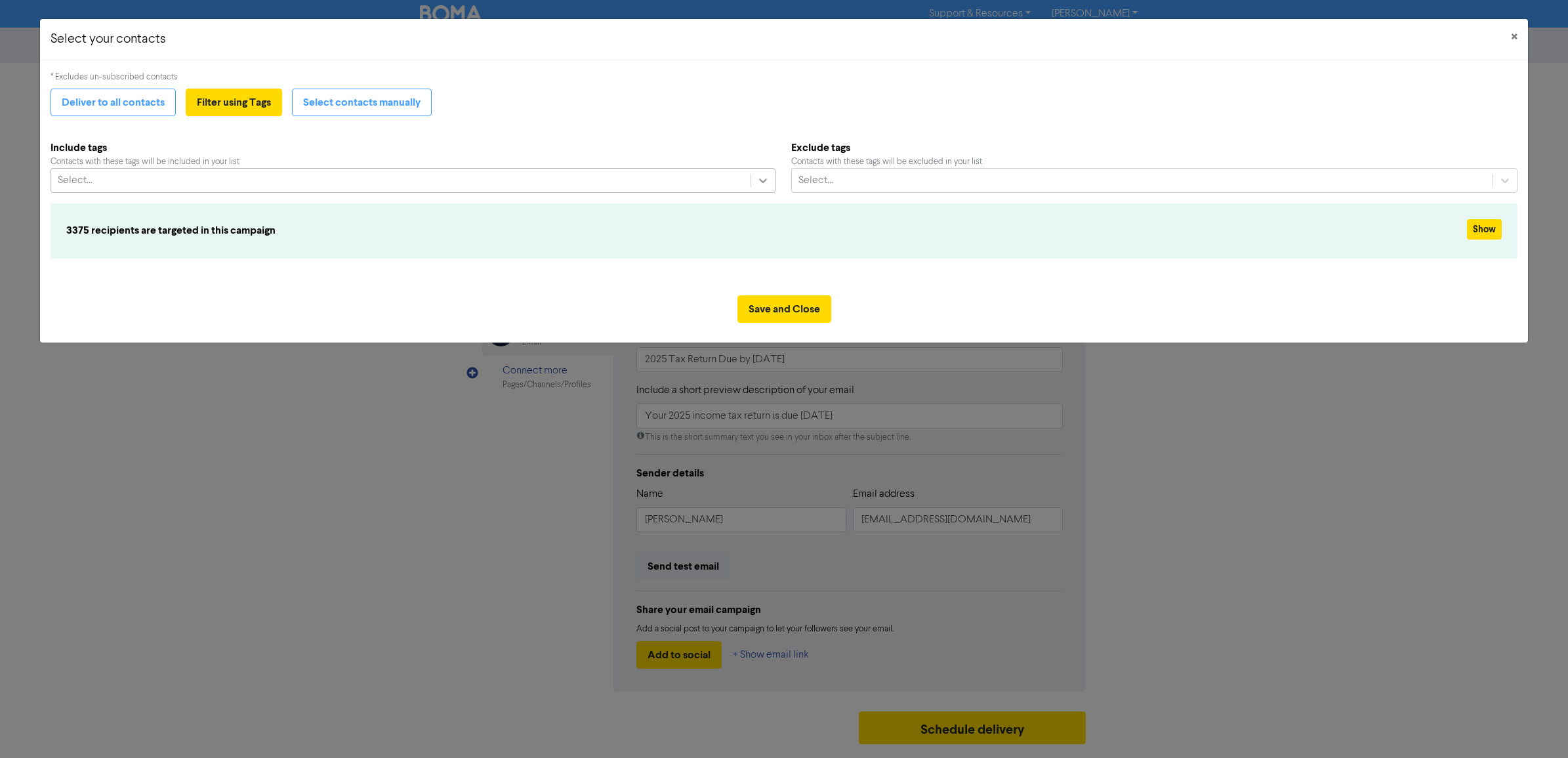
click at [765, 182] on icon at bounding box center [763, 180] width 13 height 13
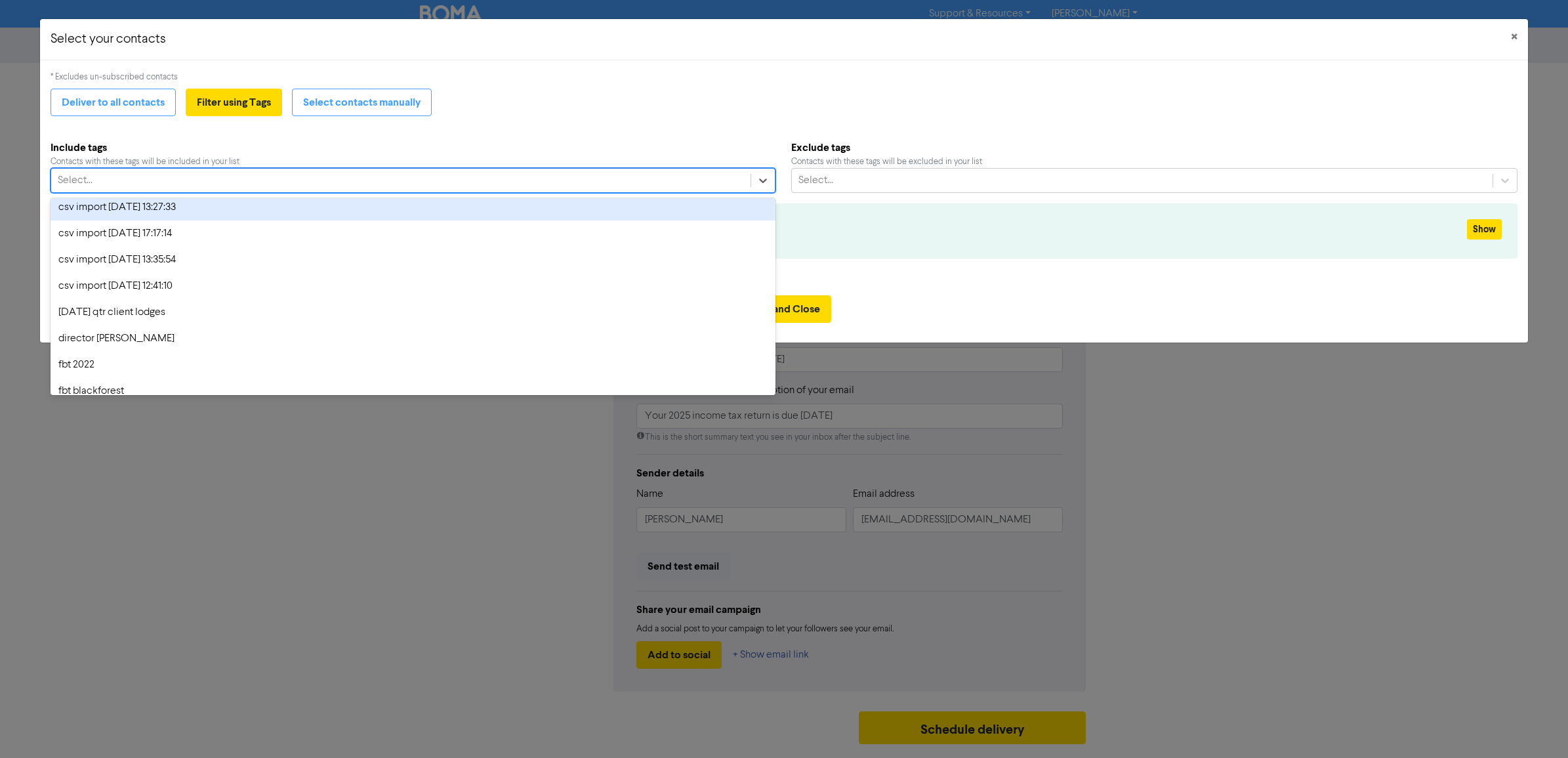
scroll to position [2873, 0]
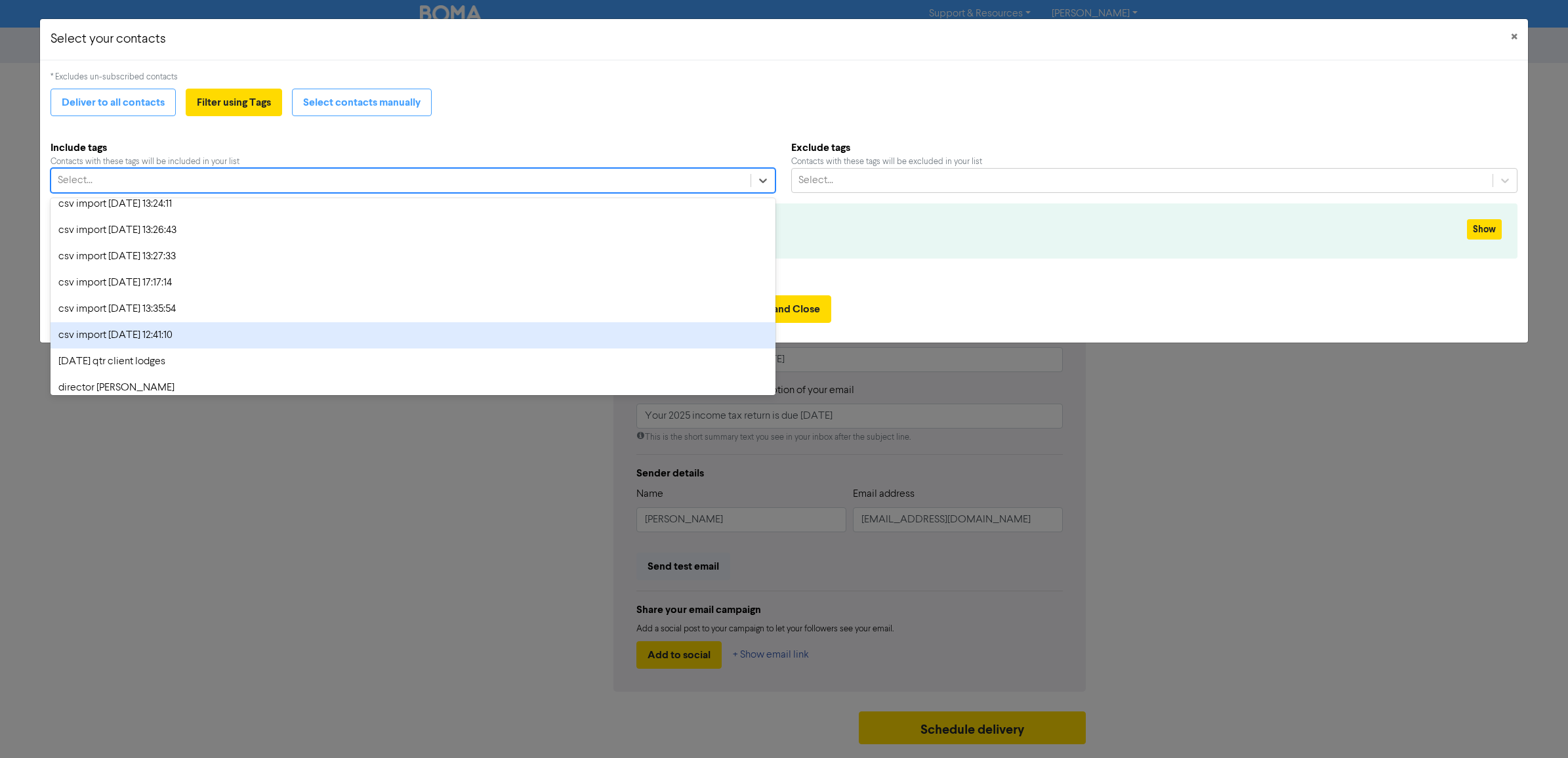
click at [79, 336] on div "csv import 2025-08-28 12:41:10" at bounding box center [413, 335] width 725 height 26
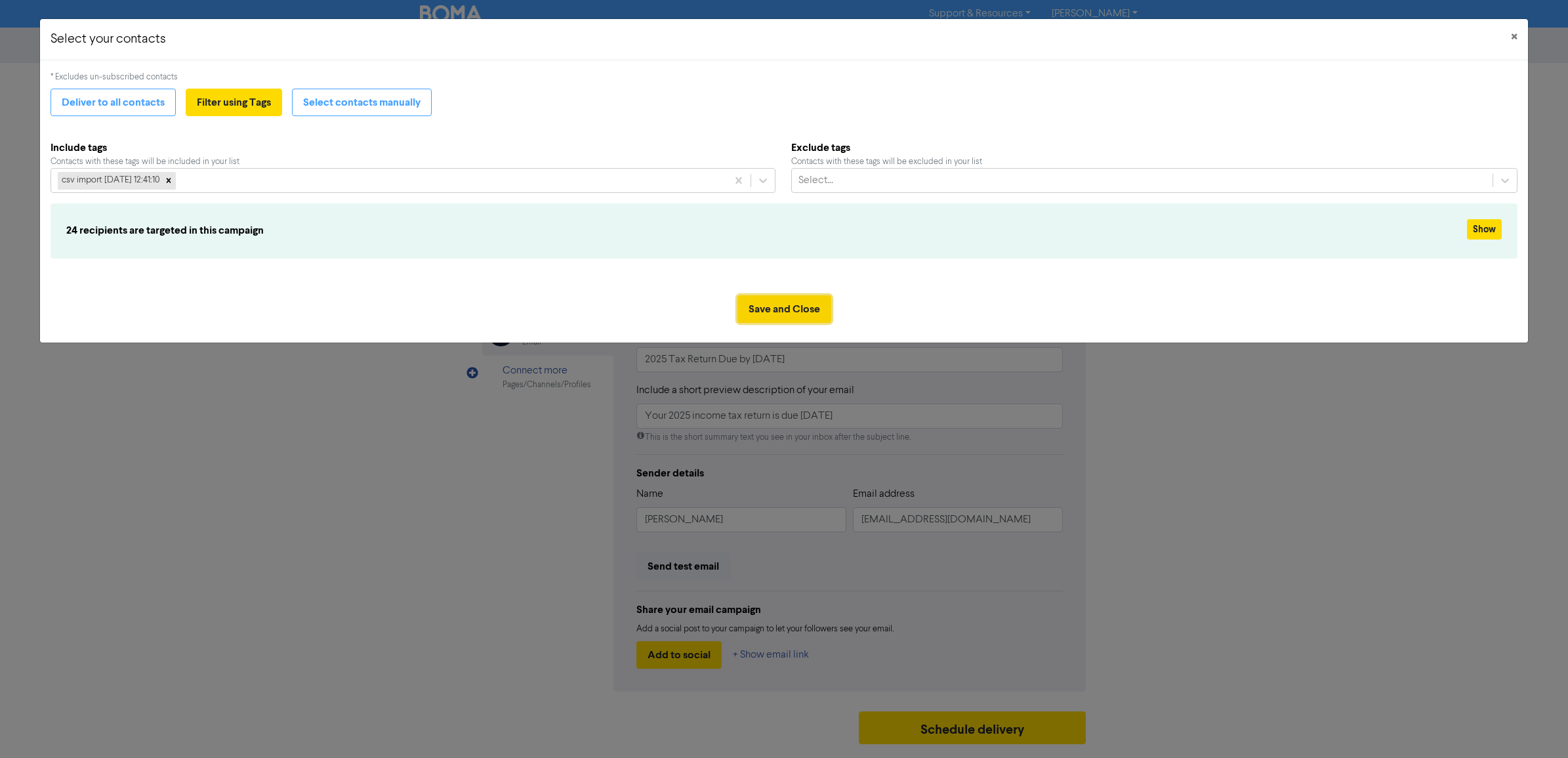
click at [773, 317] on button "Save and Close" at bounding box center [784, 309] width 94 height 28
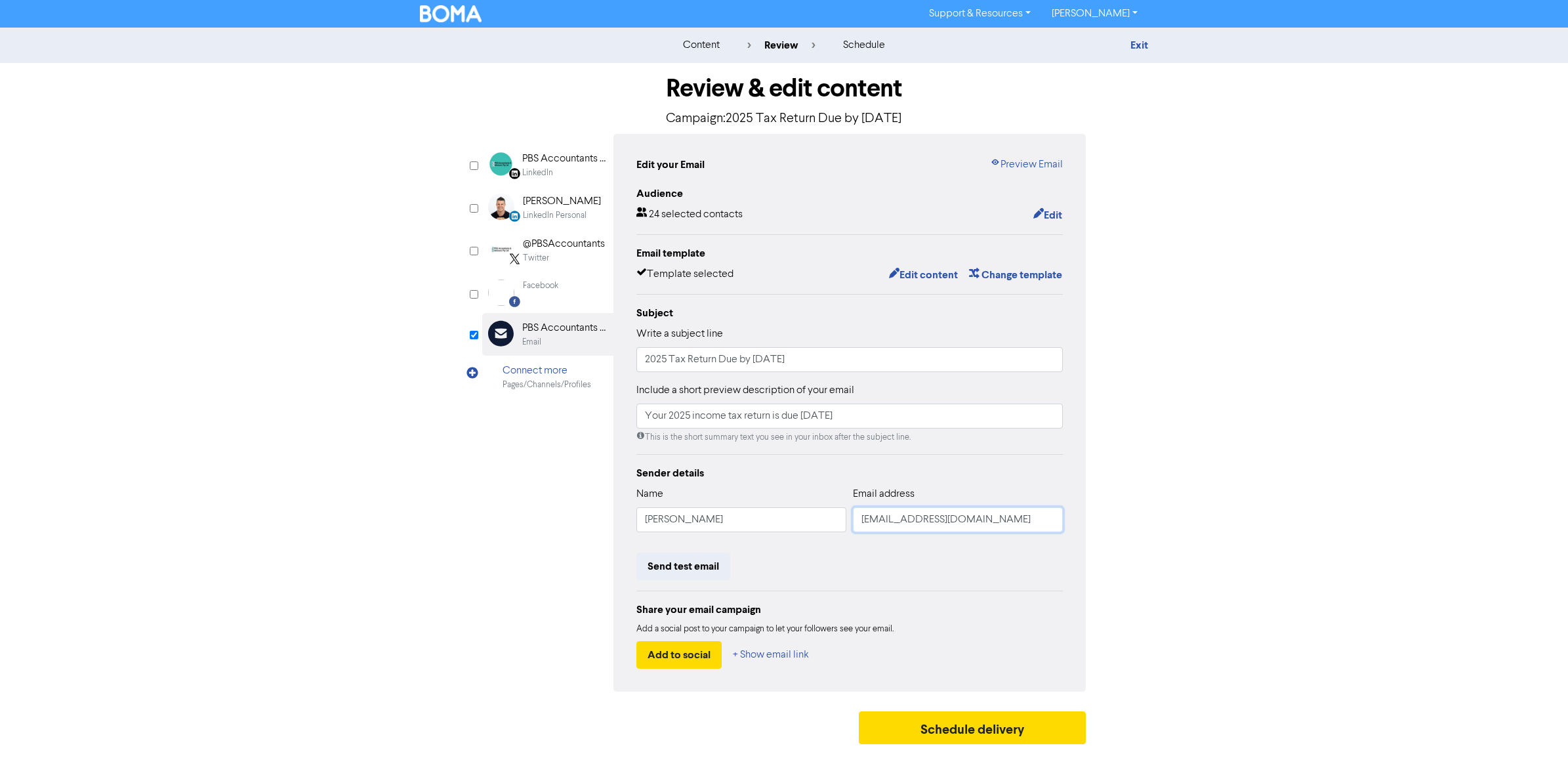
drag, startPoint x: 907, startPoint y: 522, endPoint x: 789, endPoint y: 512, distance: 118.4
click at [789, 512] on div "Name Jess Jurek Email address reception@pbsaccountants.com" at bounding box center [850, 514] width 426 height 57
type input "[EMAIL_ADDRESS][DOMAIN_NAME]"
click at [981, 729] on button "Schedule delivery" at bounding box center [972, 728] width 227 height 32
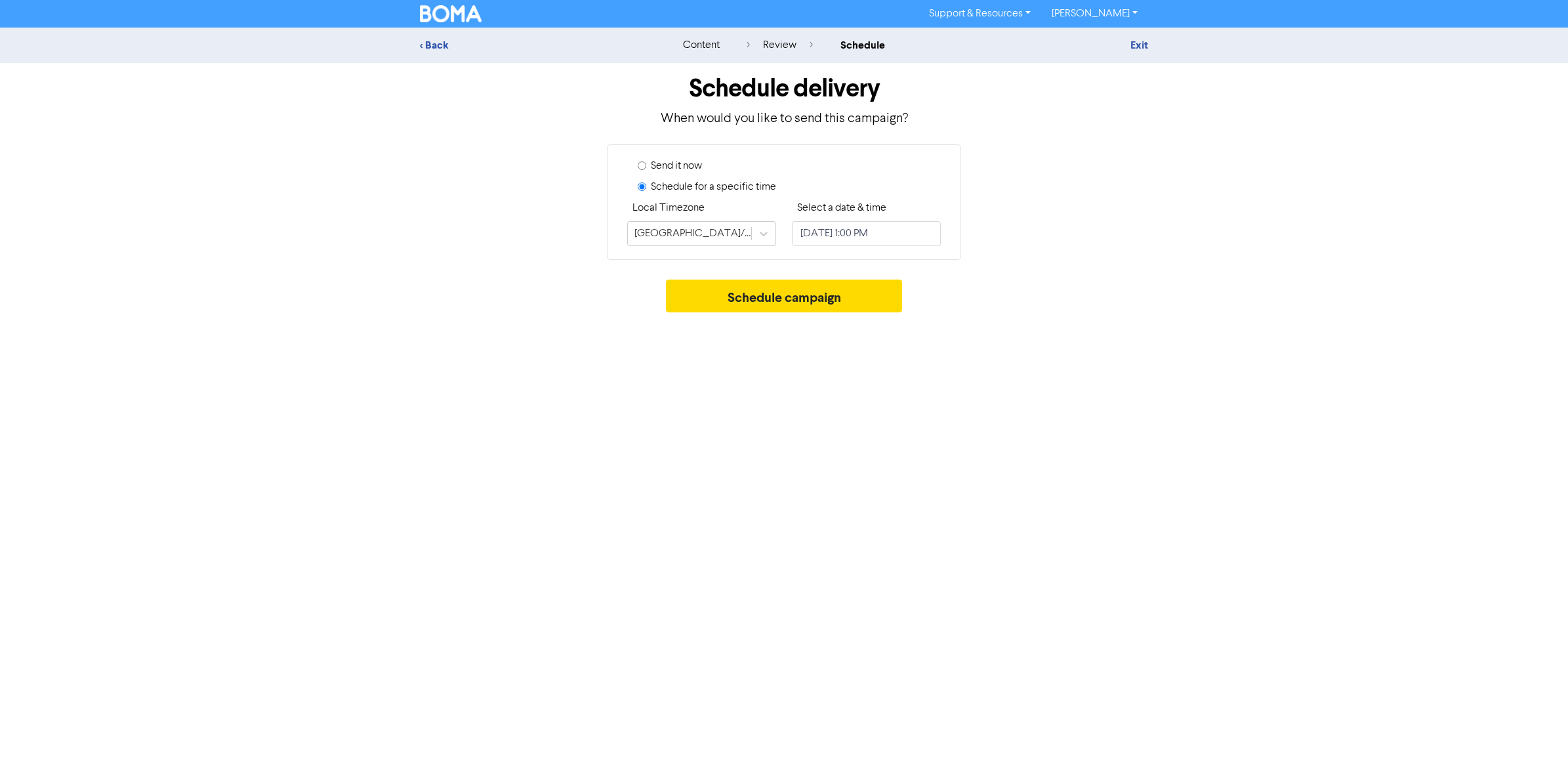
click at [647, 163] on div "Send it now" at bounding box center [789, 169] width 303 height 21
drag, startPoint x: 647, startPoint y: 163, endPoint x: 641, endPoint y: 168, distance: 7.8
click at [641, 168] on input "Send it now" at bounding box center [641, 165] width 8 height 8
radio input "true"
radio input "false"
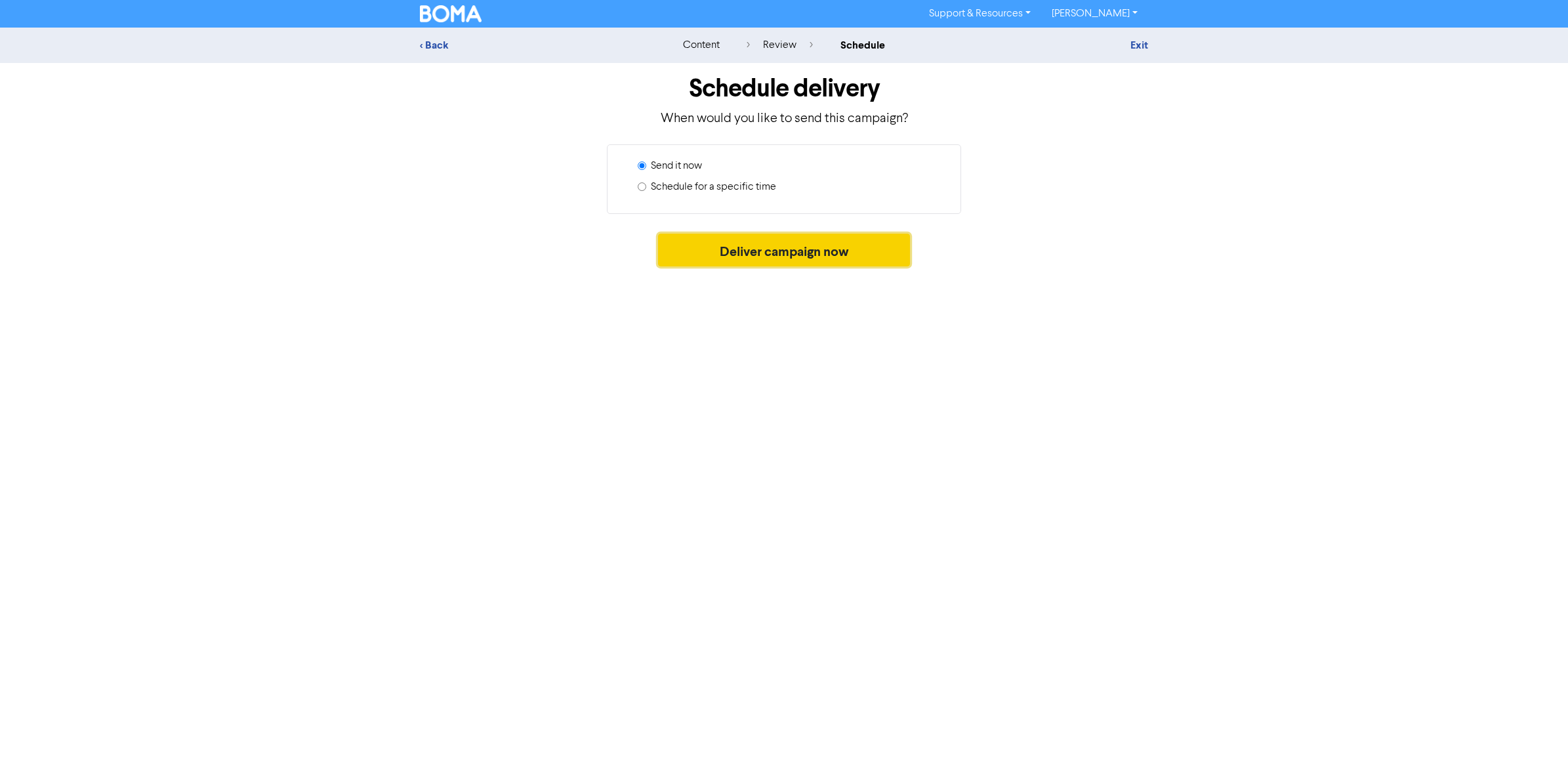
click at [740, 257] on button "Deliver campaign now" at bounding box center [784, 250] width 253 height 32
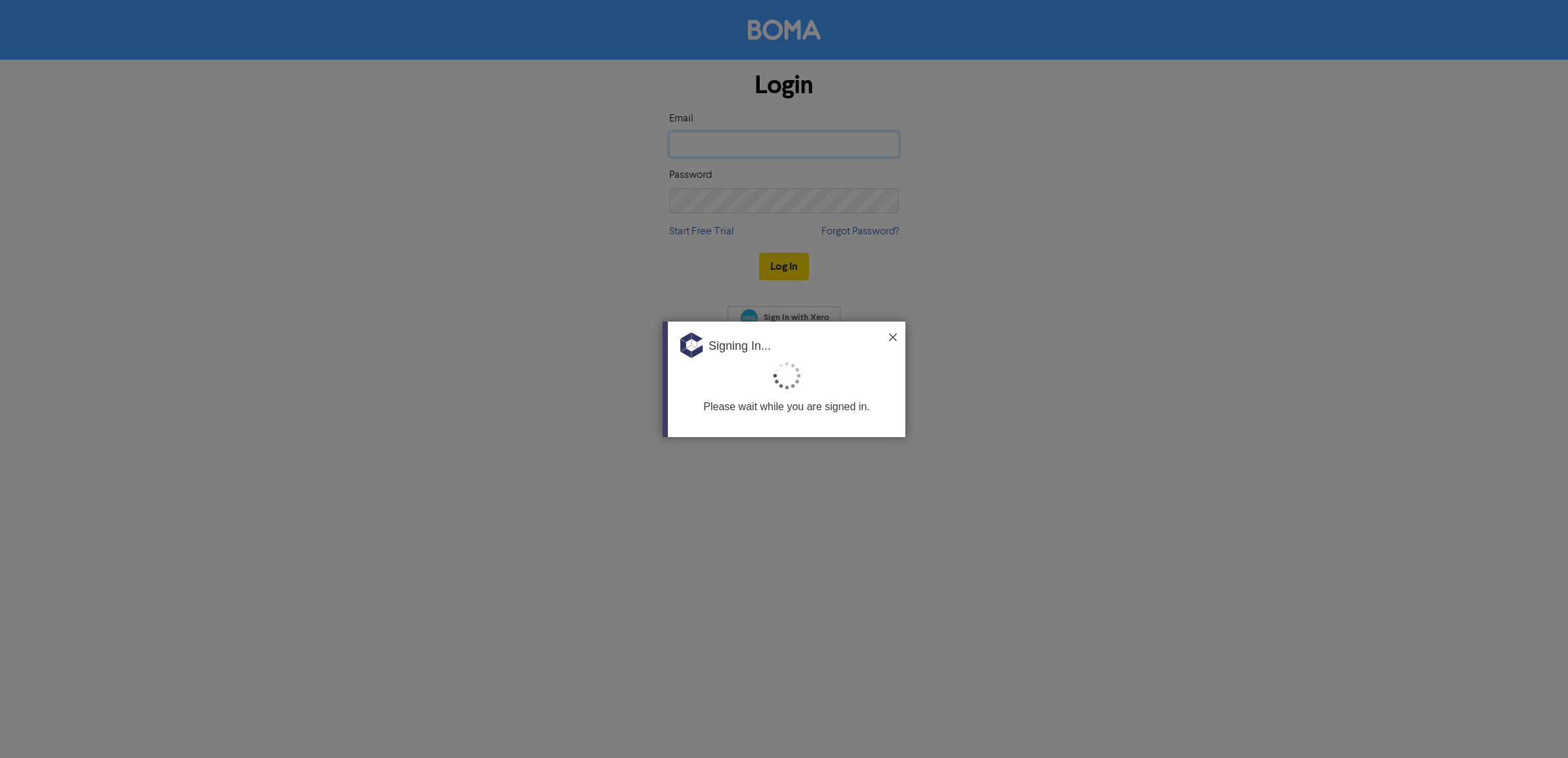
type input "[EMAIL_ADDRESS][DOMAIN_NAME]"
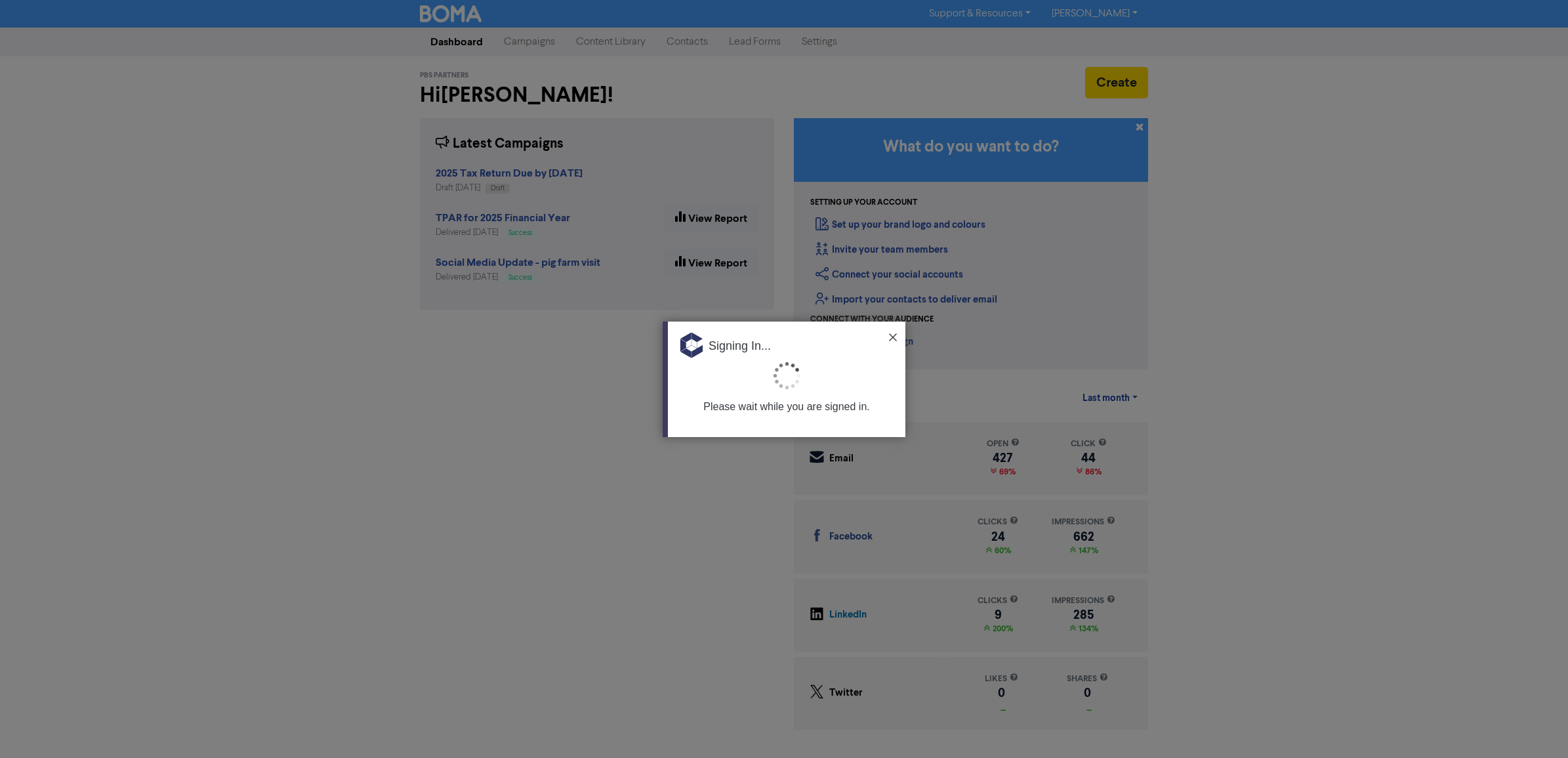
click at [889, 340] on img at bounding box center [893, 337] width 8 height 8
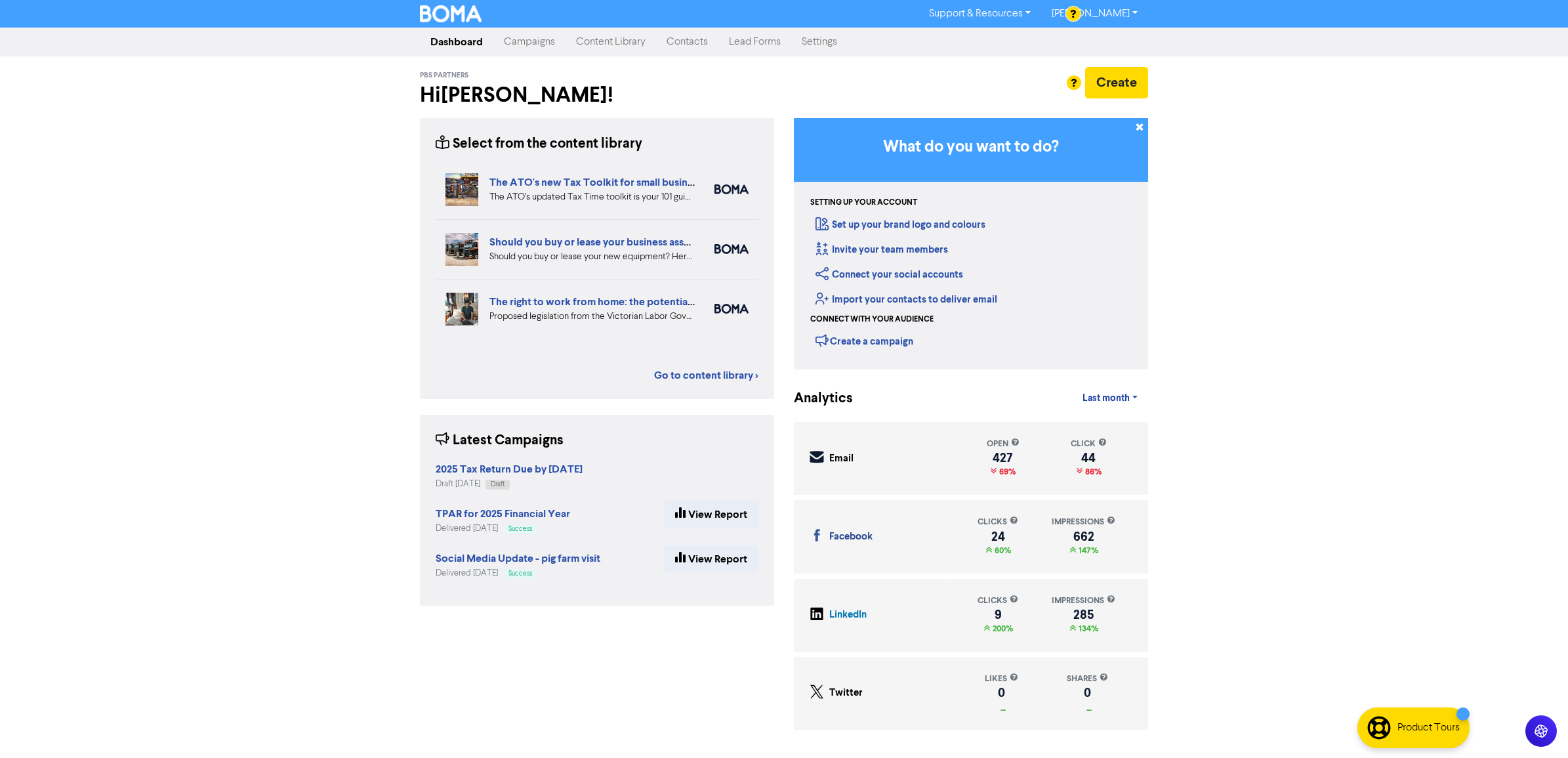
click at [527, 45] on link "Campaigns" at bounding box center [530, 42] width 72 height 26
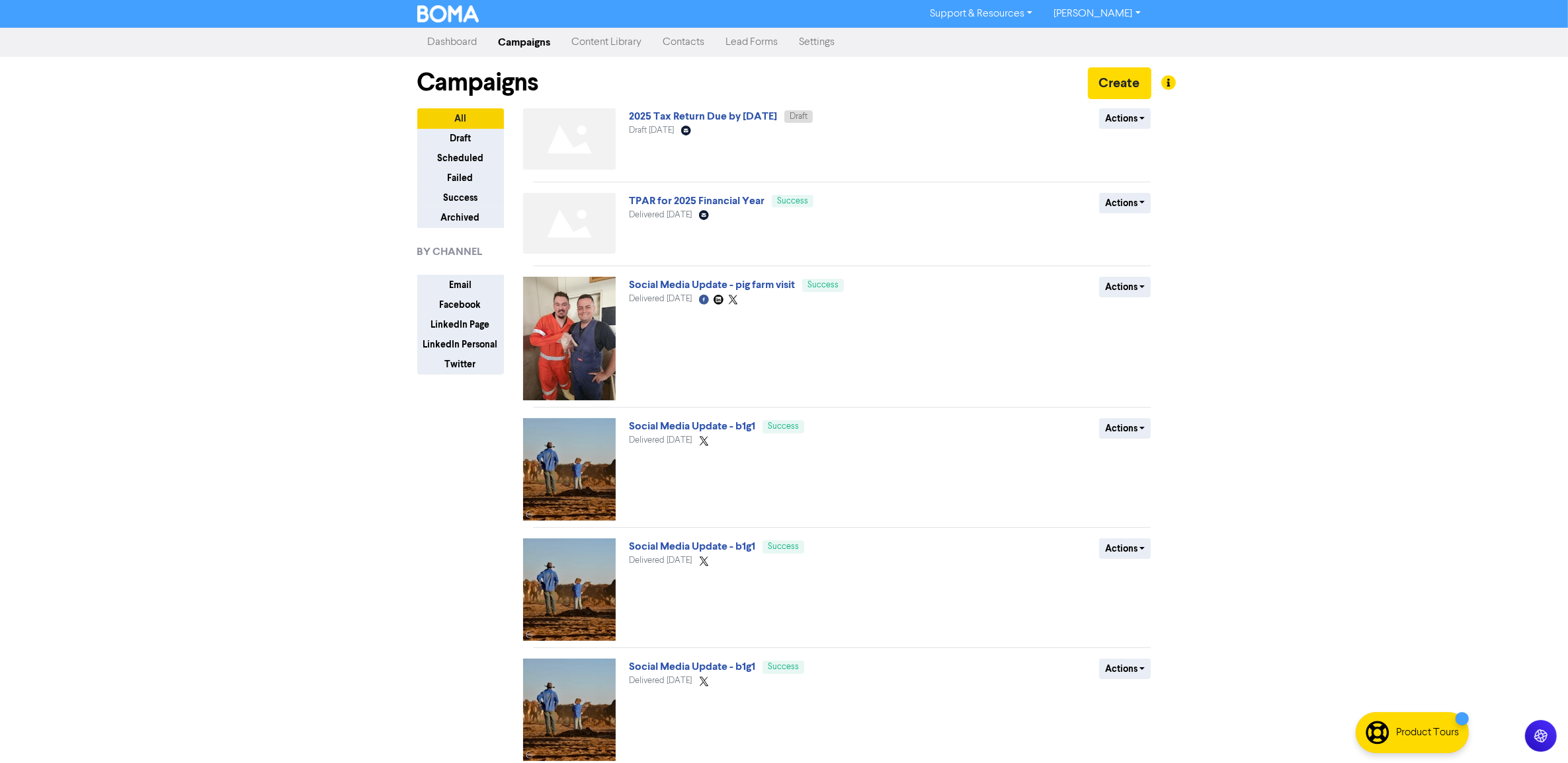
click at [655, 203] on link "TPAR for 2025 Financial Year" at bounding box center [697, 201] width 135 height 13
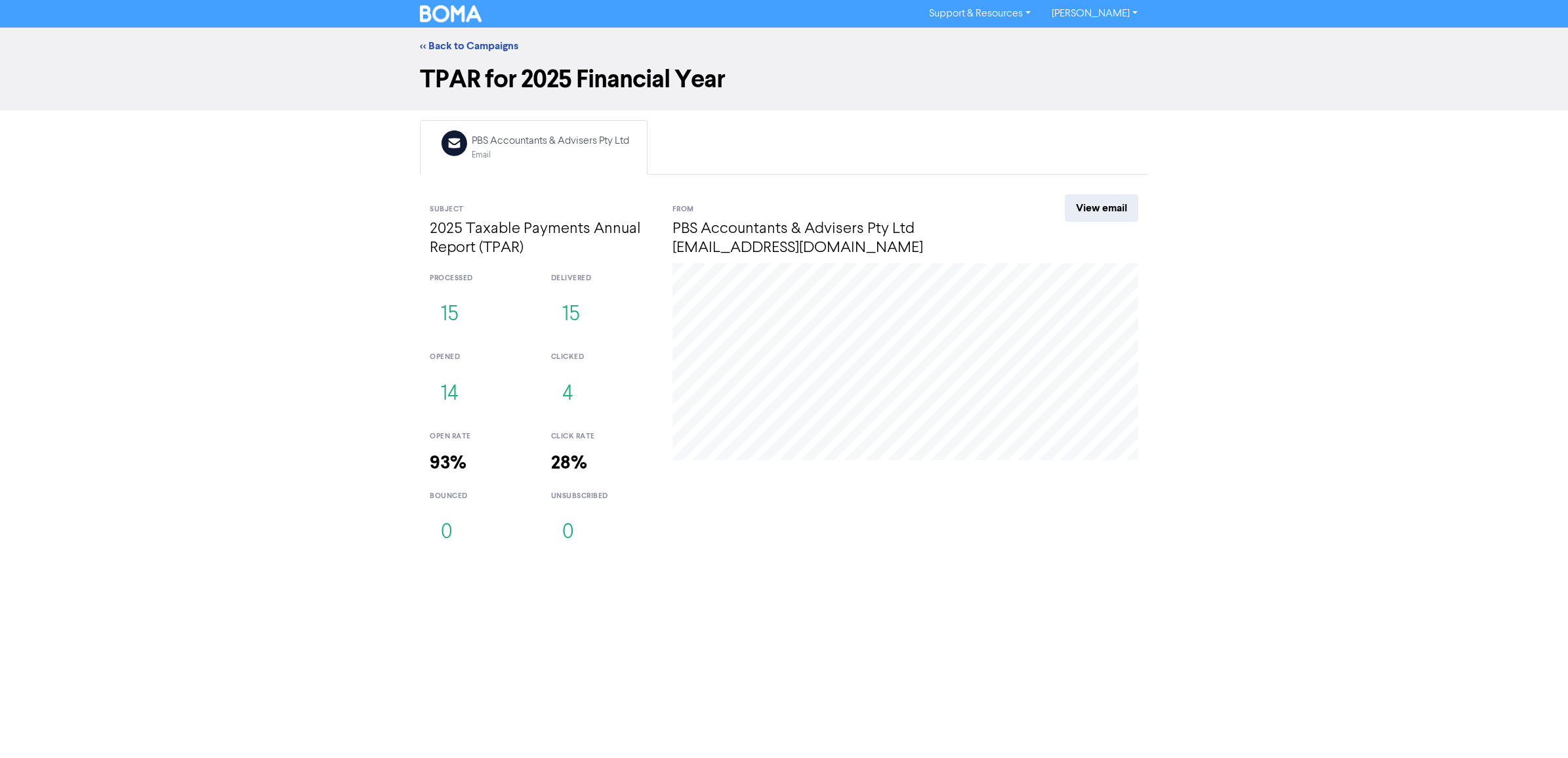
click at [453, 38] on div "<< Back to Campaigns" at bounding box center [784, 45] width 748 height 16
click at [492, 45] on link "<< Back to Campaigns" at bounding box center [469, 45] width 98 height 13
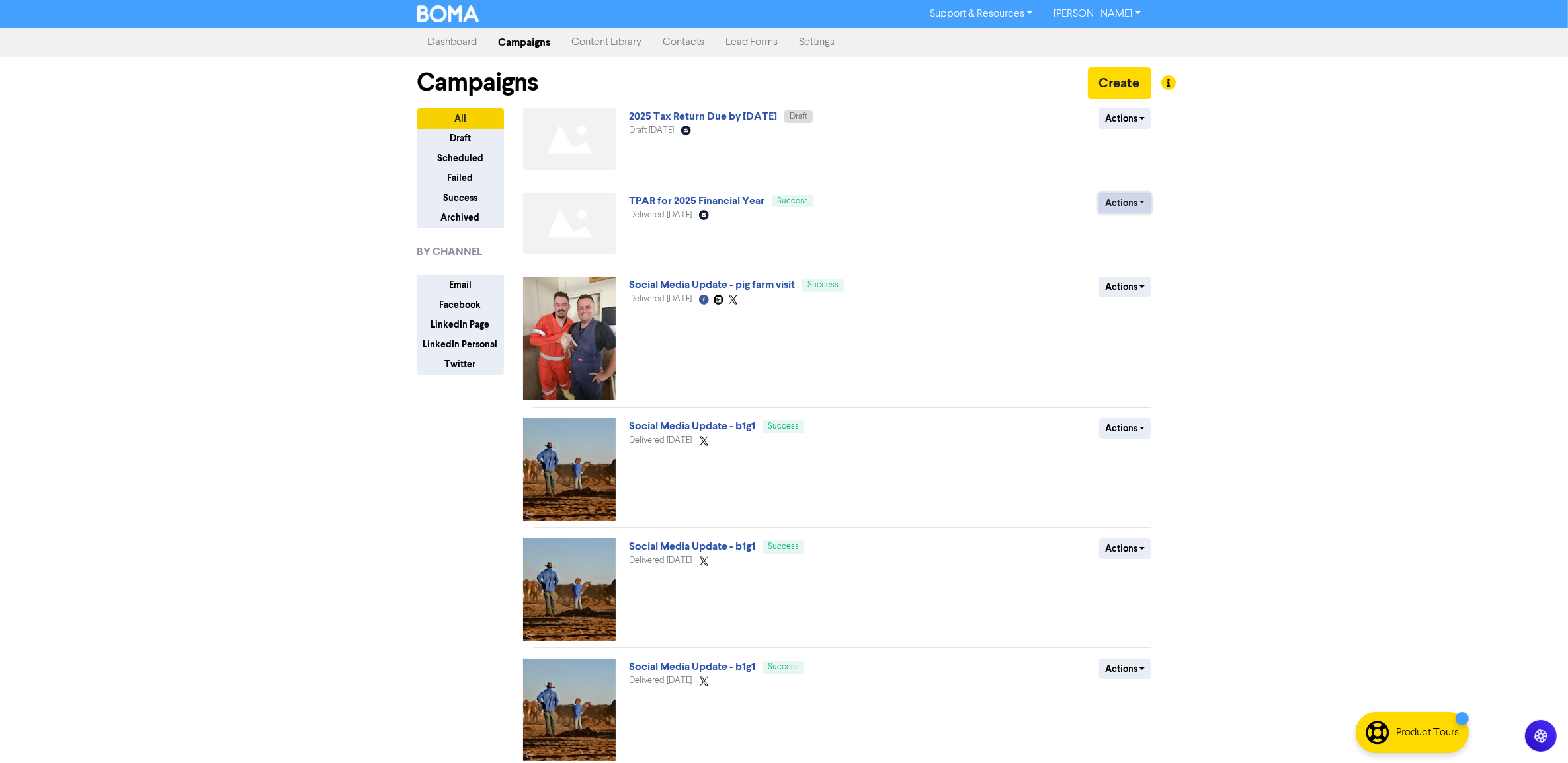
click at [1131, 201] on button "Actions" at bounding box center [1125, 203] width 52 height 21
click at [1128, 231] on button "Duplicate" at bounding box center [1151, 232] width 104 height 21
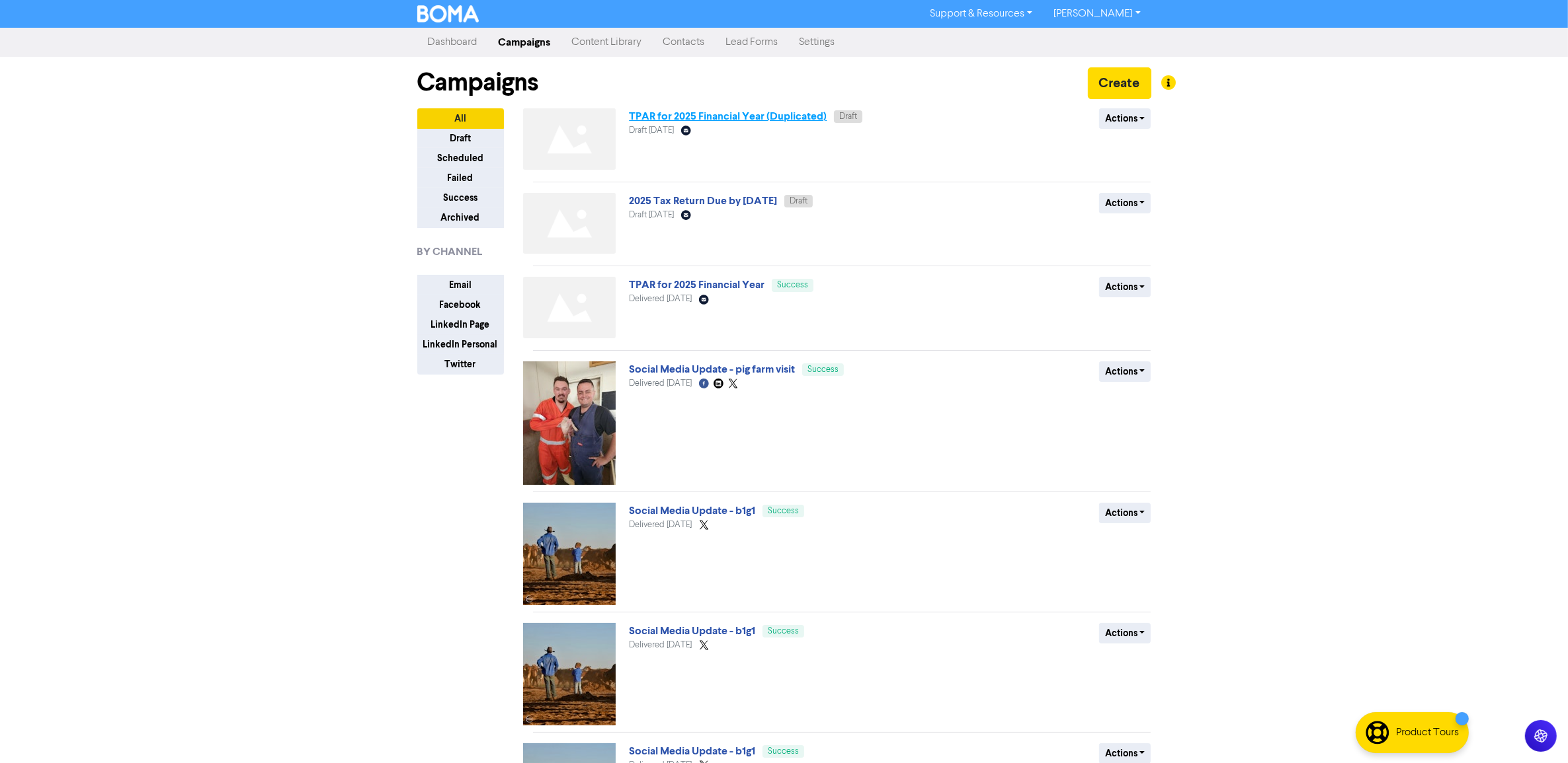
click at [757, 119] on link "TPAR for 2025 Financial Year (Duplicated)" at bounding box center [728, 116] width 198 height 13
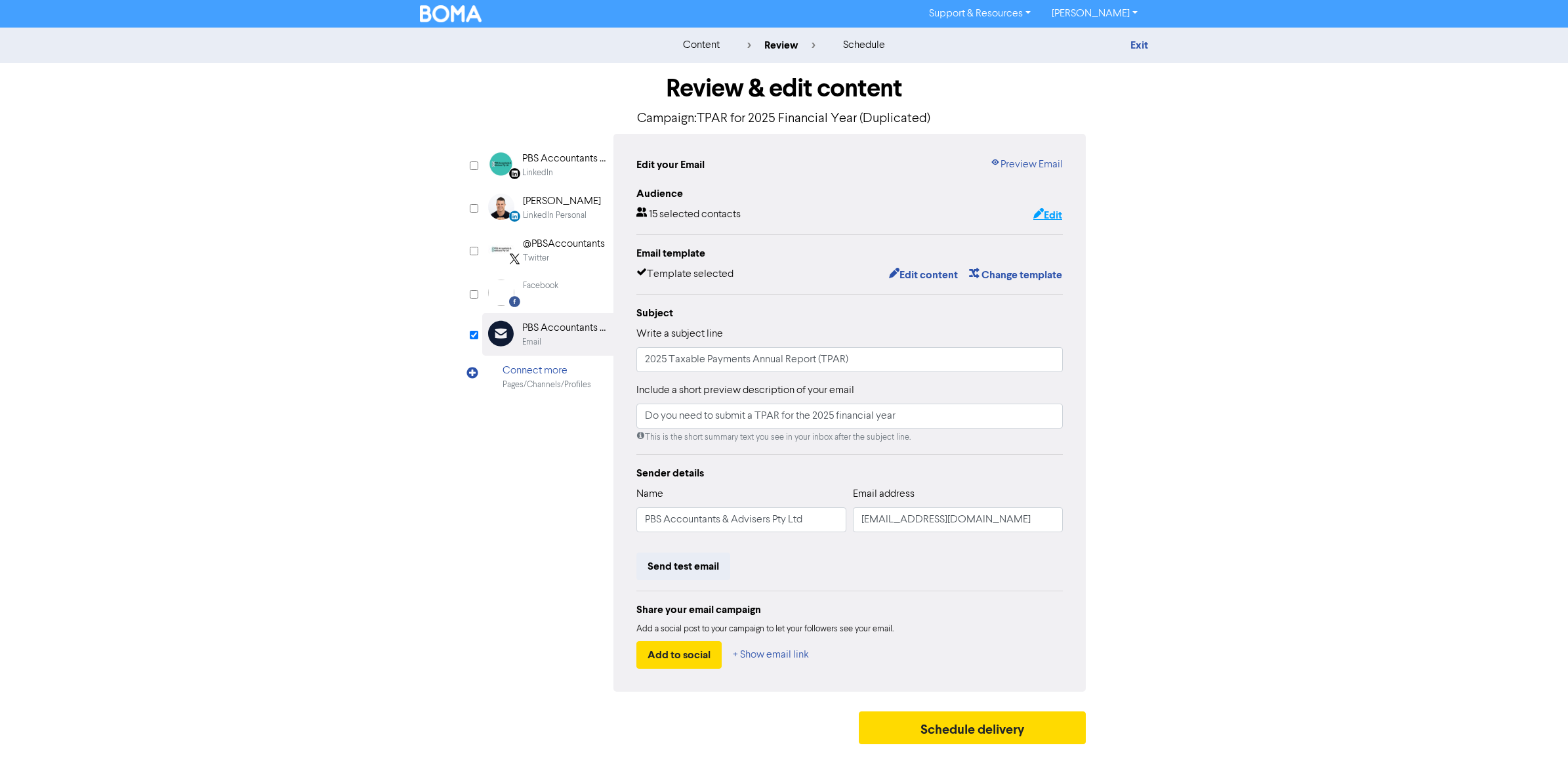
click at [1048, 217] on button "Edit" at bounding box center [1048, 215] width 30 height 17
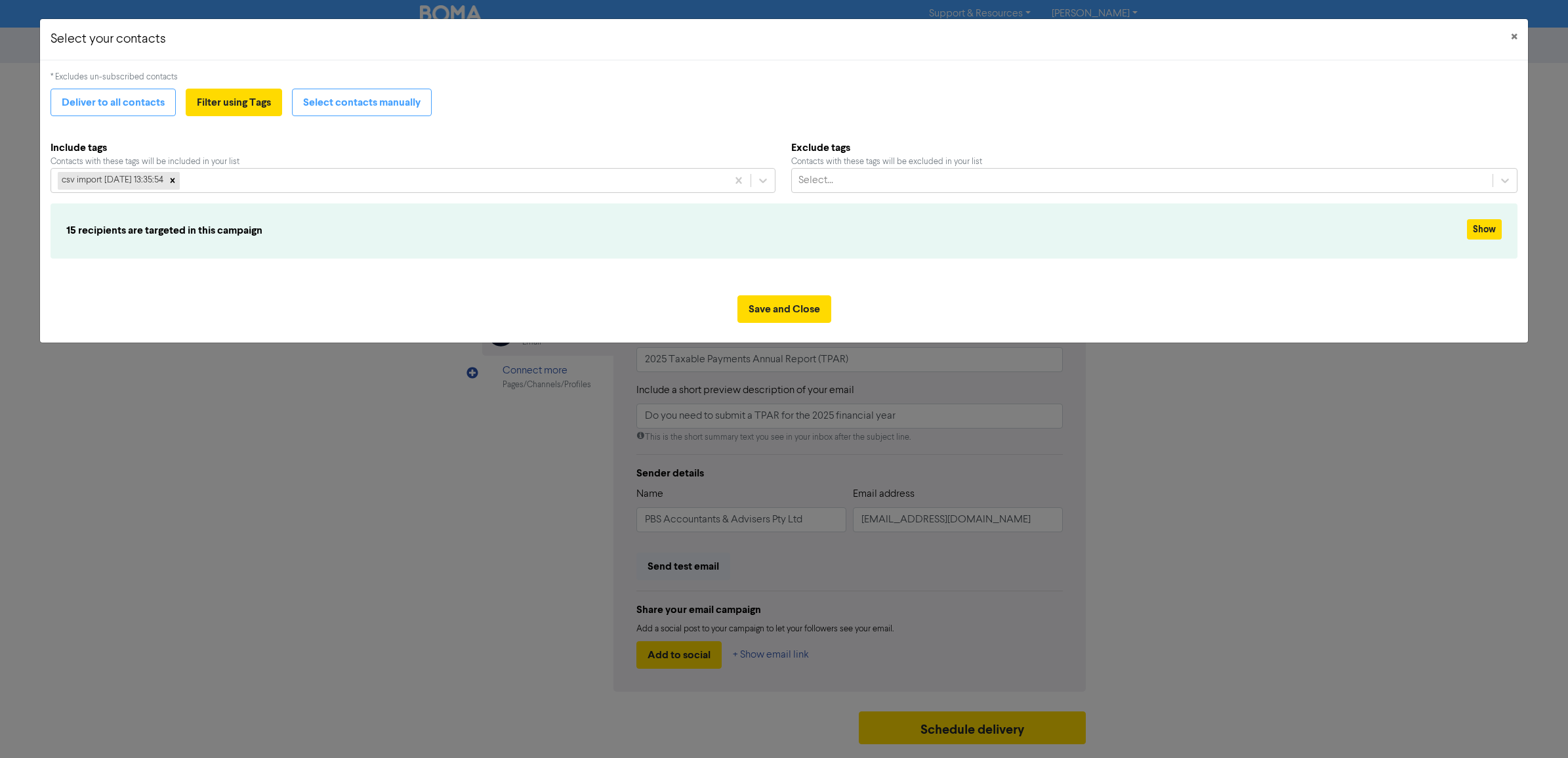
drag, startPoint x: 182, startPoint y: 183, endPoint x: 243, endPoint y: 158, distance: 65.9
click at [177, 179] on icon at bounding box center [173, 180] width 9 height 9
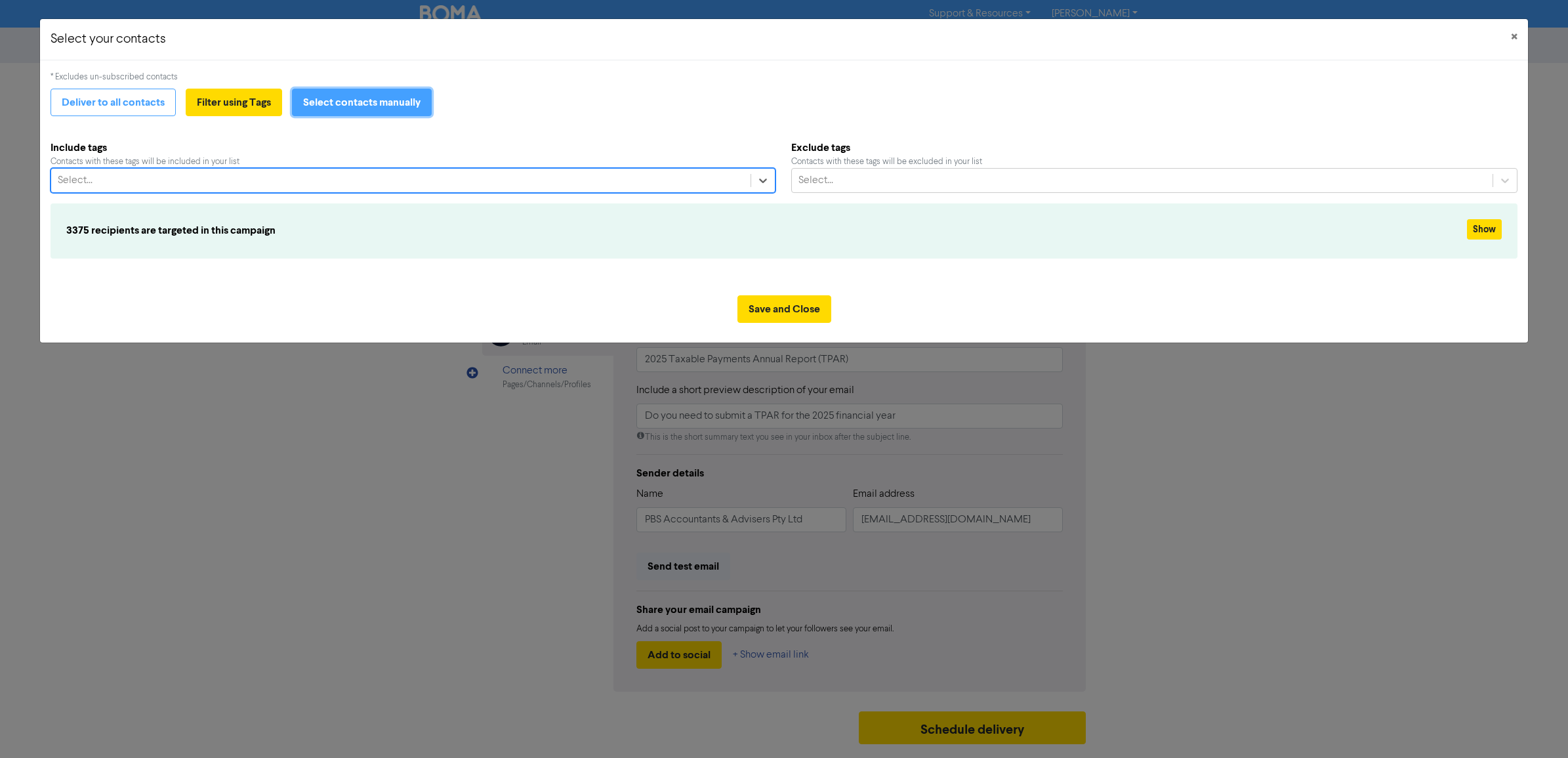
click at [361, 108] on button "Select contacts manually" at bounding box center [361, 102] width 140 height 28
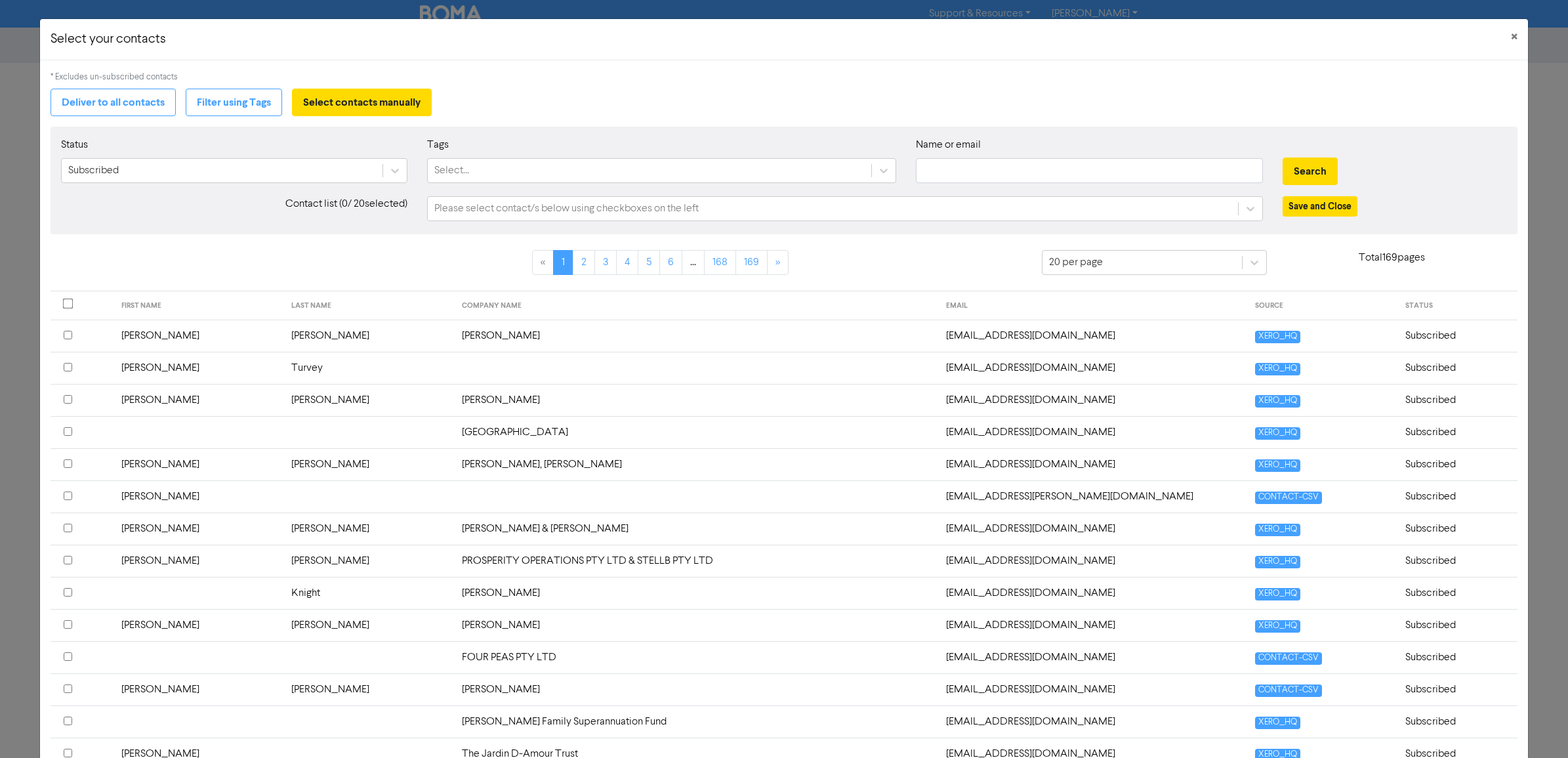
click at [953, 185] on div "Name or email" at bounding box center [1090, 165] width 367 height 57
click at [958, 169] on input "text" at bounding box center [1090, 171] width 347 height 25
type input "[EMAIL_ADDRESS][DOMAIN_NAME]"
click at [1293, 178] on button "Search" at bounding box center [1310, 171] width 55 height 28
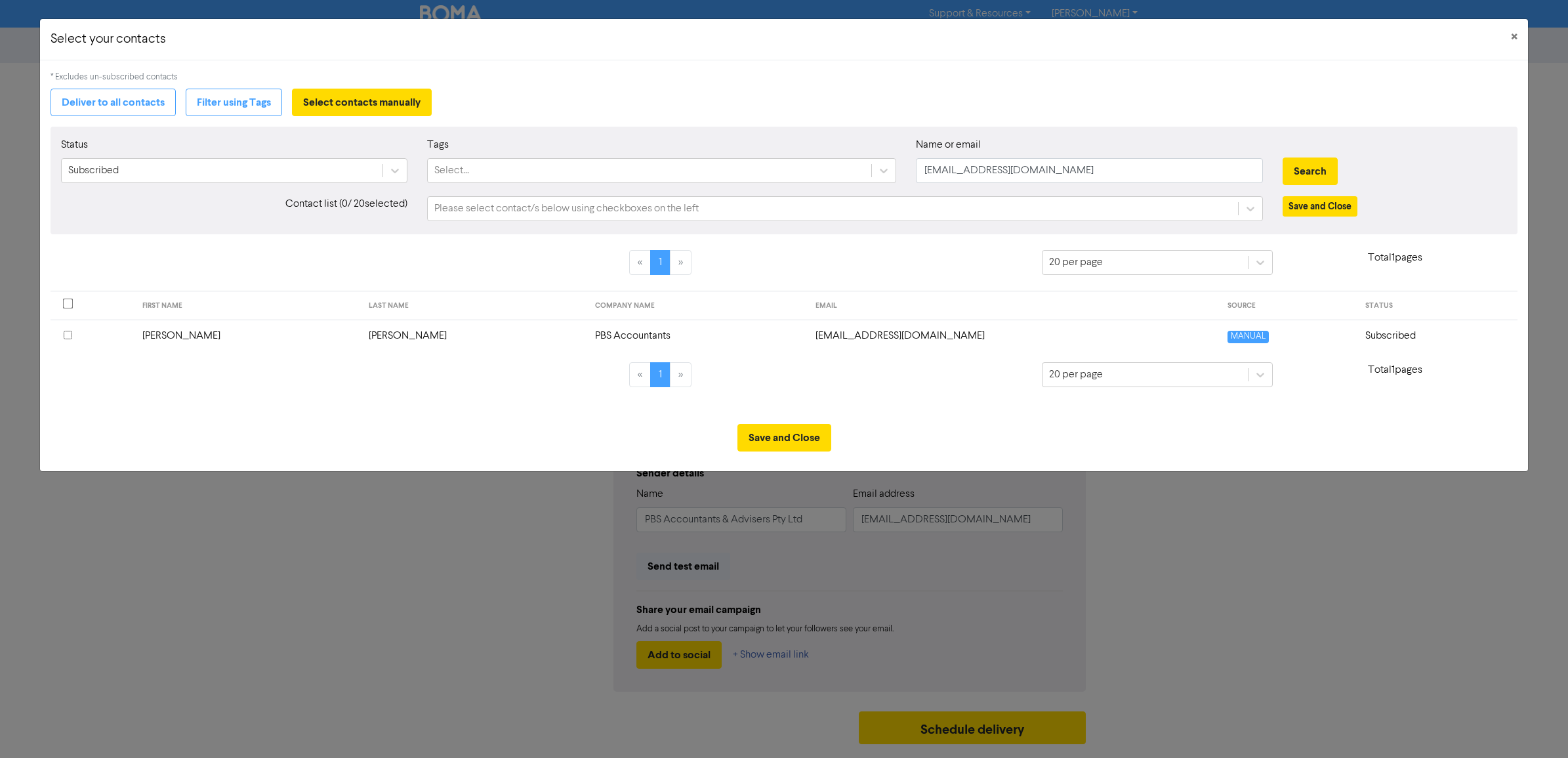
click at [66, 336] on input "checkbox" at bounding box center [67, 334] width 8 height 8
click at [788, 441] on button "Save and Close" at bounding box center [784, 438] width 94 height 28
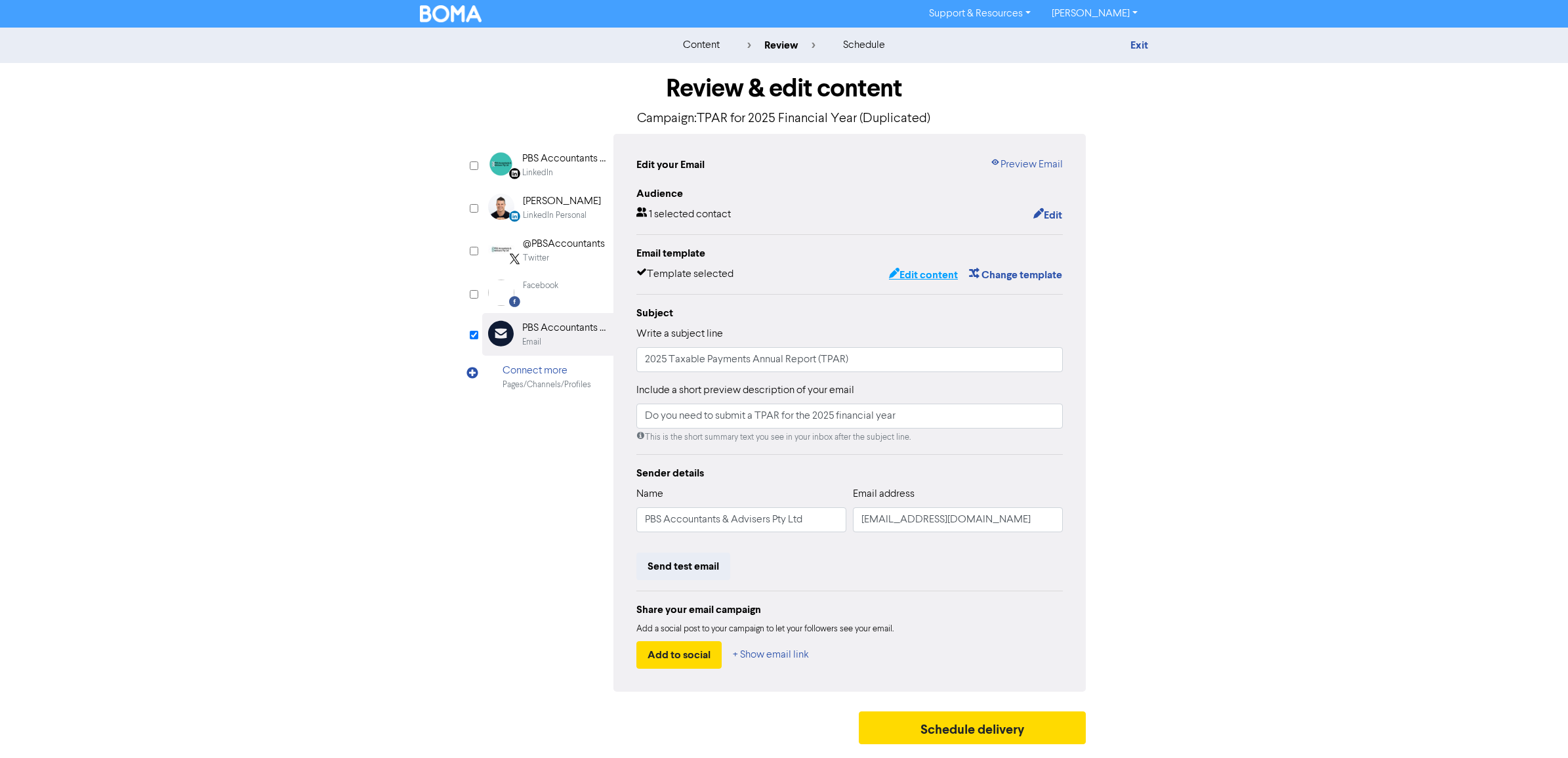
click at [919, 277] on button "Edit content" at bounding box center [923, 275] width 70 height 17
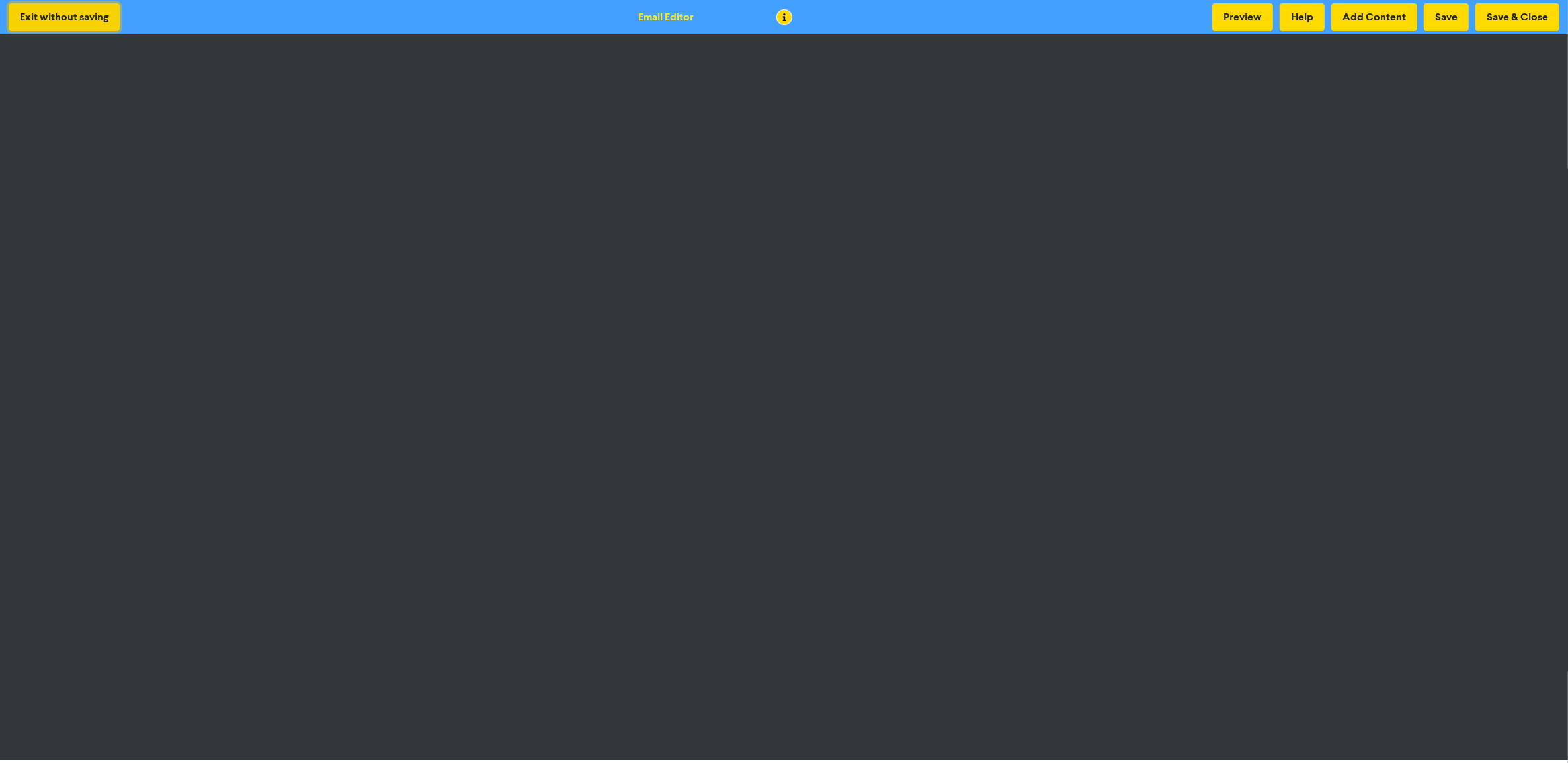
click at [51, 17] on button "Exit without saving" at bounding box center [64, 17] width 111 height 28
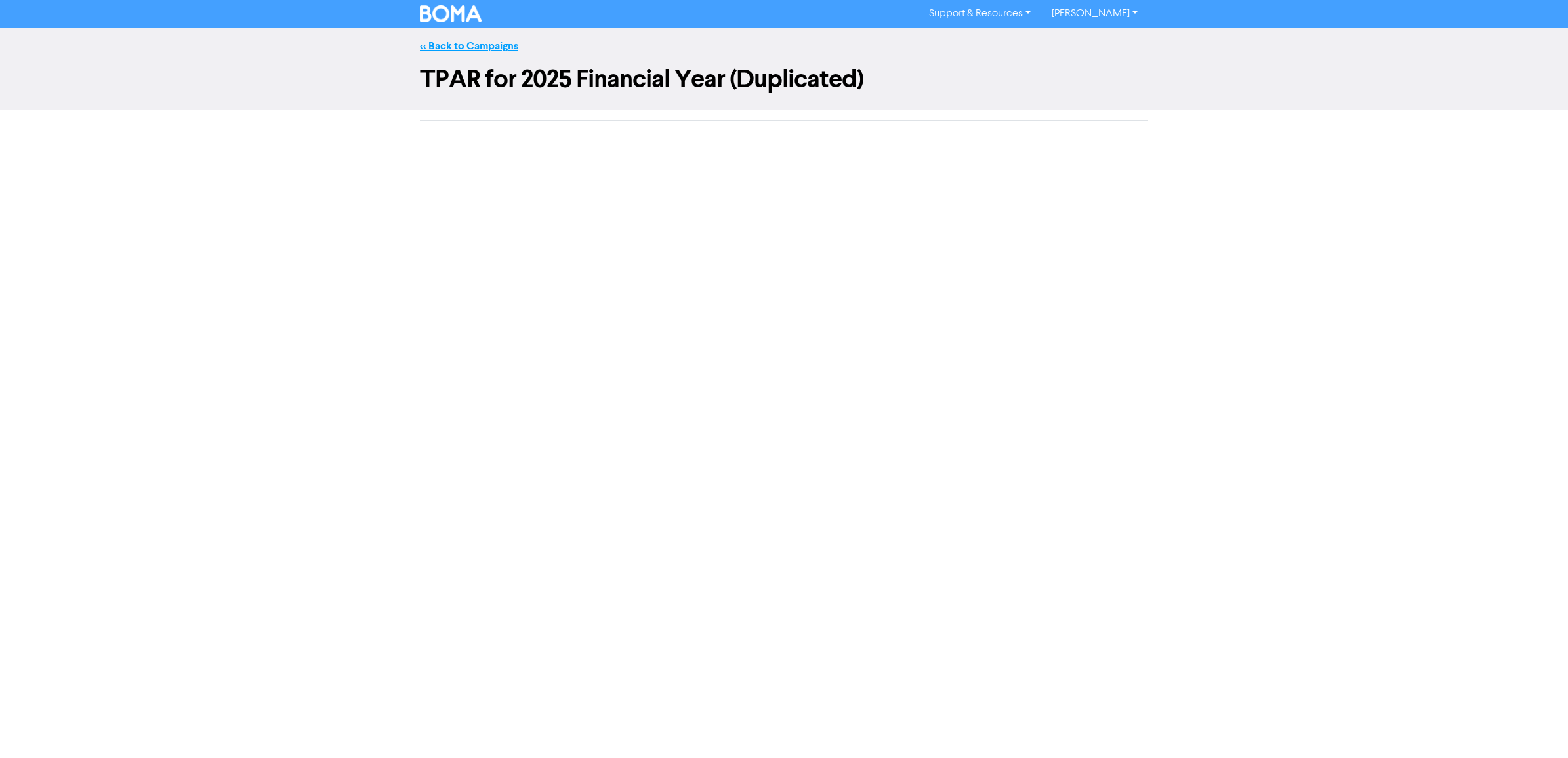
click at [467, 53] on div "<< Back to Campaigns" at bounding box center [784, 45] width 748 height 16
click at [463, 40] on link "<< Back to Campaigns" at bounding box center [469, 45] width 98 height 13
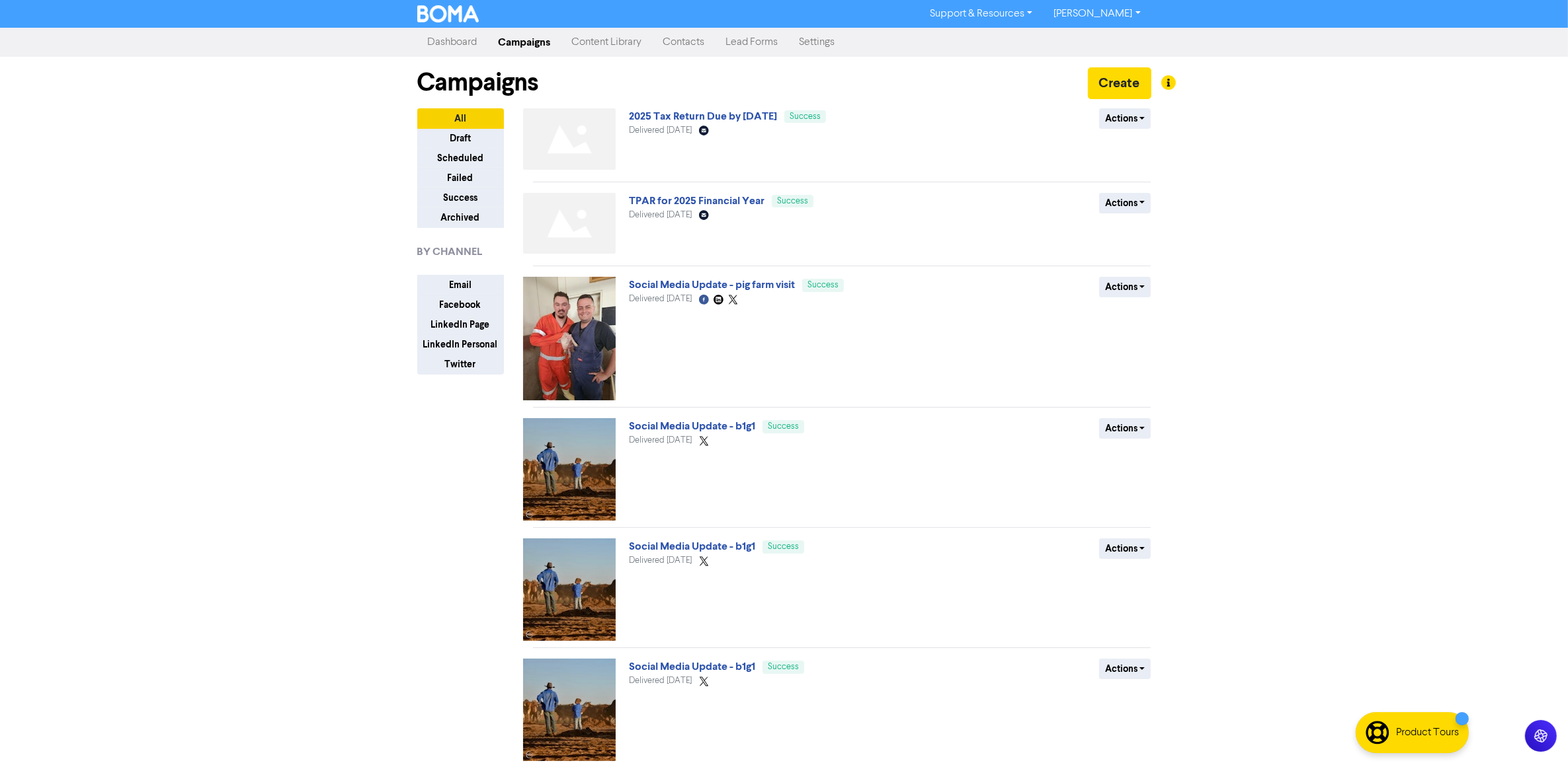
click at [699, 124] on div "2025 Tax Return Due by [DATE] Success Delivered [DATE] Email Created with Sketc…" at bounding box center [788, 142] width 319 height 67
click at [682, 116] on link "2025 Tax Return Due by [DATE]" at bounding box center [703, 116] width 148 height 13
